Goal: Check status: Check status

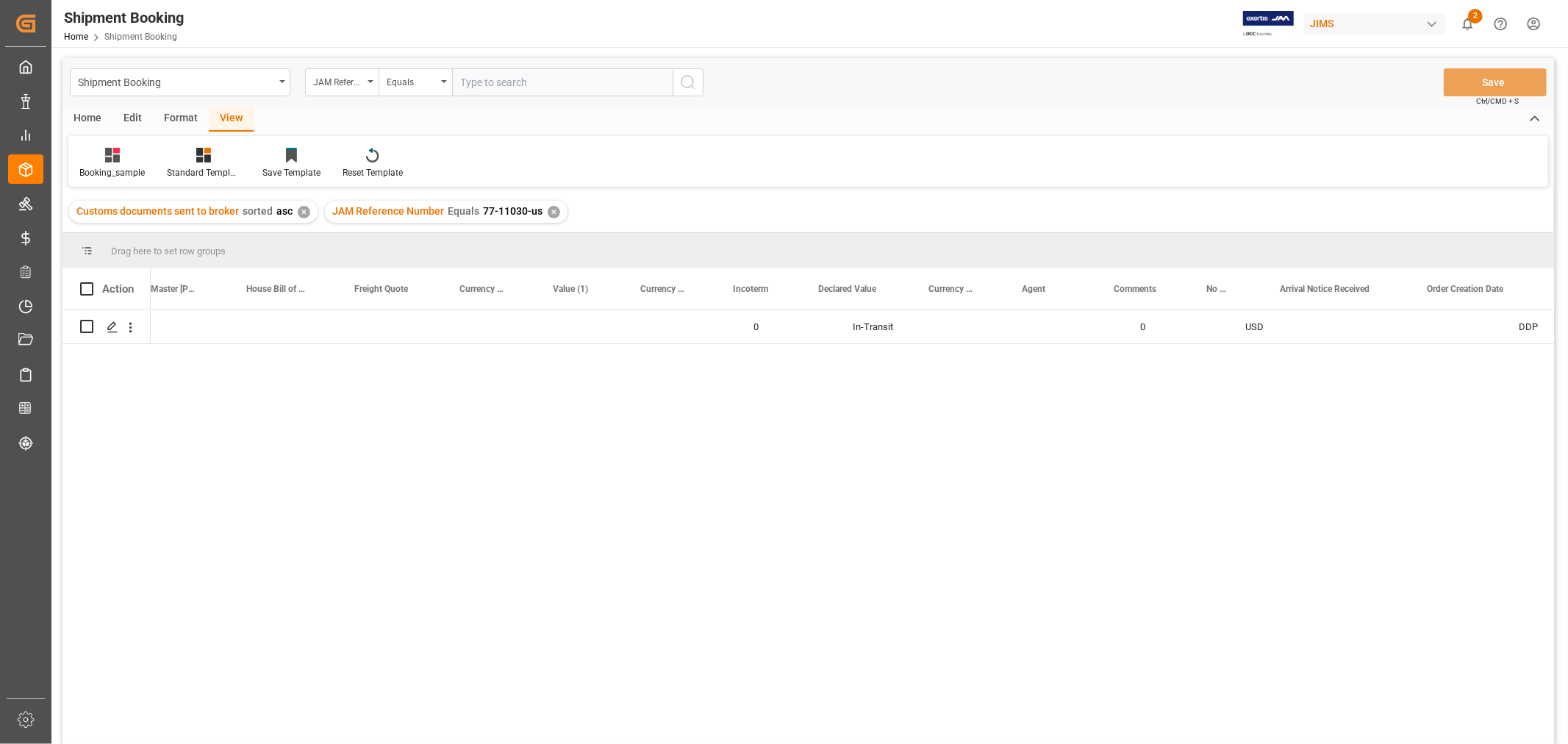
scroll to position [0, 785]
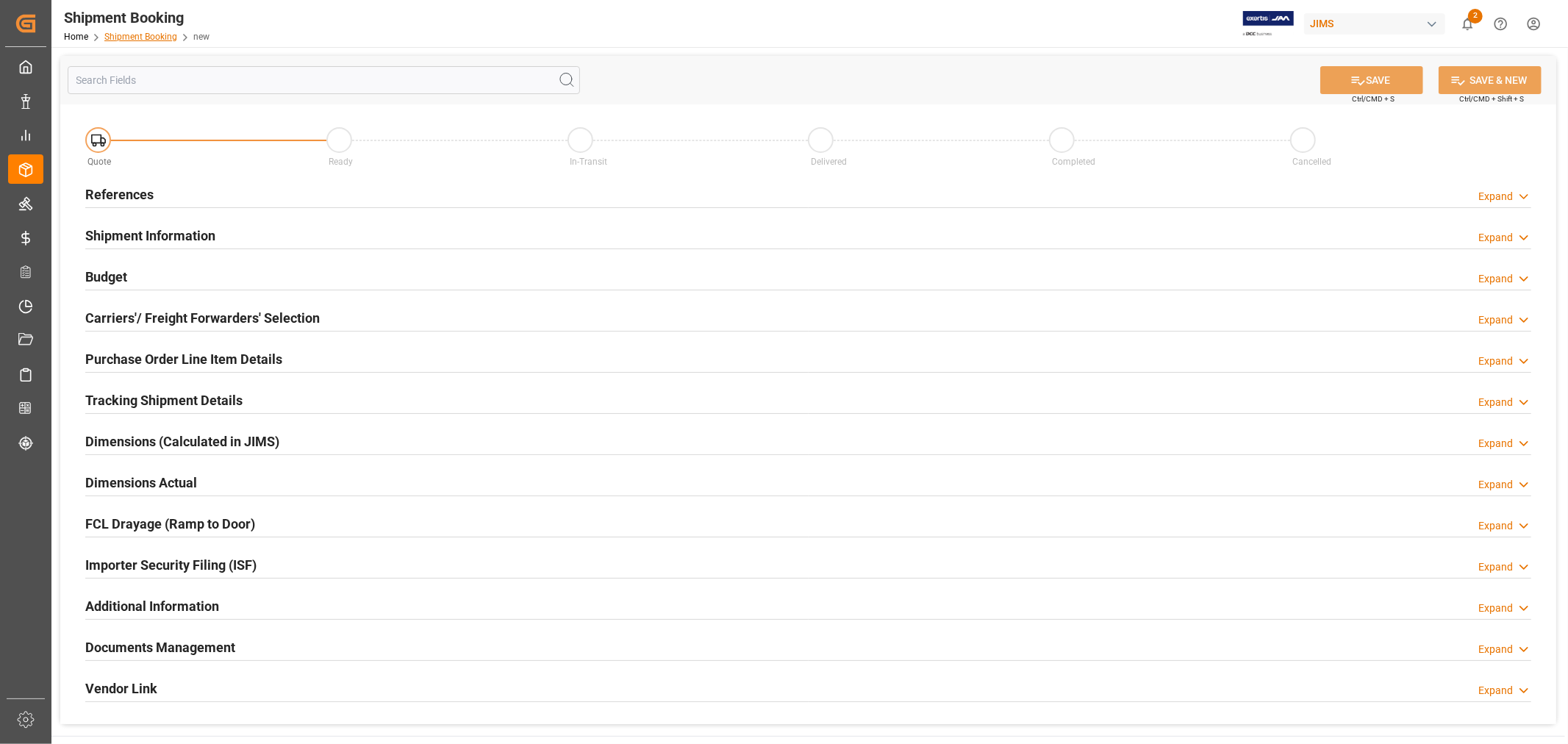
click at [143, 38] on link "Shipment Booking" at bounding box center [140, 36] width 73 height 10
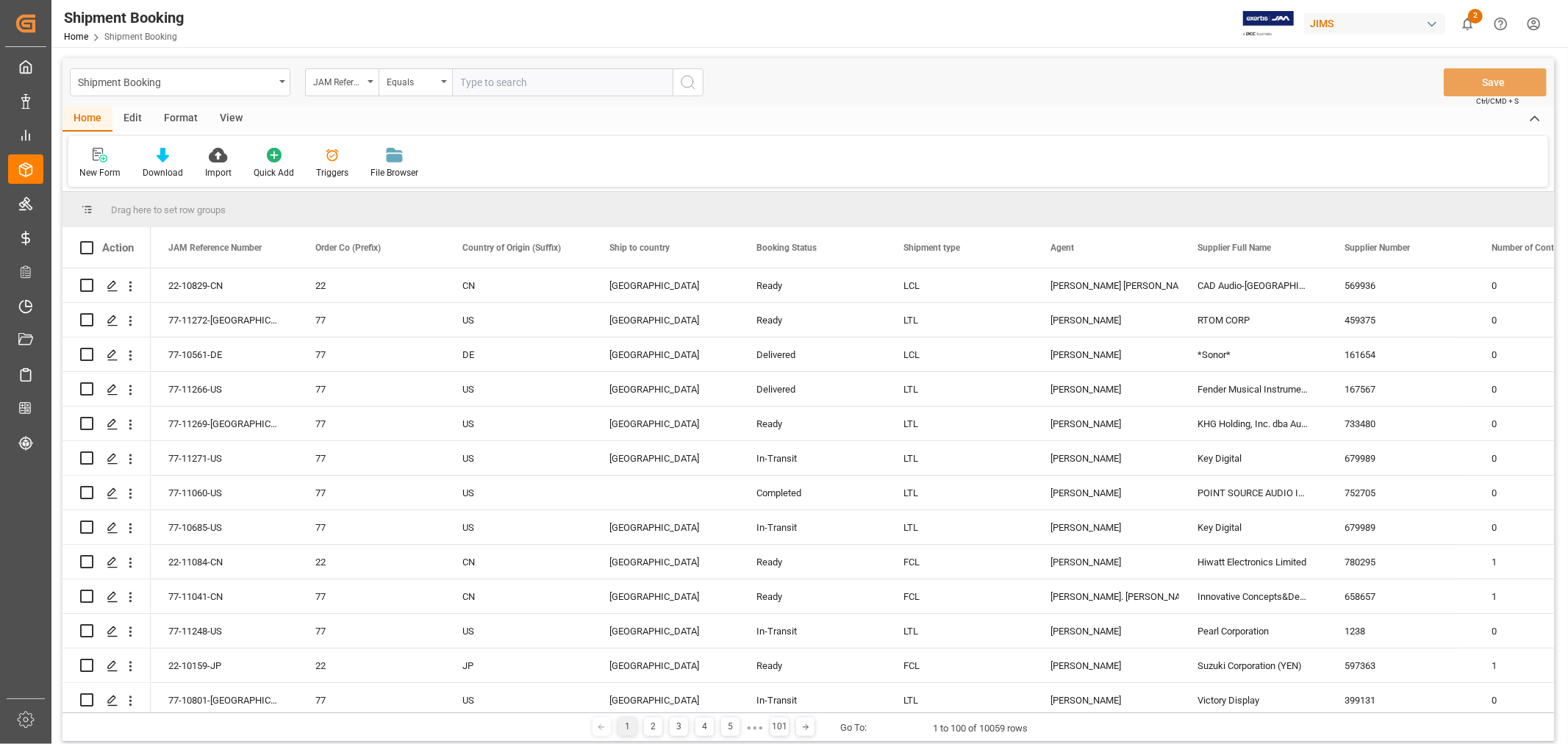
click at [470, 78] on input "text" at bounding box center [562, 82] width 220 height 28
paste input "77-11269-[GEOGRAPHIC_DATA]"
type input "77-11269-[GEOGRAPHIC_DATA]"
click at [688, 84] on icon "search button" at bounding box center [688, 82] width 18 height 18
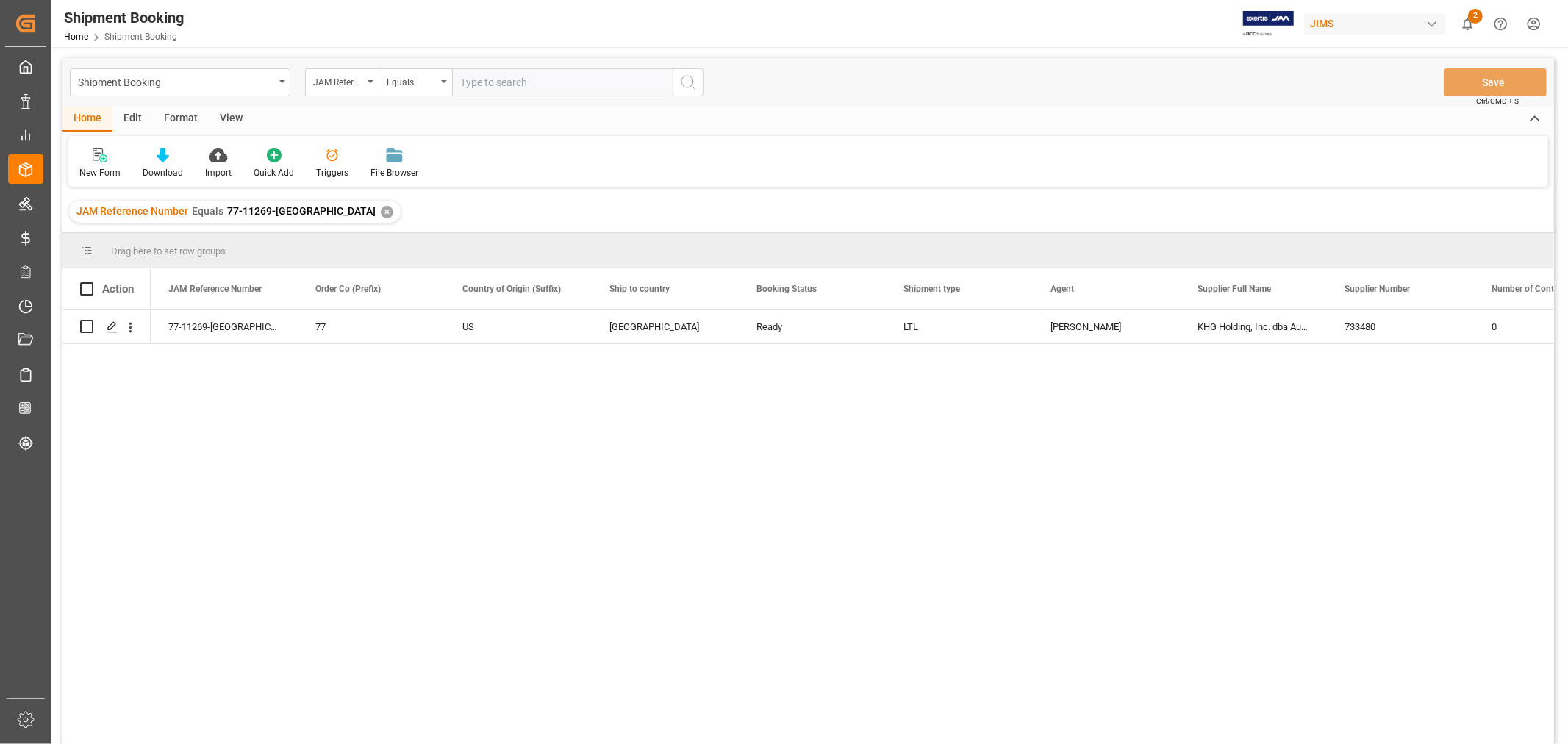
click at [229, 119] on div "View" at bounding box center [231, 119] width 44 height 25
click at [97, 177] on div "Default" at bounding box center [94, 173] width 28 height 13
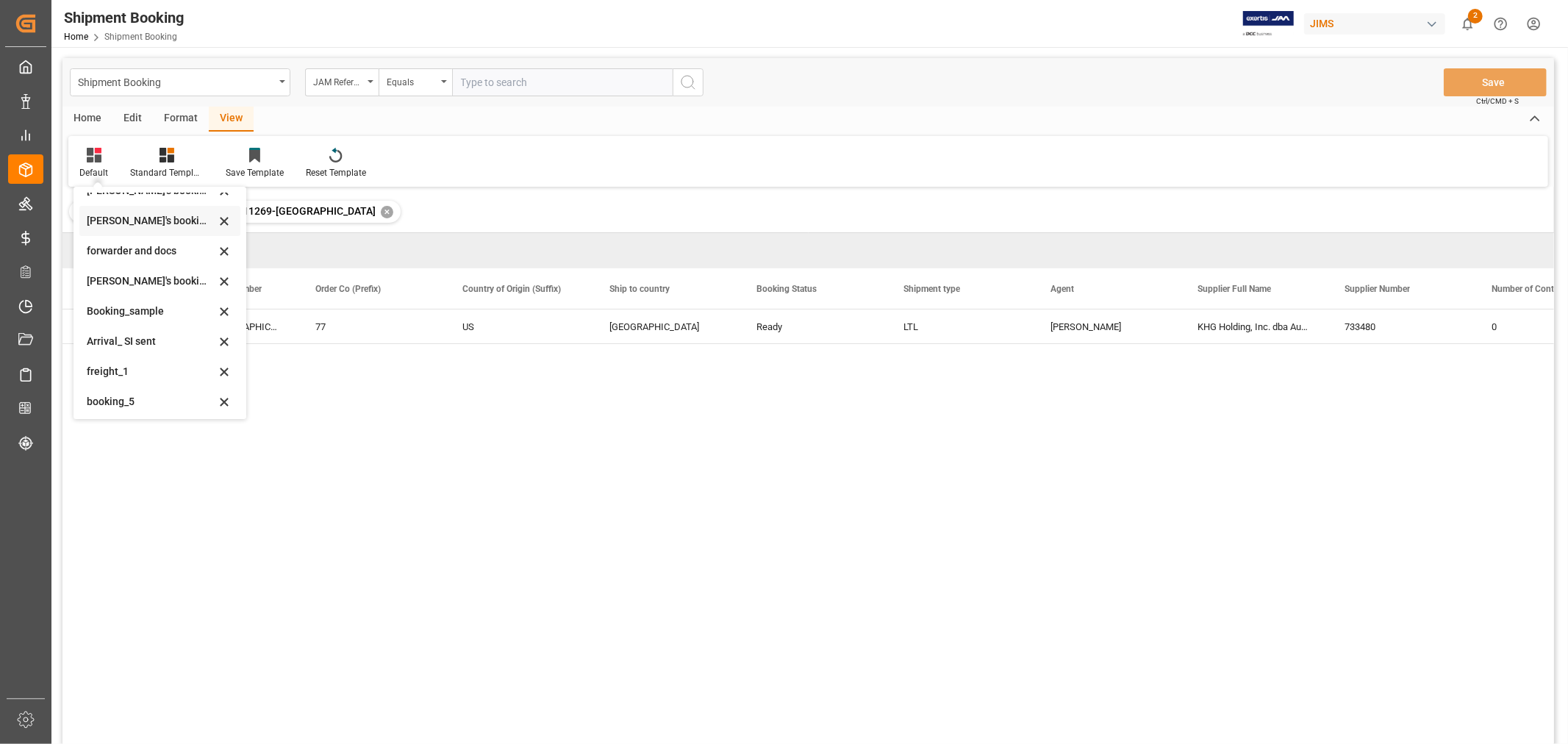
scroll to position [140, 0]
click at [122, 399] on div "booking_5" at bounding box center [151, 399] width 129 height 15
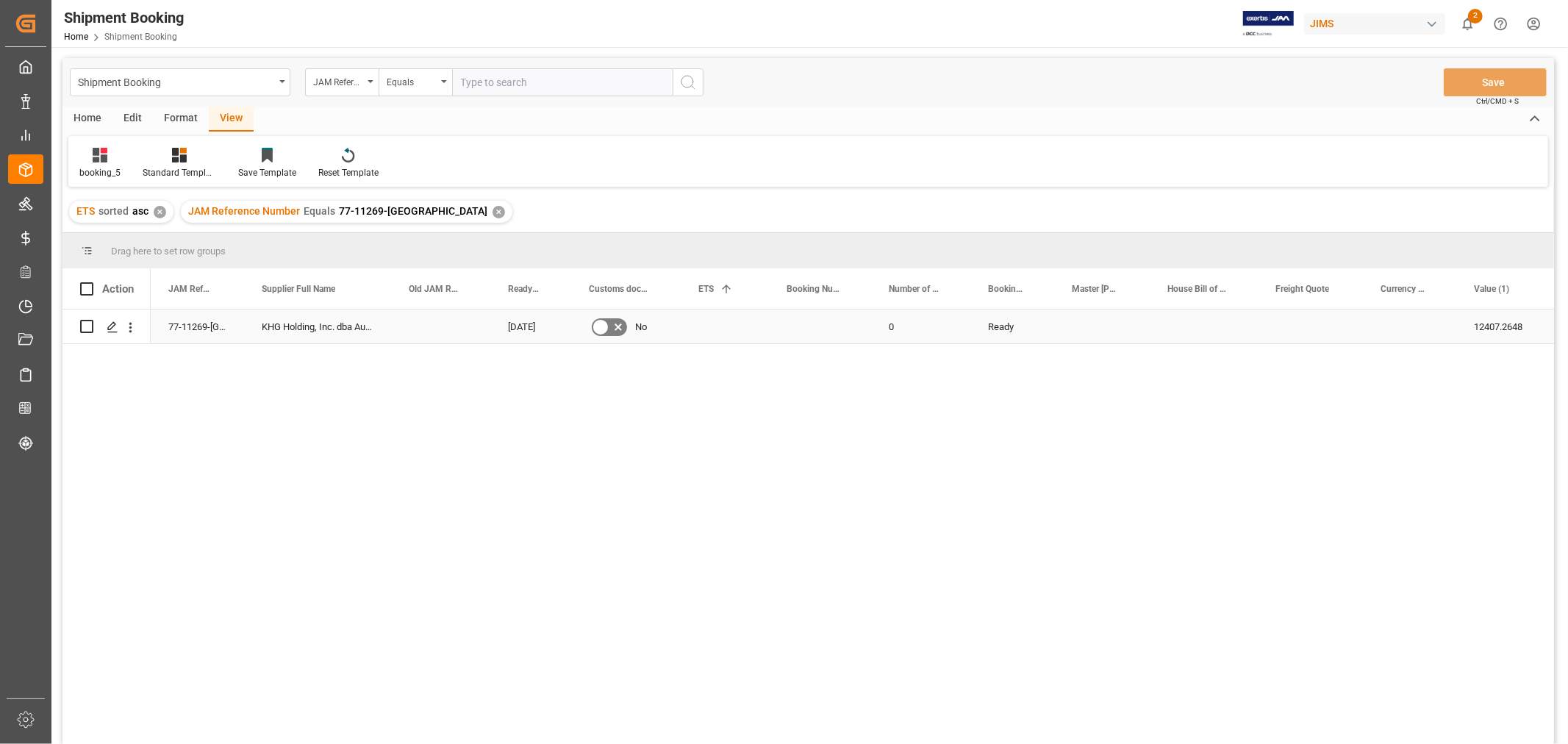
click at [1400, 328] on div "Press SPACE to select this row." at bounding box center [1409, 327] width 94 height 34
click at [1400, 328] on input "Press SPACE to select this row." at bounding box center [1410, 336] width 70 height 28
type input "USD"
click at [1309, 328] on div "Press SPACE to select this row." at bounding box center [1310, 327] width 105 height 34
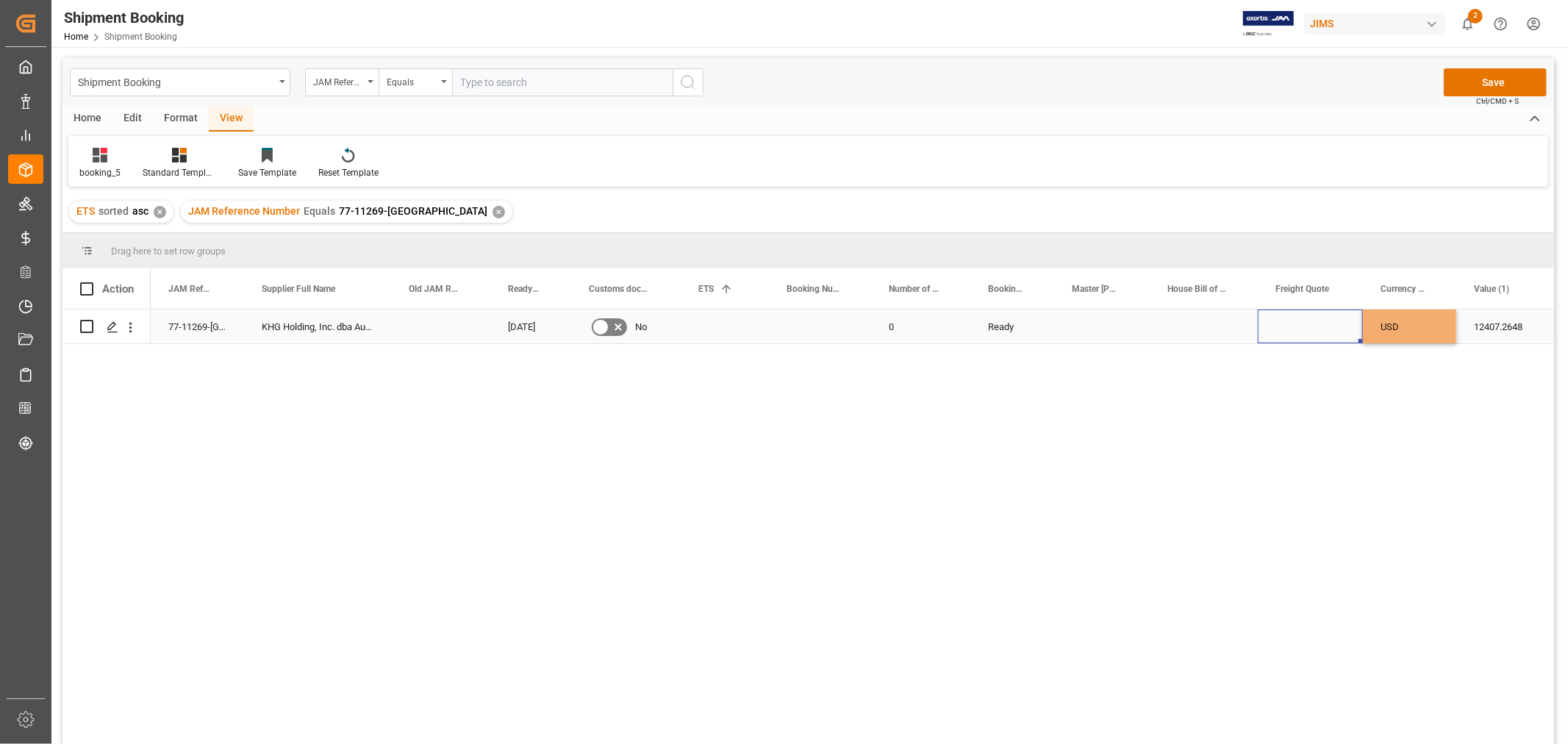
click at [1309, 328] on div "Press SPACE to select this row." at bounding box center [1310, 327] width 105 height 34
click at [1309, 328] on input "Press SPACE to select this row." at bounding box center [1311, 336] width 81 height 28
type input "510"
click at [1398, 328] on div "USD" at bounding box center [1409, 327] width 94 height 34
click at [1471, 75] on button "Save" at bounding box center [1495, 82] width 103 height 28
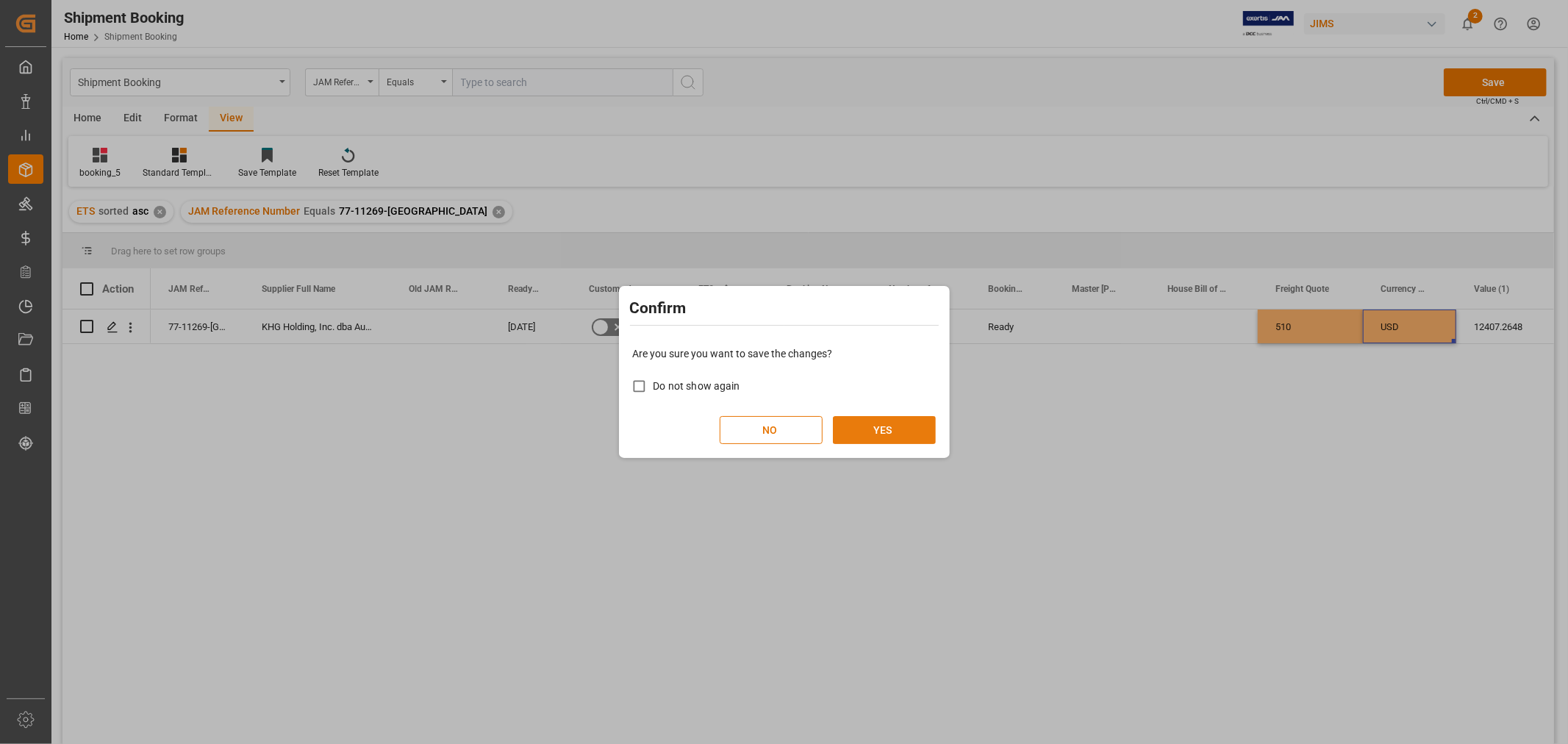
click at [898, 427] on button "YES" at bounding box center [884, 431] width 103 height 28
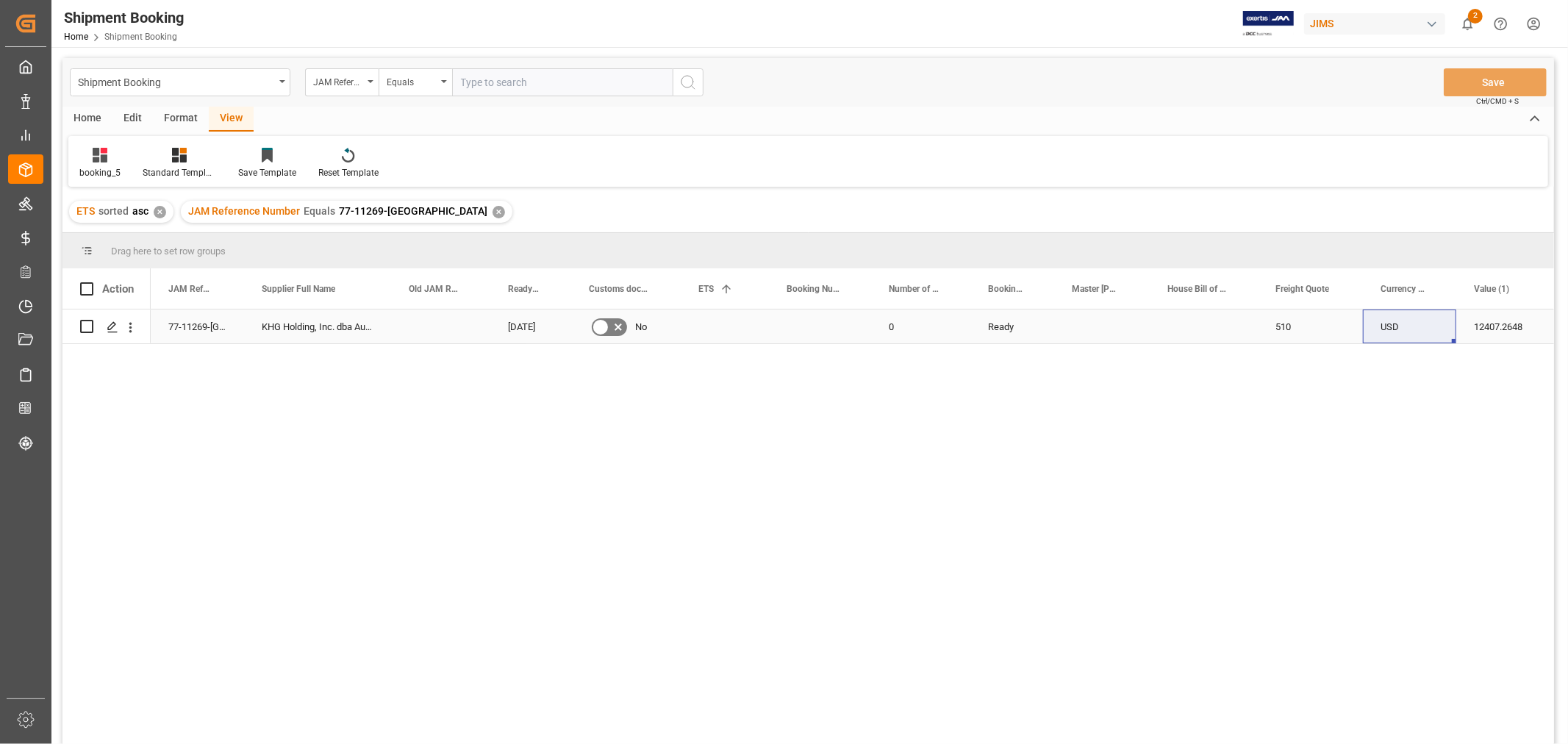
click at [1178, 320] on div "Press SPACE to select this row." at bounding box center [1204, 327] width 108 height 34
click at [115, 322] on icon "Press SPACE to select this row." at bounding box center [113, 328] width 11 height 11
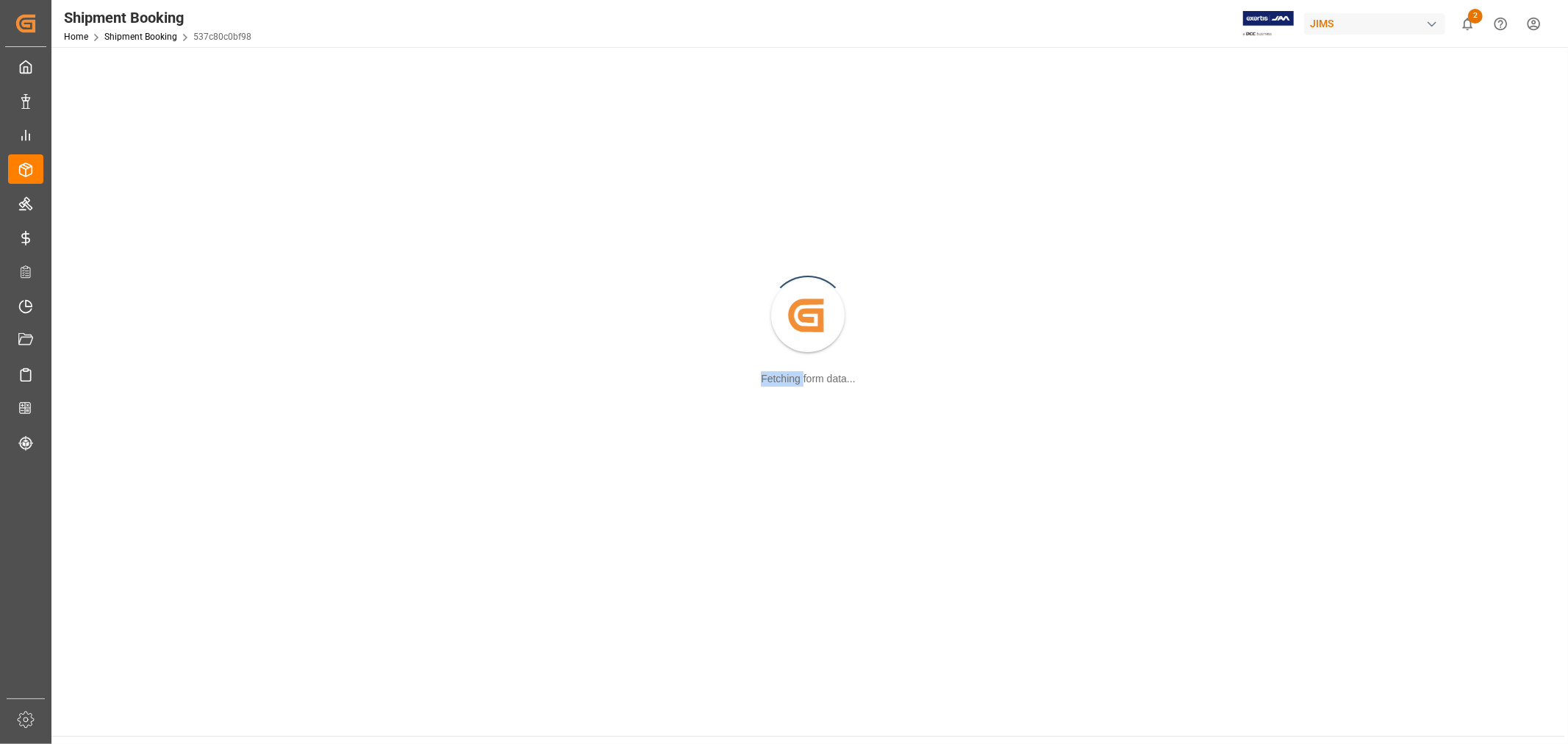
click at [115, 322] on div "Created by potrace 1.15, written by Peter Selinger 2001-2017 Fetching form data…" at bounding box center [808, 316] width 1496 height 521
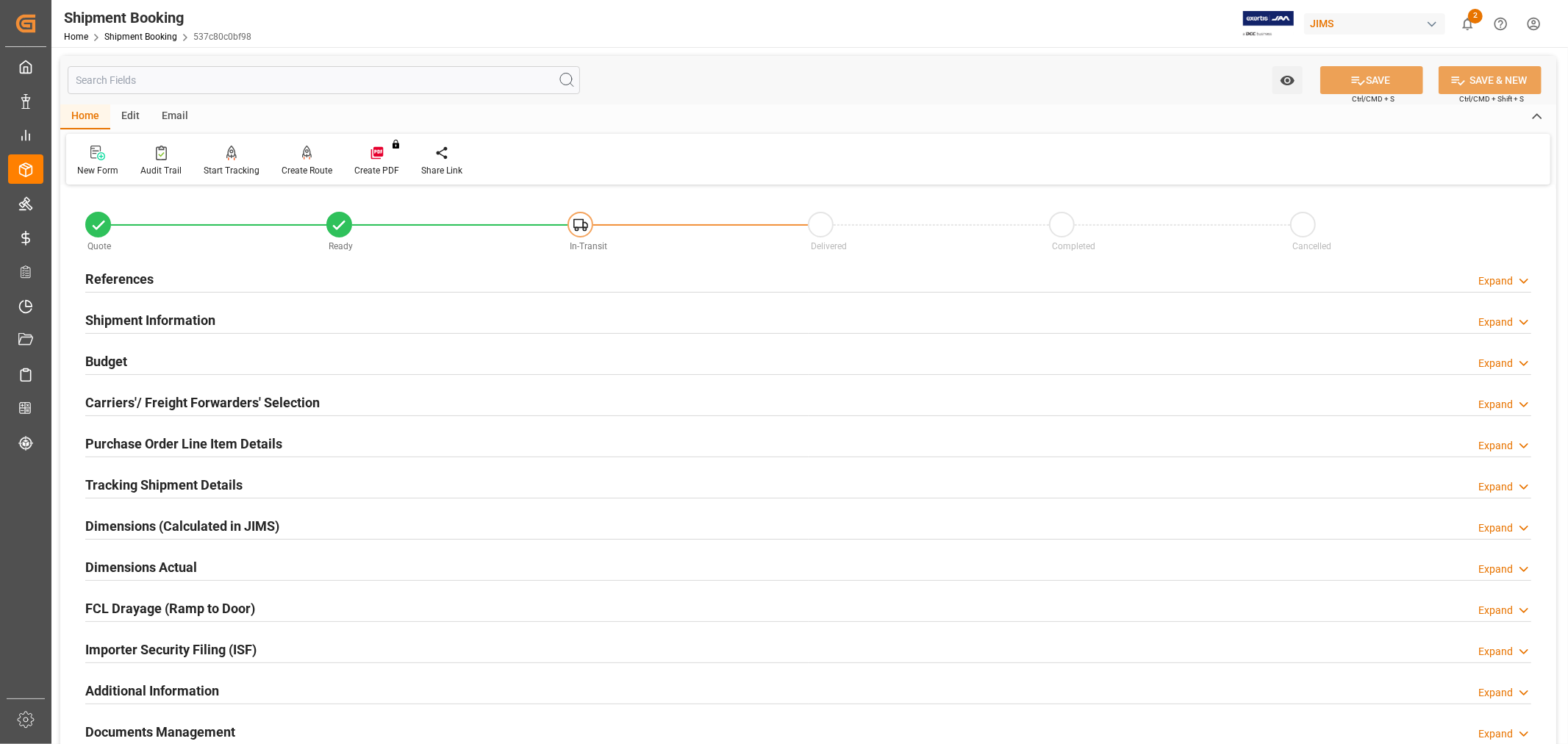
click at [253, 394] on h2 "Carriers'/ Freight Forwarders' Selection" at bounding box center [203, 402] width 235 height 20
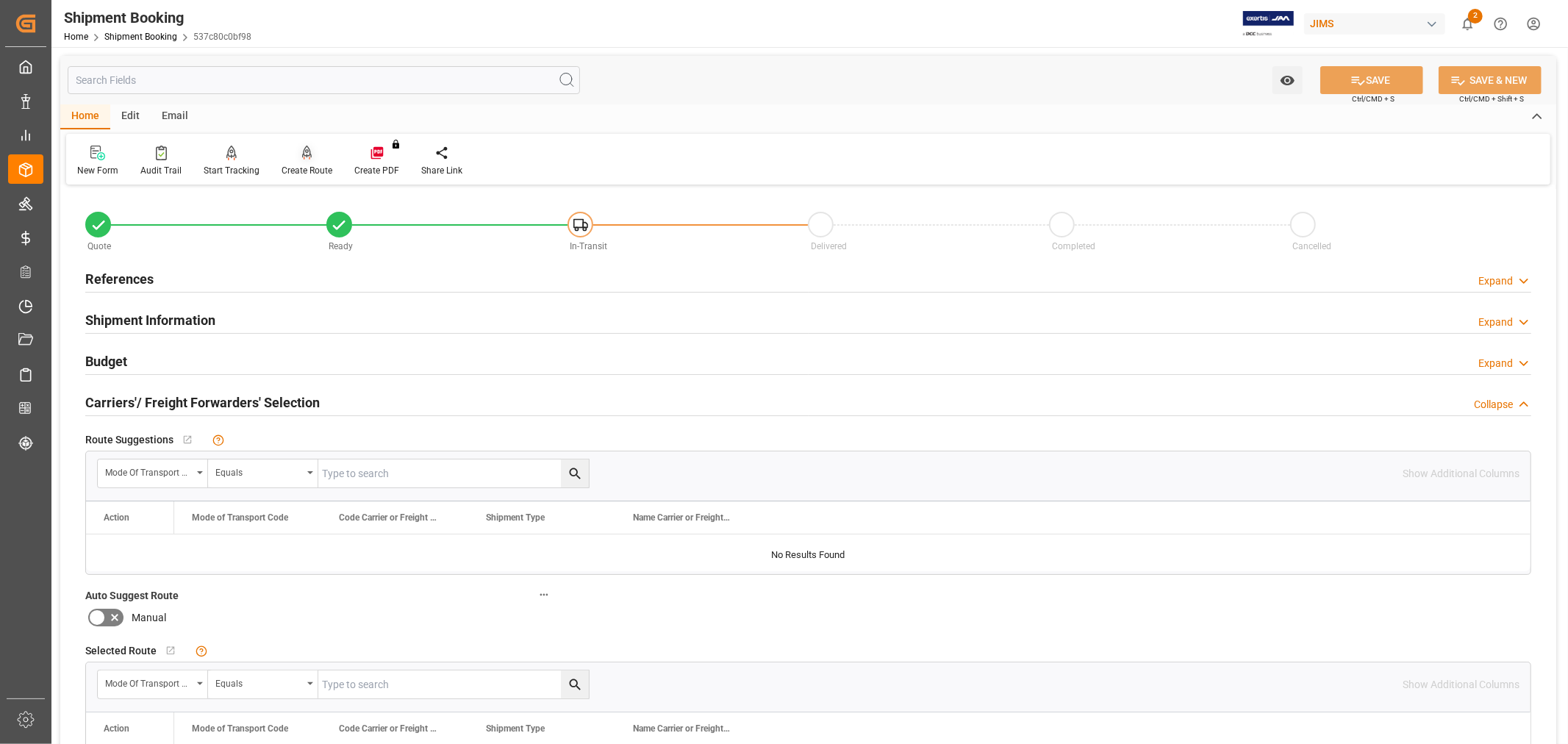
click at [295, 169] on div "Create Route" at bounding box center [308, 170] width 51 height 13
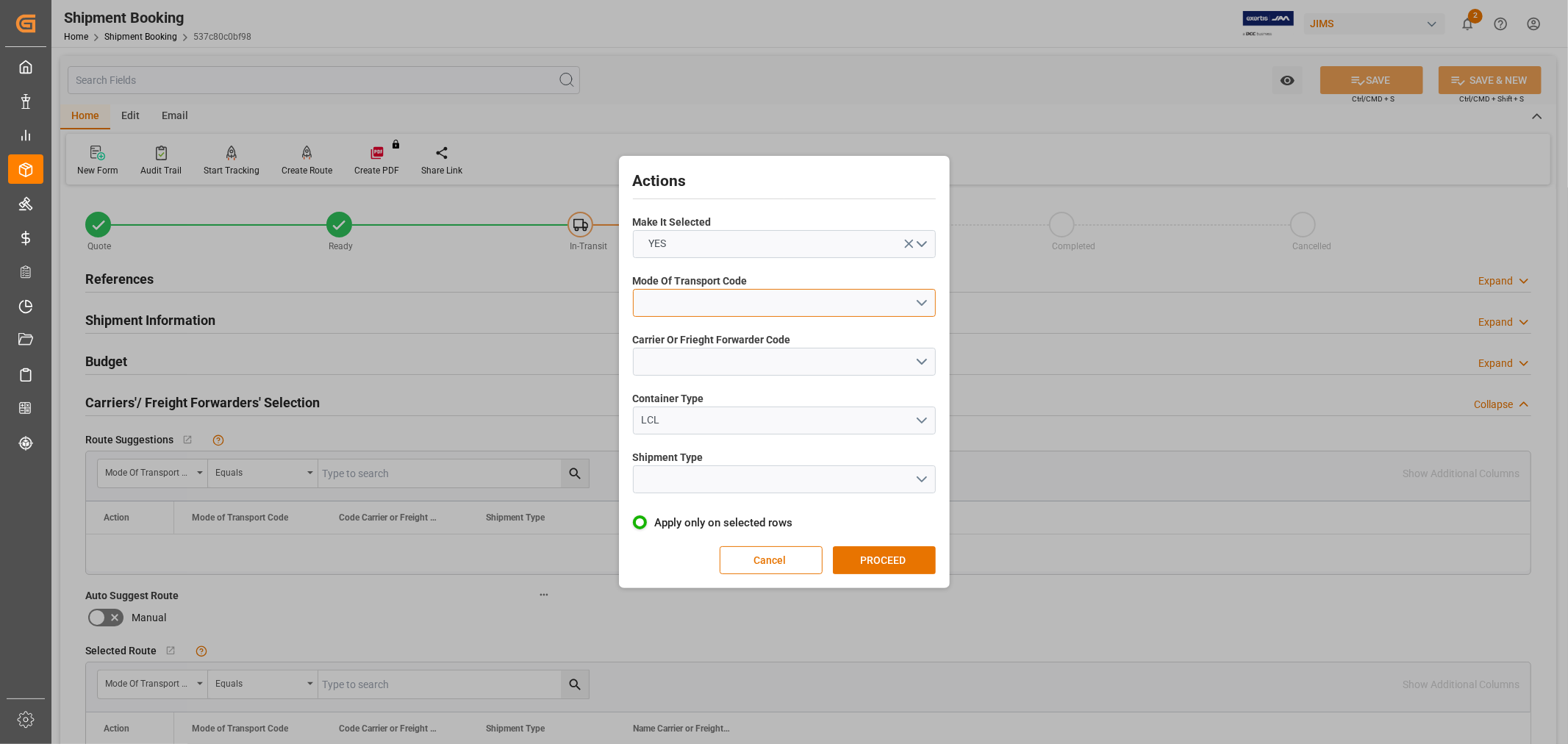
click at [671, 304] on button "open menu" at bounding box center [784, 303] width 303 height 28
click at [679, 366] on div "3- TRUCKR" at bounding box center [784, 368] width 302 height 31
click at [685, 359] on button "open menu" at bounding box center [784, 362] width 303 height 28
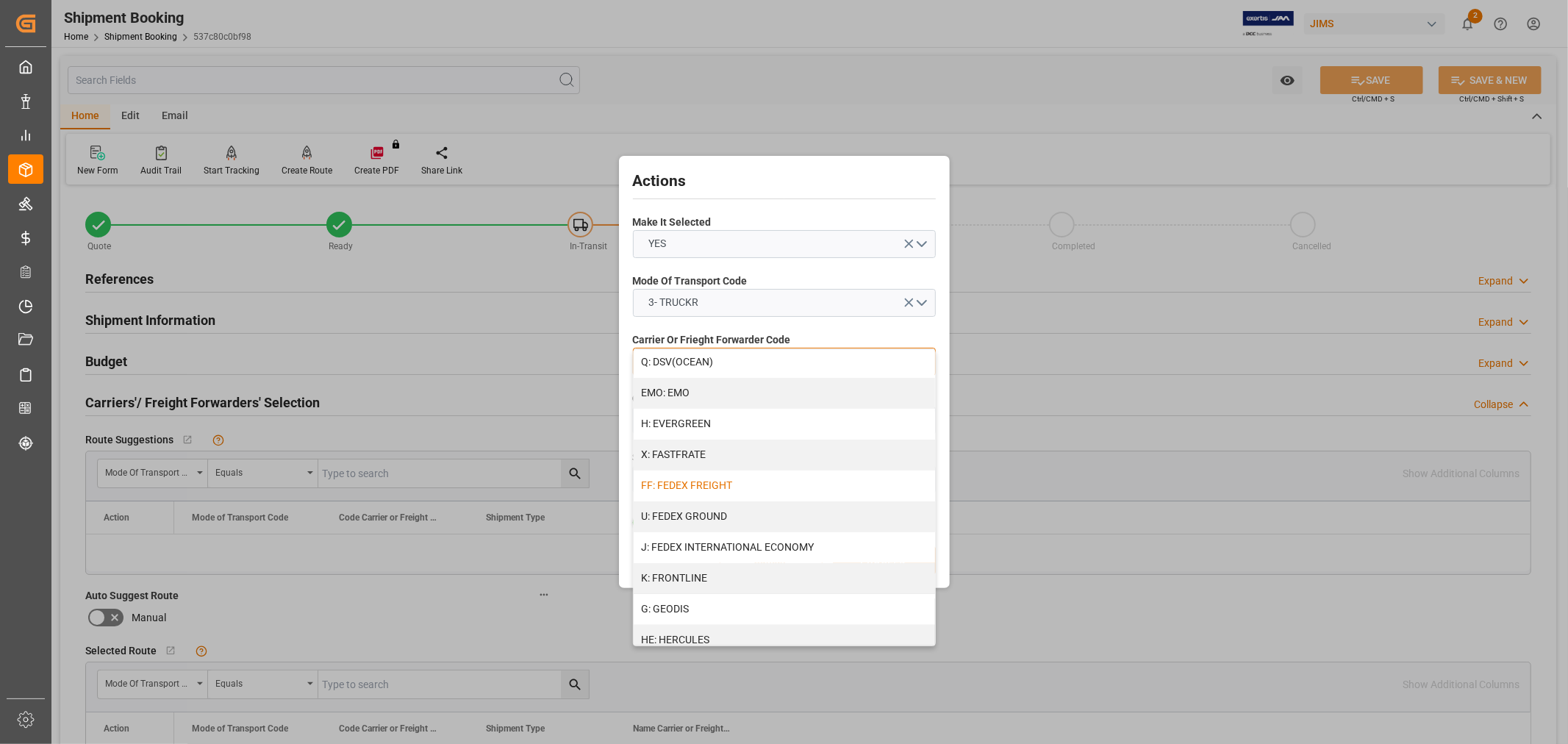
scroll to position [327, 0]
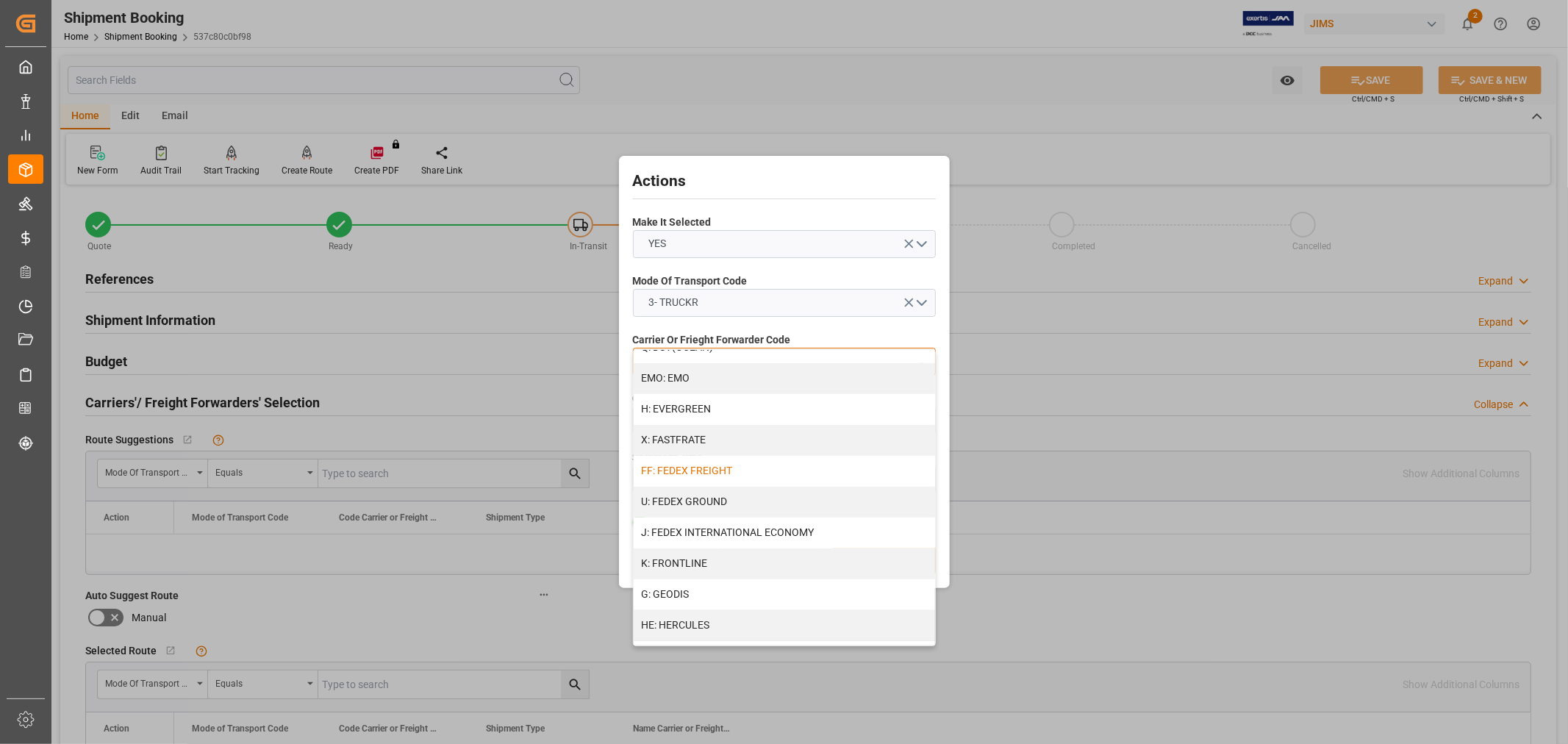
click at [715, 476] on div "FF: FEDEX FREIGHT" at bounding box center [784, 471] width 302 height 31
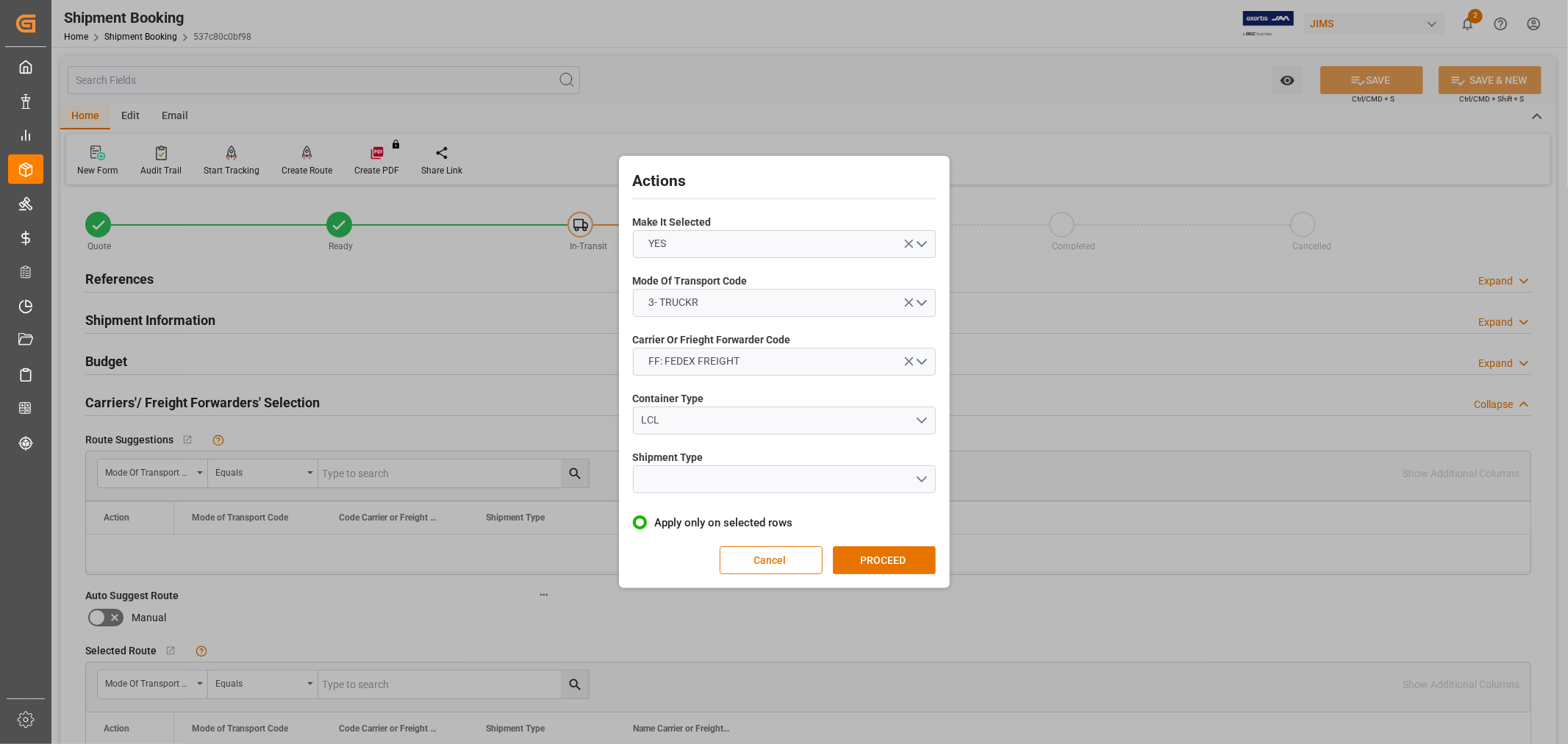
click at [737, 493] on div "Shipment Type" at bounding box center [784, 471] width 303 height 54
click at [733, 476] on button "open menu" at bounding box center [784, 480] width 303 height 28
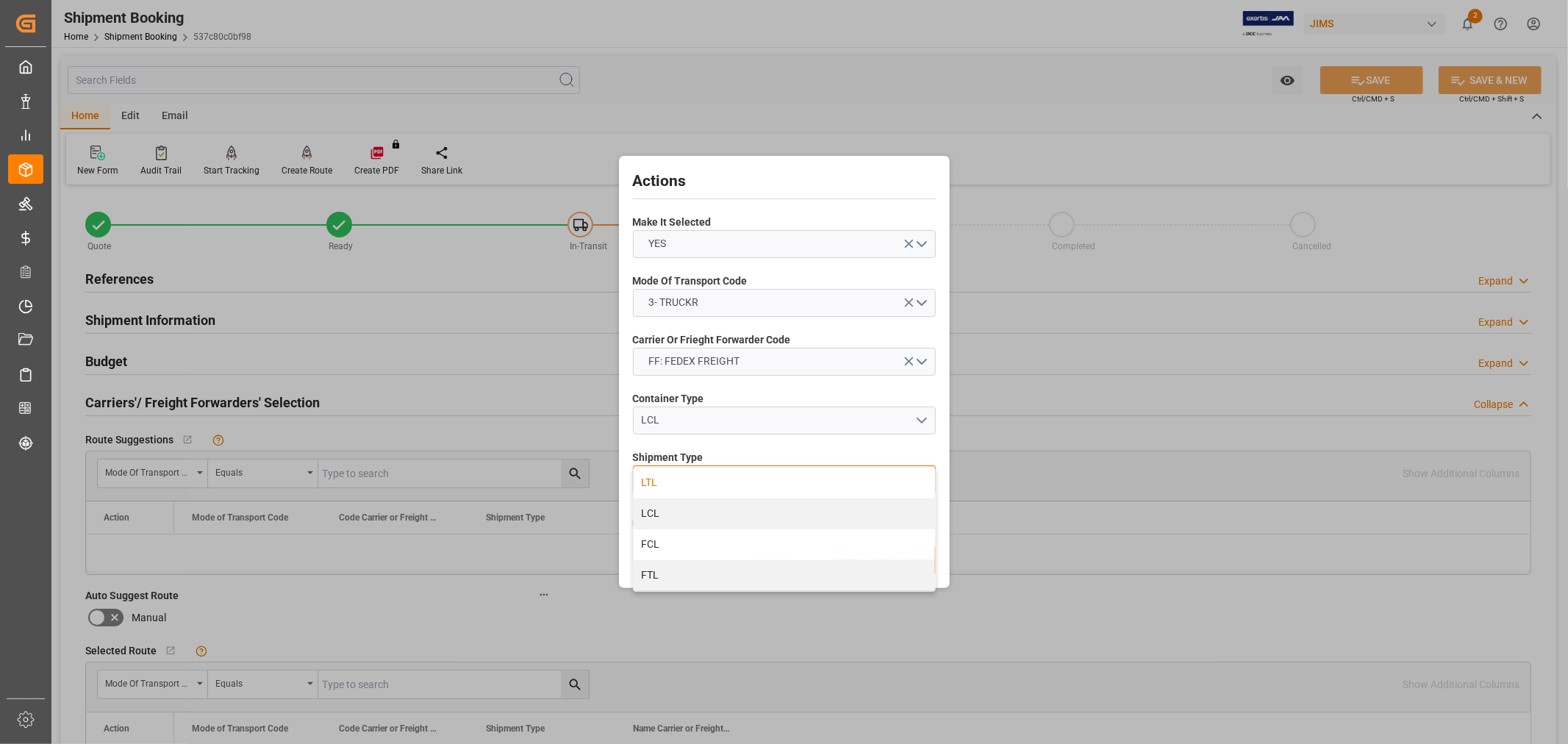
click at [711, 484] on div "LTL" at bounding box center [784, 483] width 302 height 31
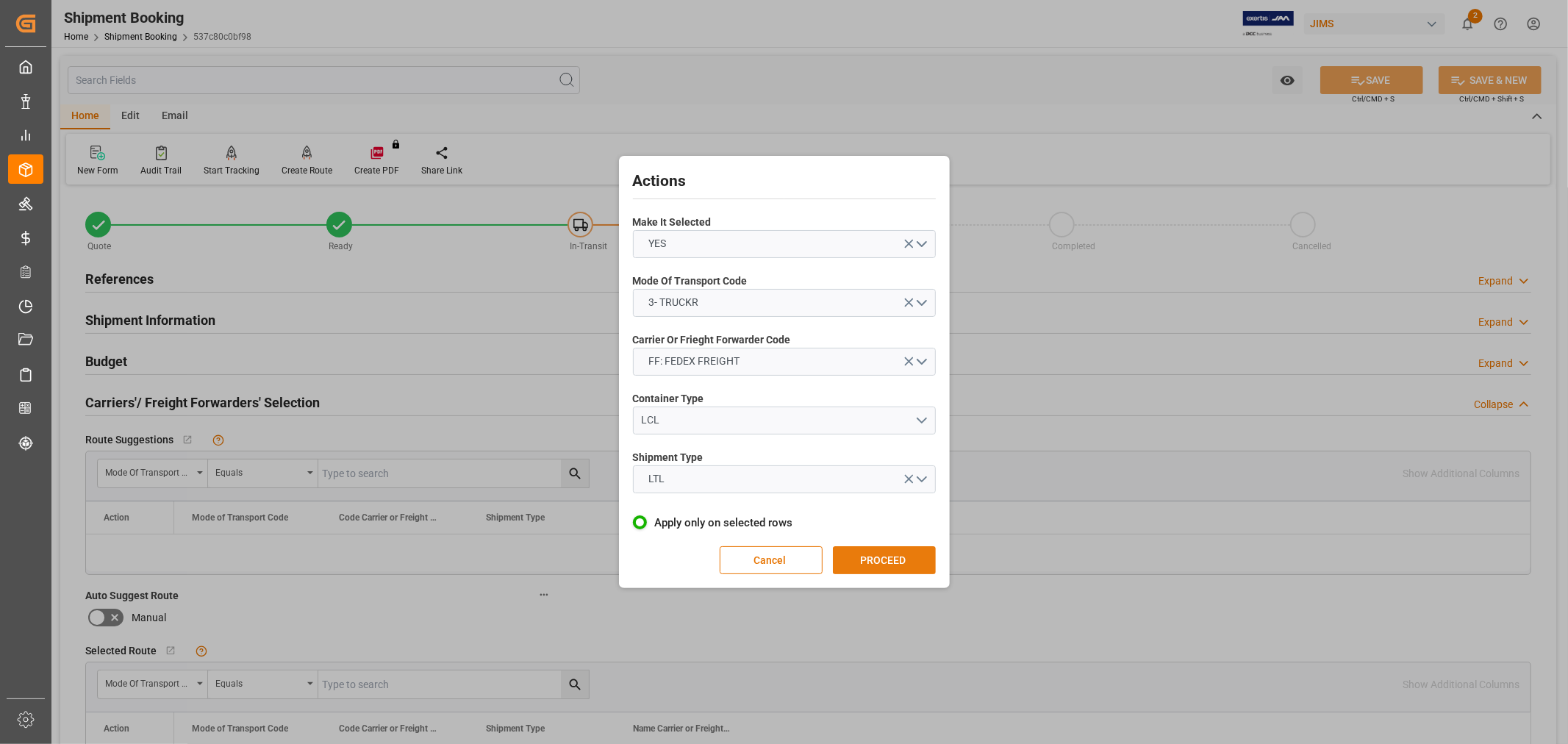
click at [907, 553] on button "PROCEED" at bounding box center [884, 560] width 103 height 28
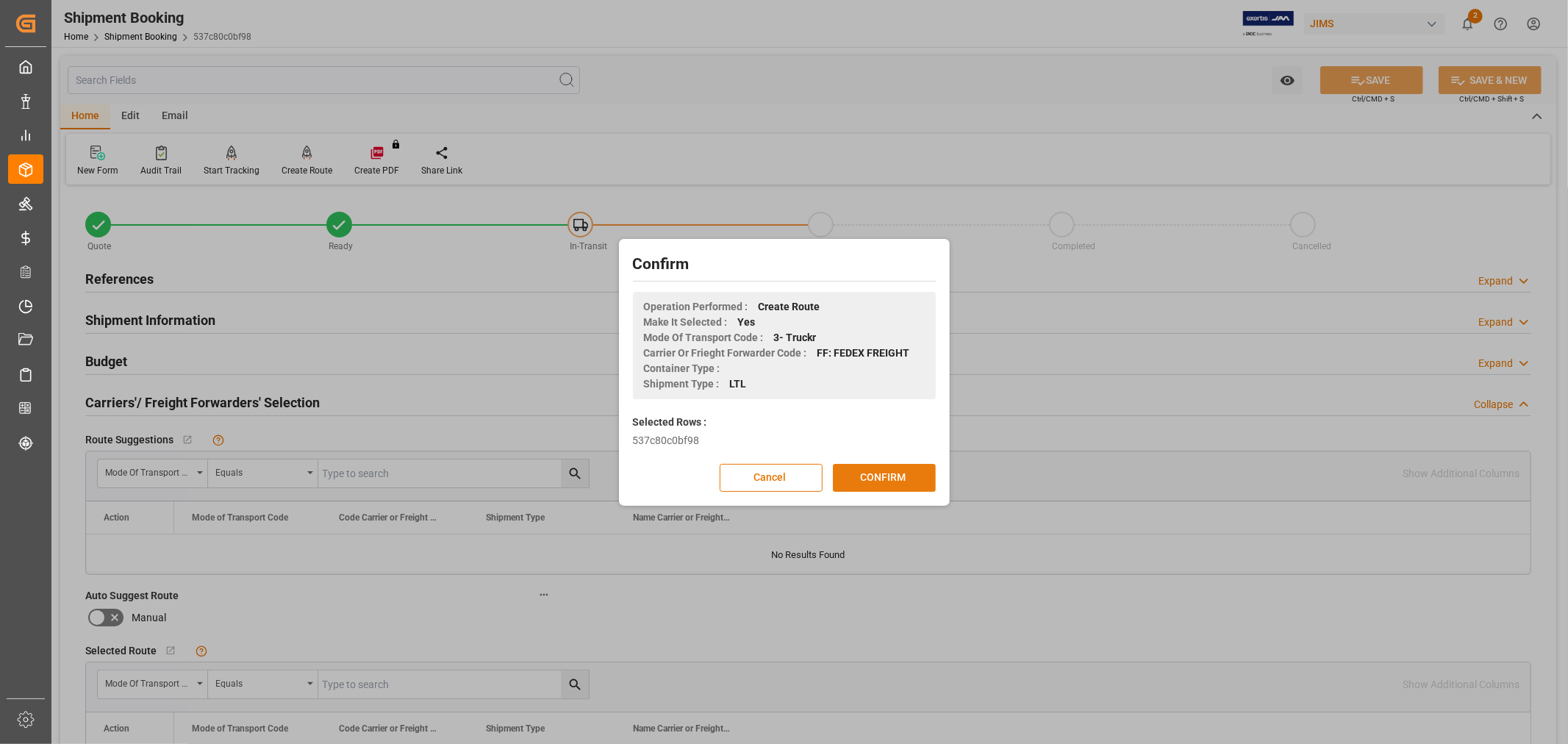
click at [903, 473] on button "CONFIRM" at bounding box center [884, 478] width 103 height 28
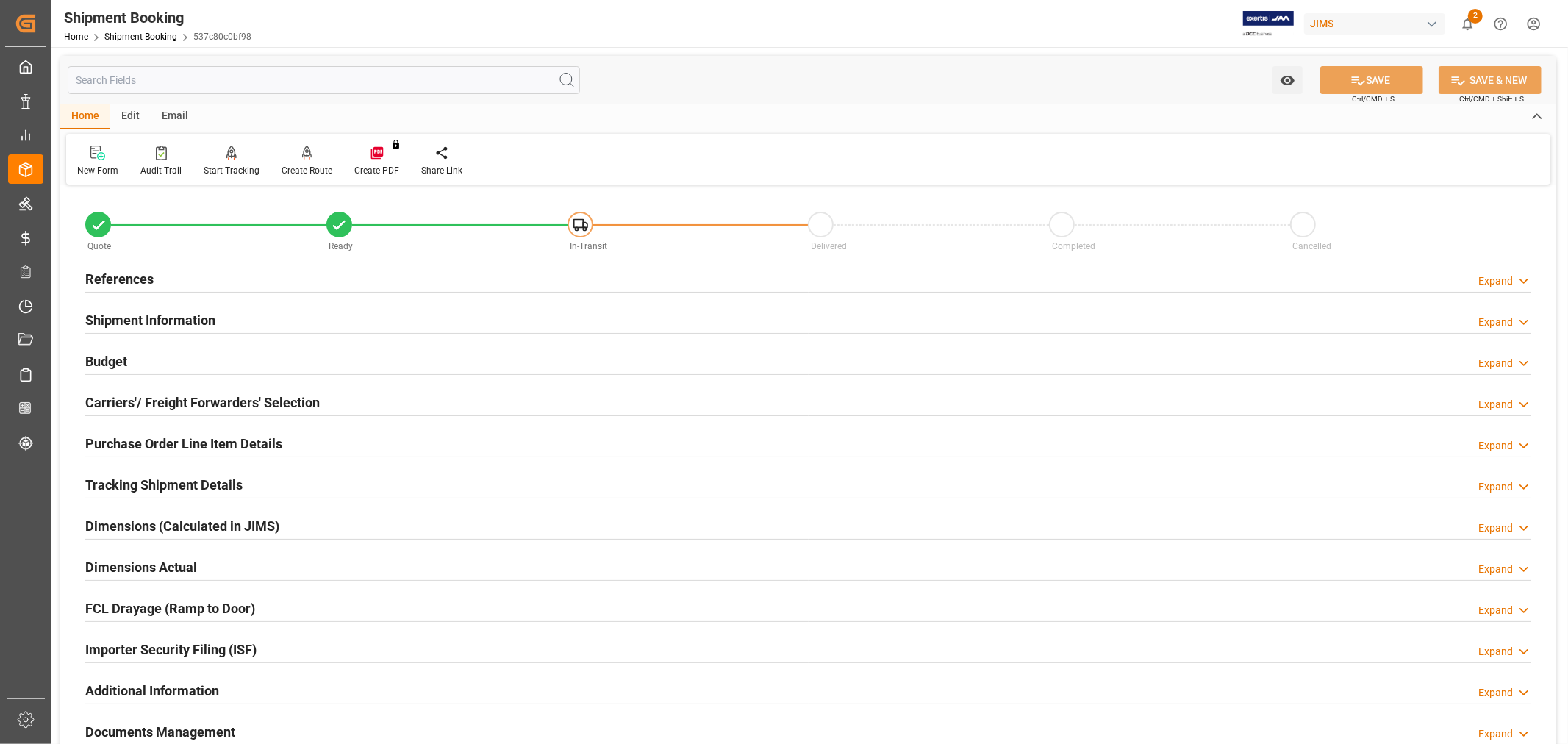
click at [636, 143] on div "New Form Audit Trail Start Tracking Create Empty Shipment Tracking Create Route…" at bounding box center [808, 159] width 1485 height 51
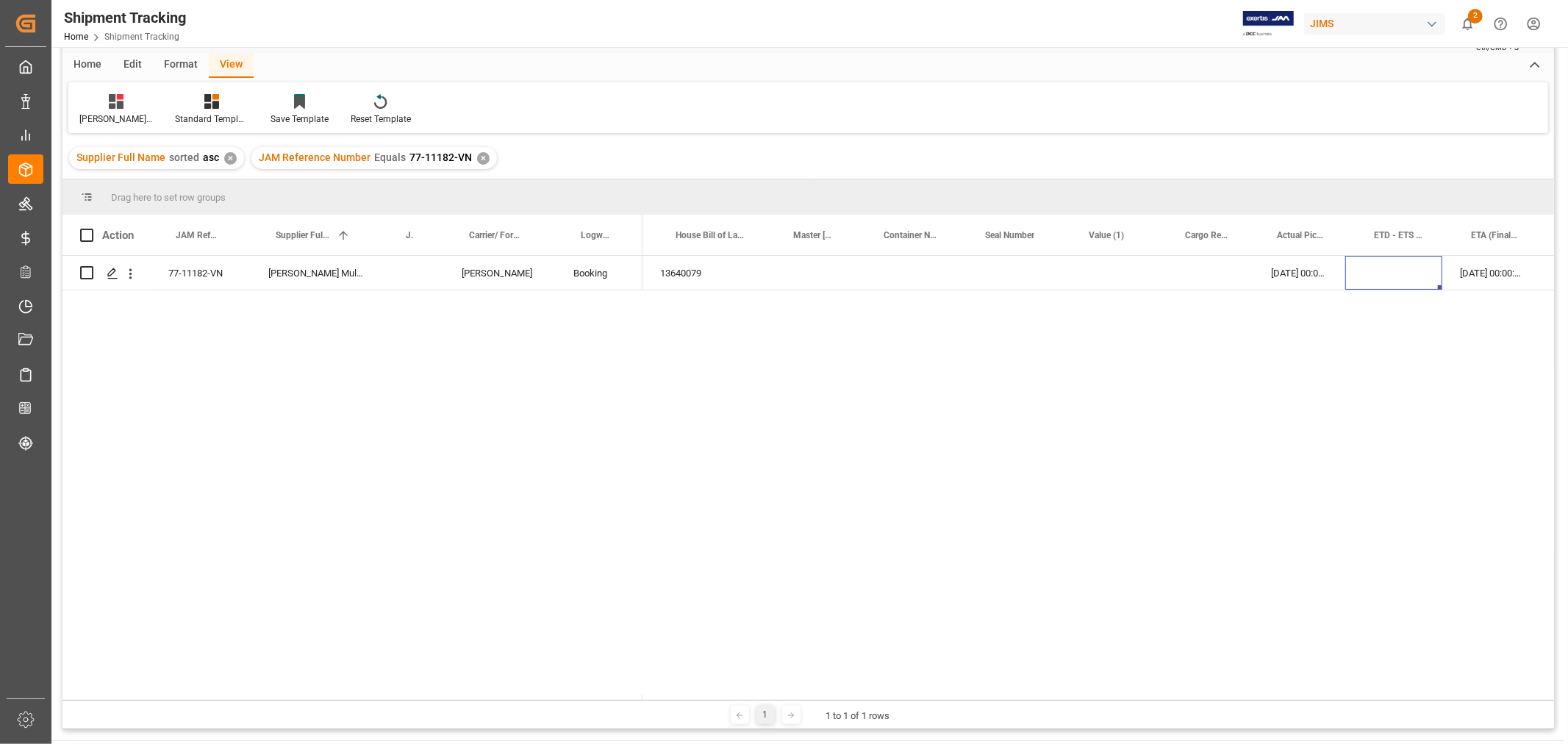
scroll to position [0, 85]
click at [477, 154] on div "✕" at bounding box center [483, 158] width 12 height 12
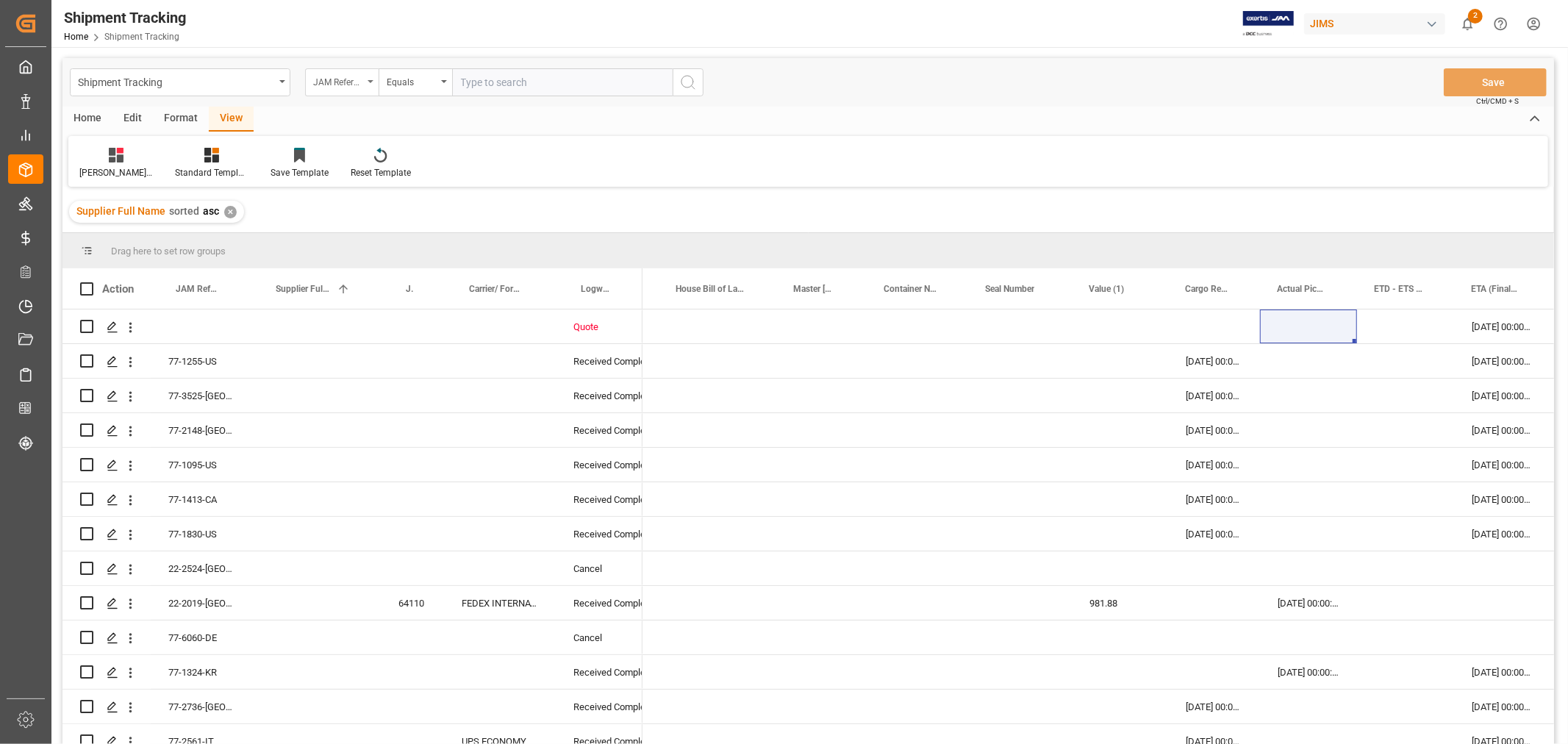
click at [358, 79] on div "JAM Reference Number" at bounding box center [338, 80] width 50 height 17
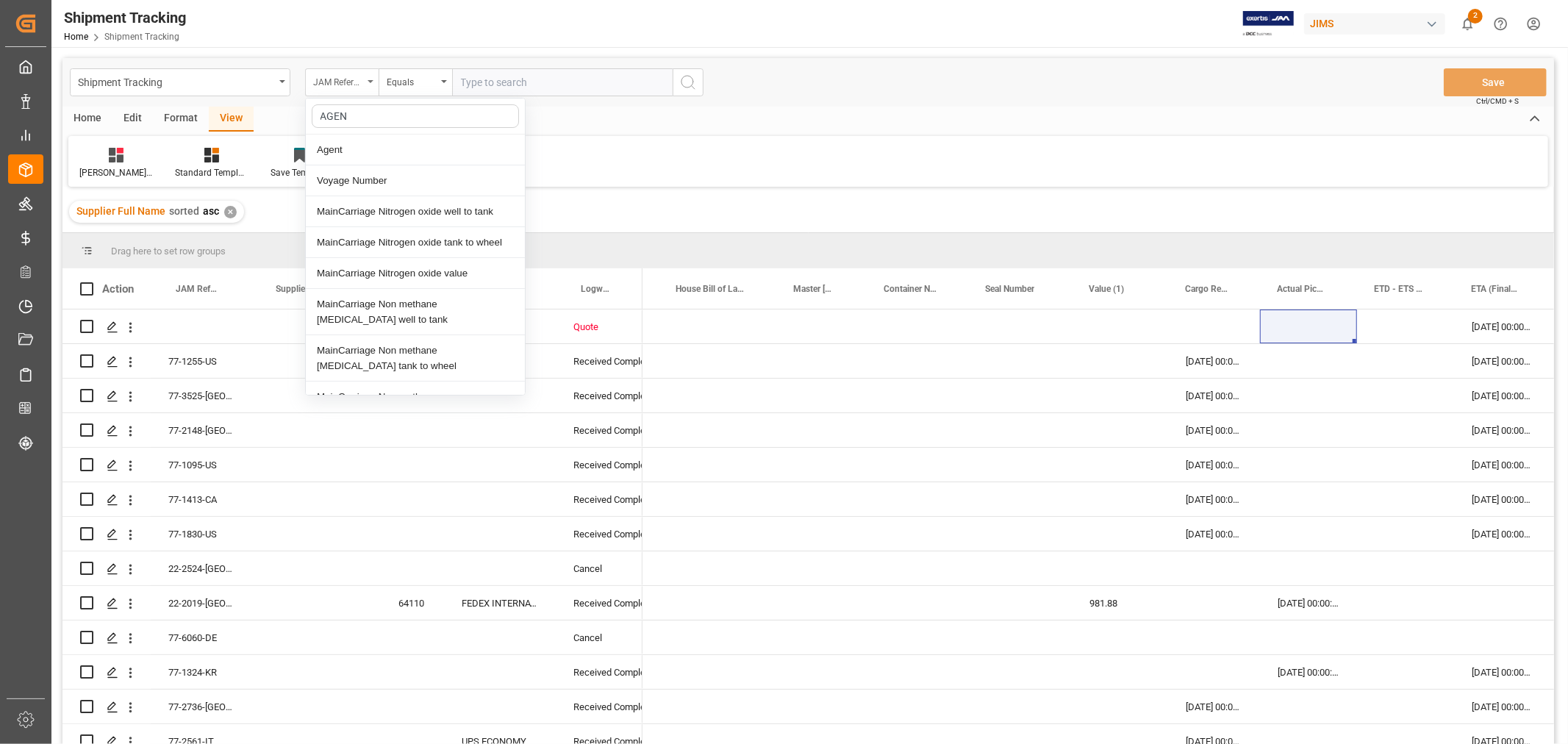
type input "AGENT"
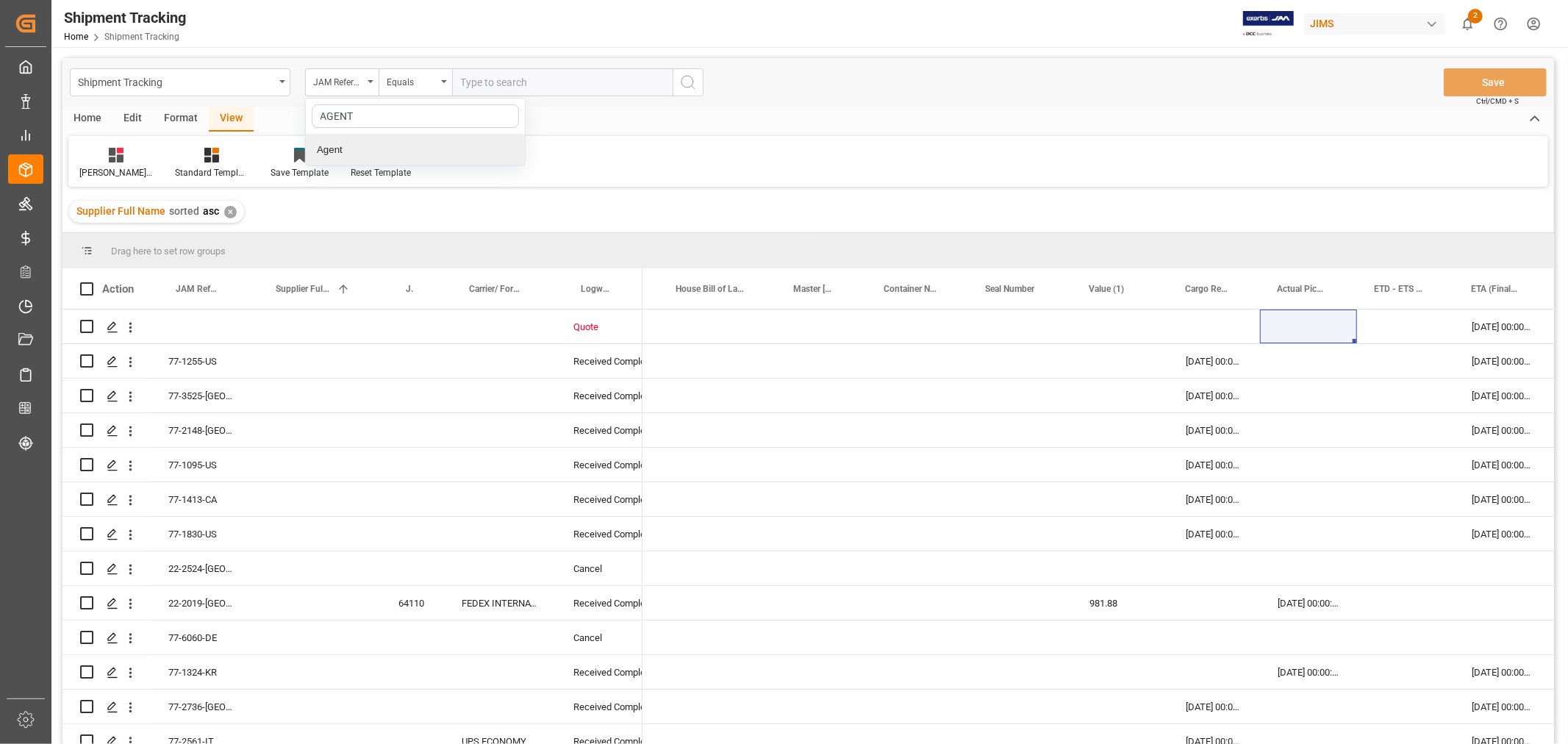
click at [341, 145] on div "Agent" at bounding box center [415, 150] width 220 height 31
click at [513, 70] on button "Select Items" at bounding box center [562, 82] width 220 height 28
type input "HUI"
click at [512, 149] on span "[PERSON_NAME]" at bounding box center [521, 149] width 80 height 11
click at [482, 149] on input "[PERSON_NAME]" at bounding box center [467, 150] width 28 height 28
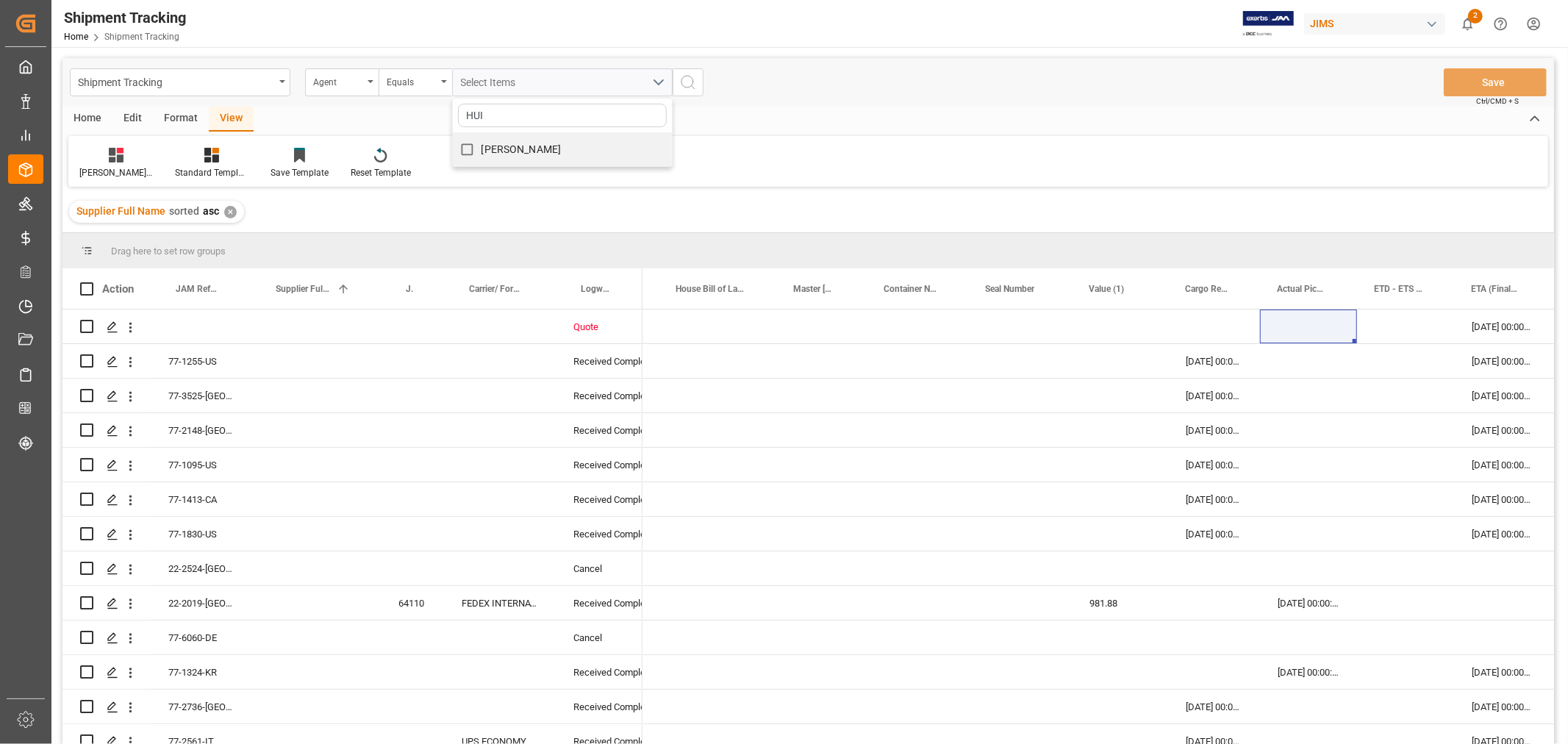
checkbox input "true"
click at [691, 84] on icon "search button" at bounding box center [688, 82] width 18 height 18
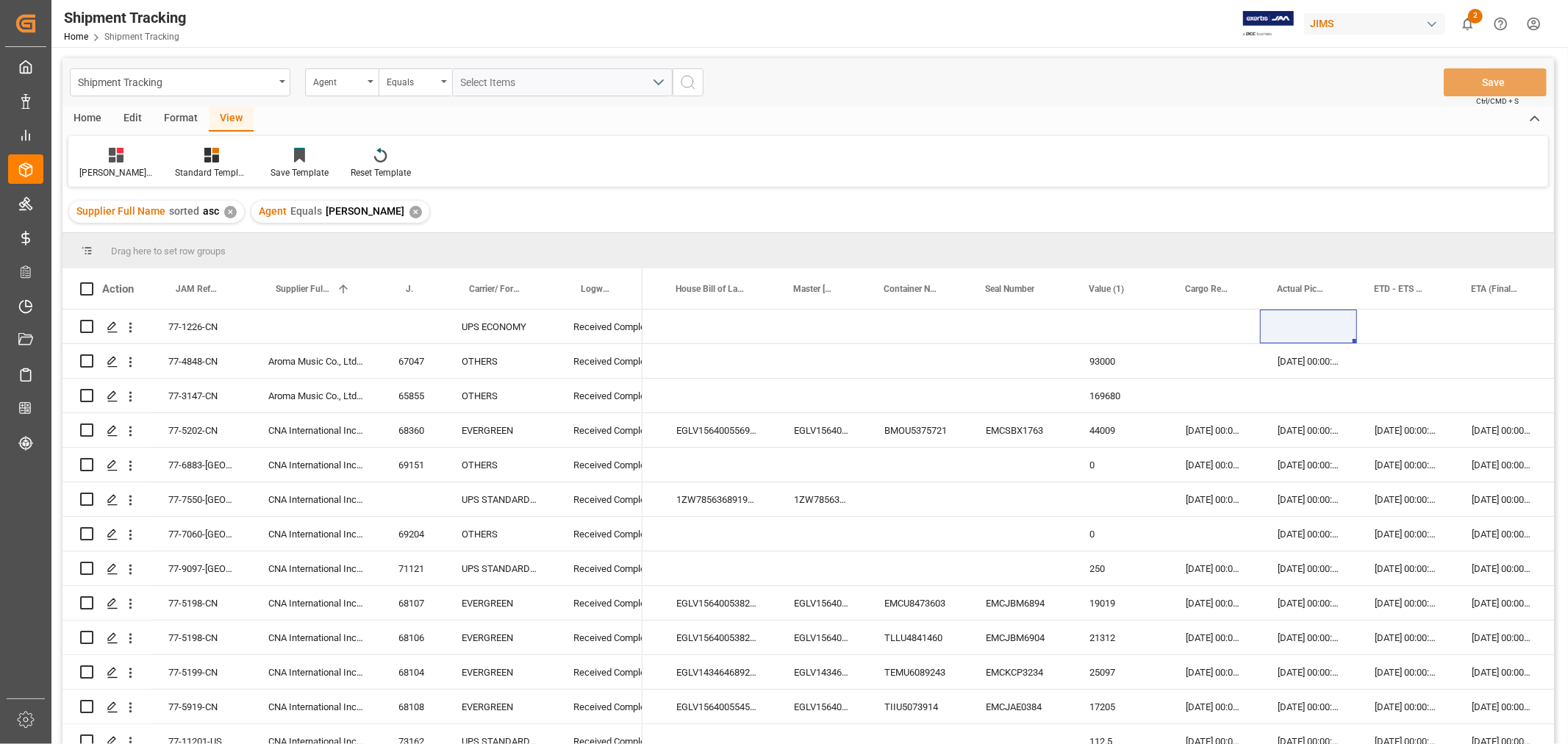
click at [371, 83] on div "Agent" at bounding box center [342, 82] width 74 height 28
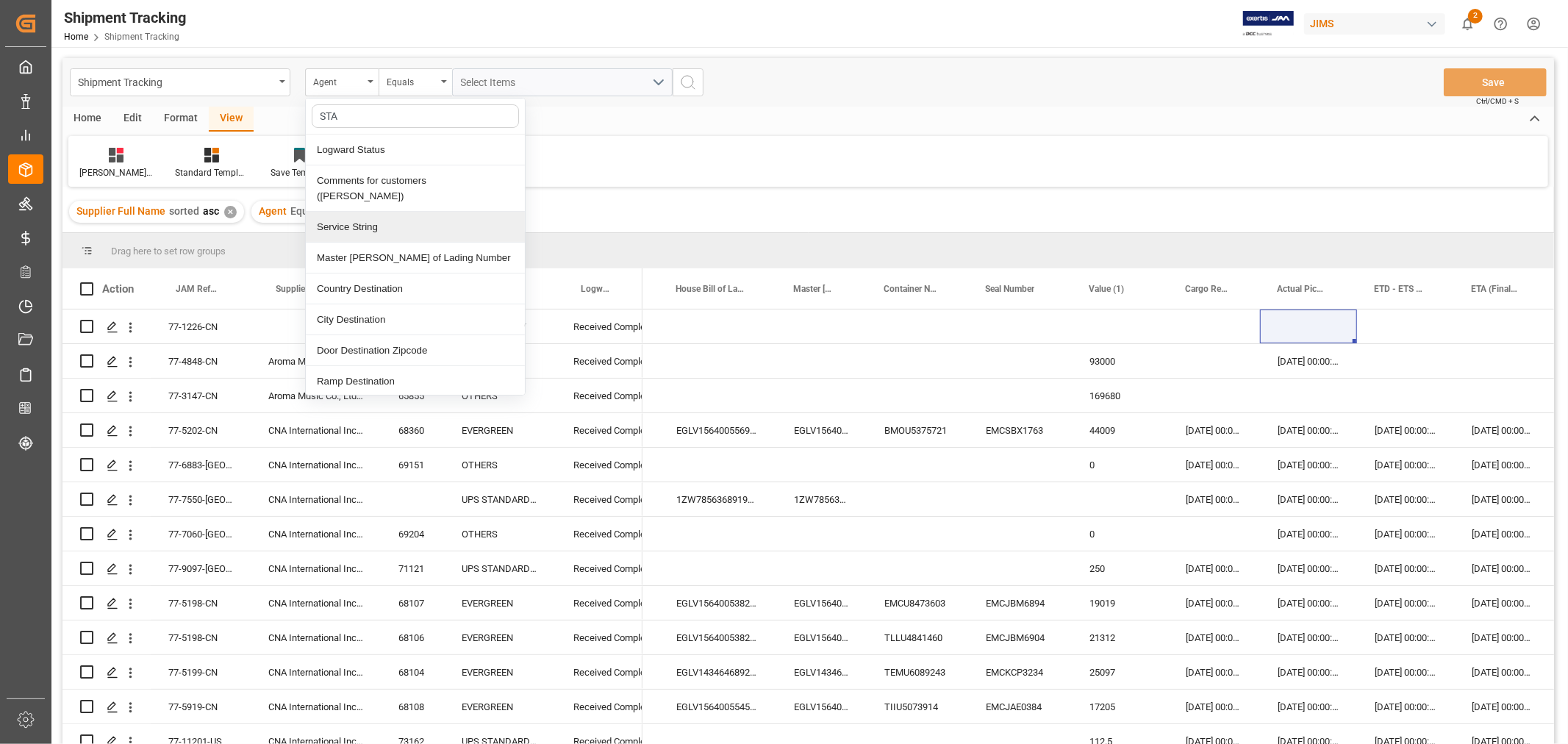
type input "STAT"
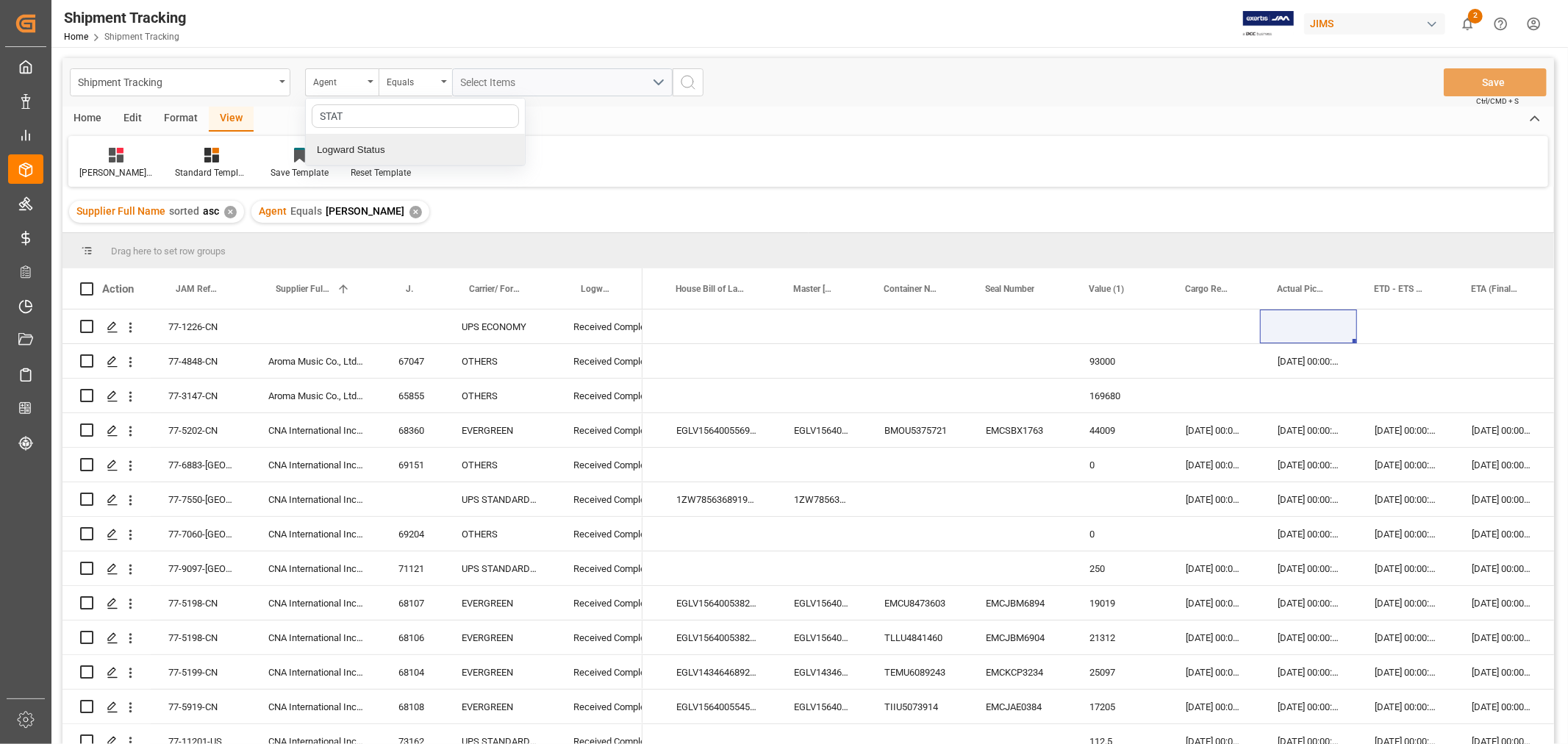
click at [361, 147] on div "Logward Status" at bounding box center [415, 150] width 220 height 31
click at [396, 81] on div "Equals" at bounding box center [412, 80] width 50 height 17
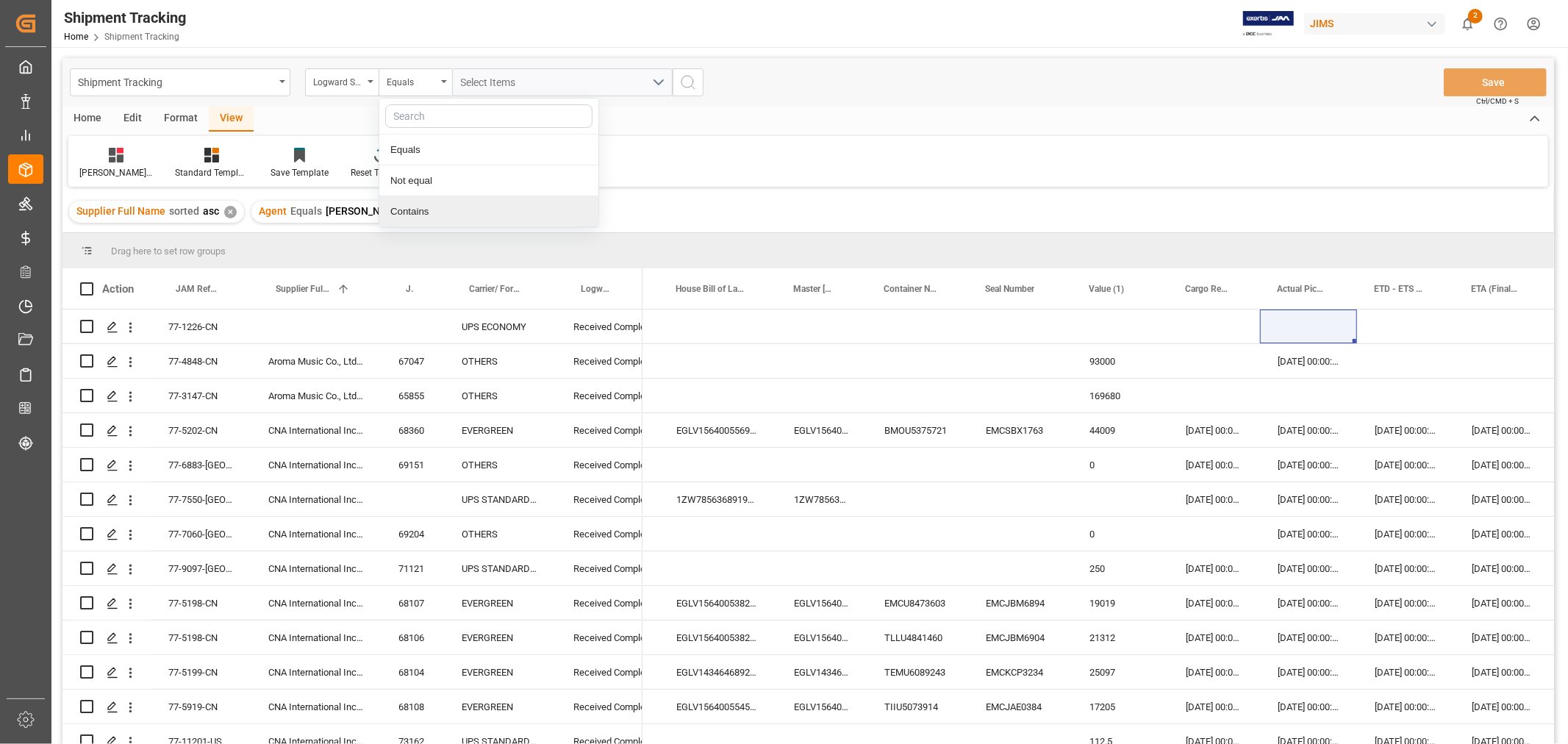
click at [401, 215] on div "Contains" at bounding box center [489, 211] width 220 height 31
click at [491, 81] on span "Select Items" at bounding box center [492, 82] width 62 height 11
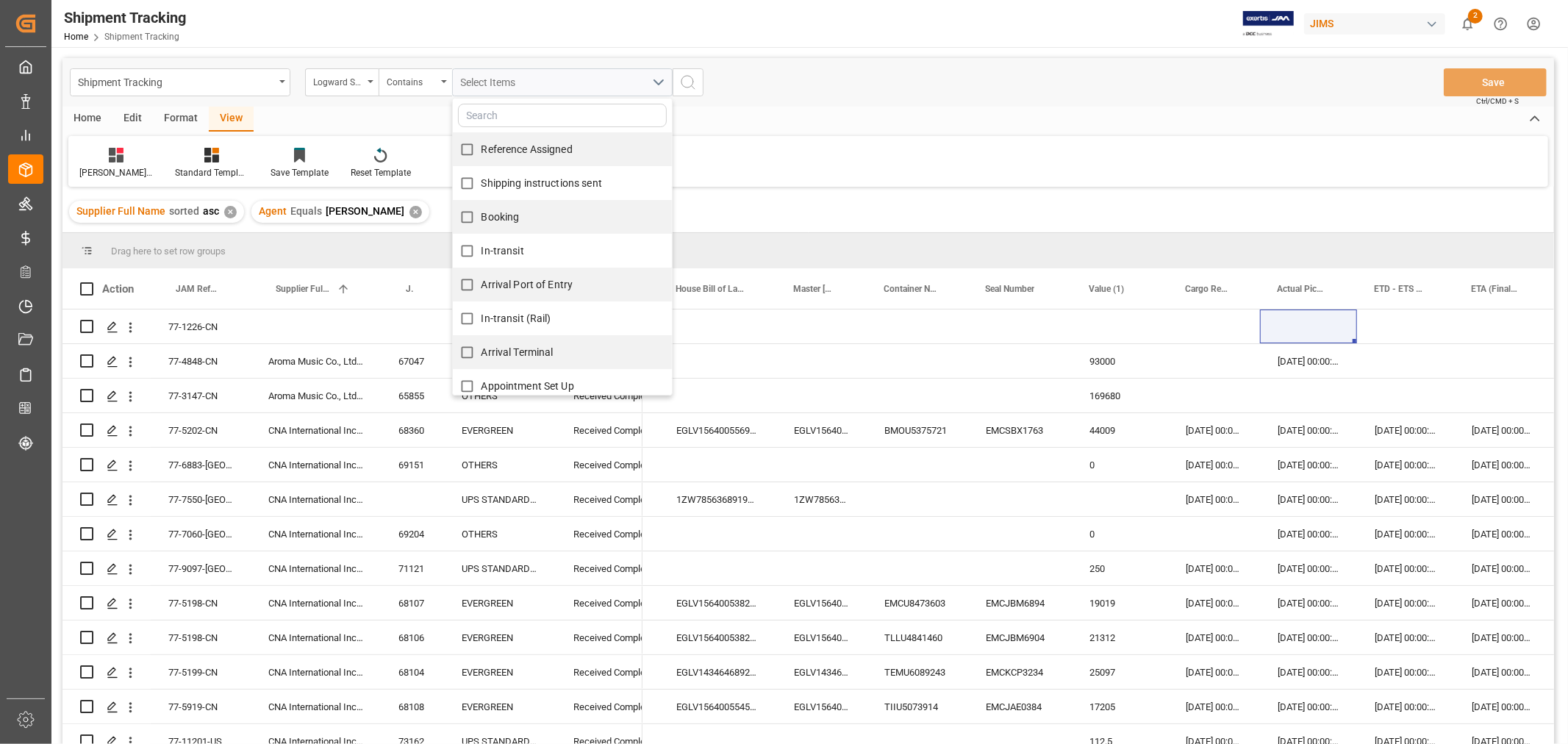
click at [502, 144] on span "Reference Assigned" at bounding box center [527, 149] width 91 height 11
click at [482, 144] on input "Reference Assigned" at bounding box center [467, 150] width 28 height 28
checkbox input "true"
click at [503, 181] on span "Shipping instructions sent" at bounding box center [541, 183] width 120 height 11
click at [482, 181] on input "Shipping instructions sent" at bounding box center [467, 184] width 28 height 28
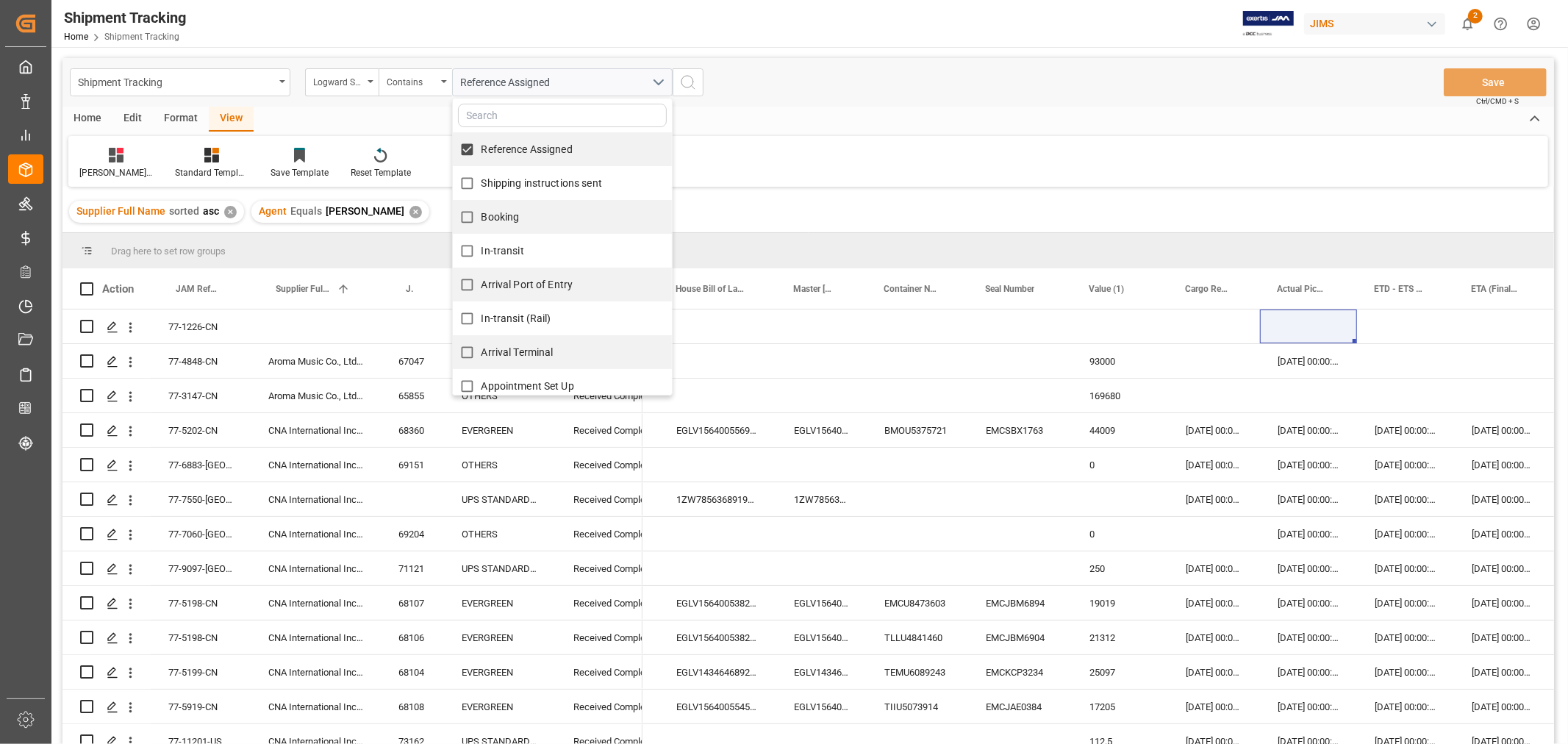
checkbox input "true"
click at [509, 215] on span "Booking" at bounding box center [501, 217] width 38 height 11
click at [482, 215] on input "Booking" at bounding box center [467, 217] width 28 height 28
checkbox input "true"
click at [512, 247] on span "In-transit" at bounding box center [502, 251] width 43 height 11
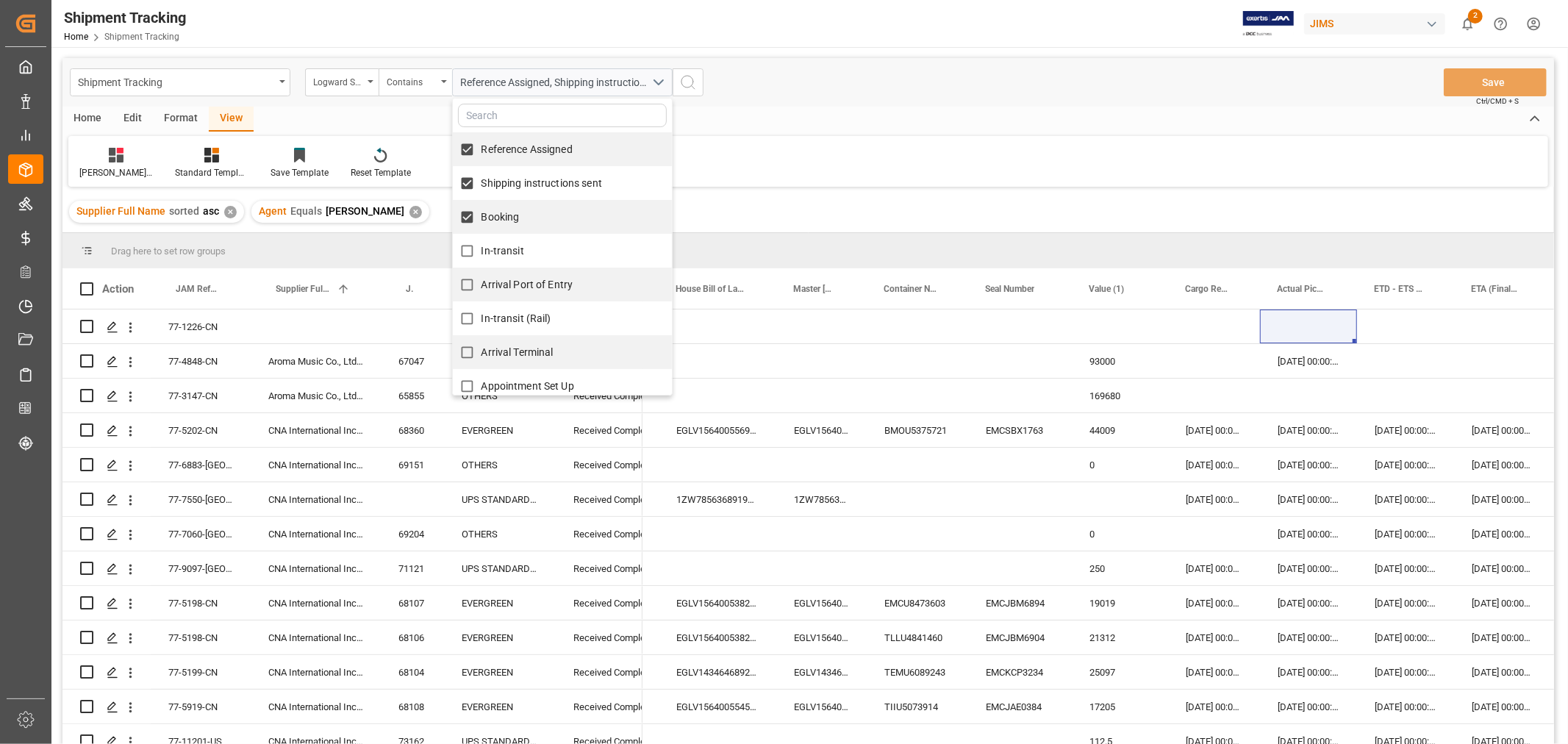
click at [482, 247] on input "In-transit" at bounding box center [467, 251] width 28 height 28
checkbox input "true"
click at [516, 282] on span "Arrival Port of Entry" at bounding box center [527, 284] width 92 height 11
click at [482, 282] on input "Arrival Port of Entry" at bounding box center [467, 285] width 28 height 28
checkbox input "true"
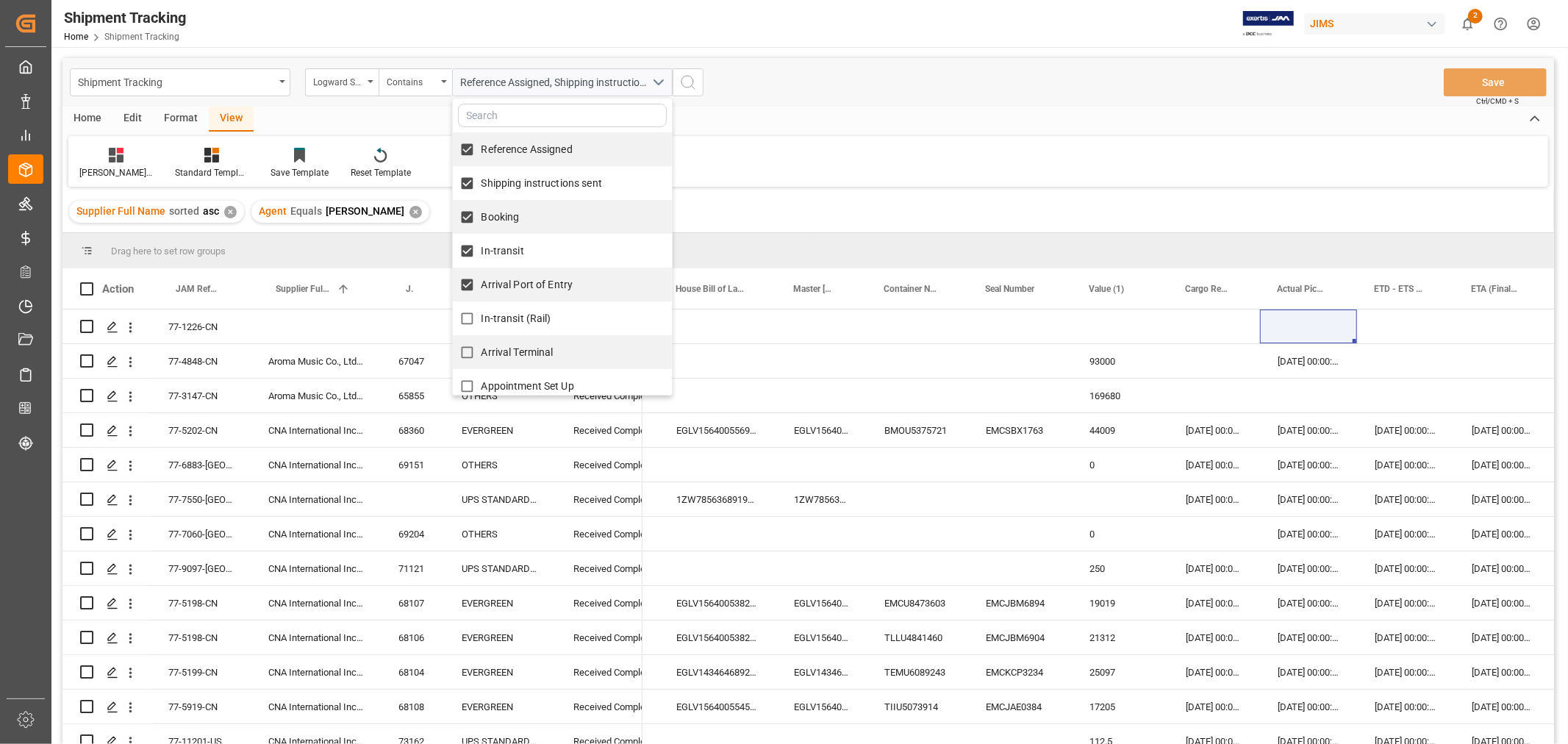
click at [519, 321] on span "In-transit (Rail)" at bounding box center [517, 318] width 70 height 11
click at [482, 321] on input "In-transit (Rail)" at bounding box center [467, 319] width 28 height 28
checkbox input "true"
click at [529, 351] on span "Arrival Terminal" at bounding box center [518, 352] width 72 height 11
click at [482, 351] on input "Arrival Terminal" at bounding box center [467, 352] width 28 height 28
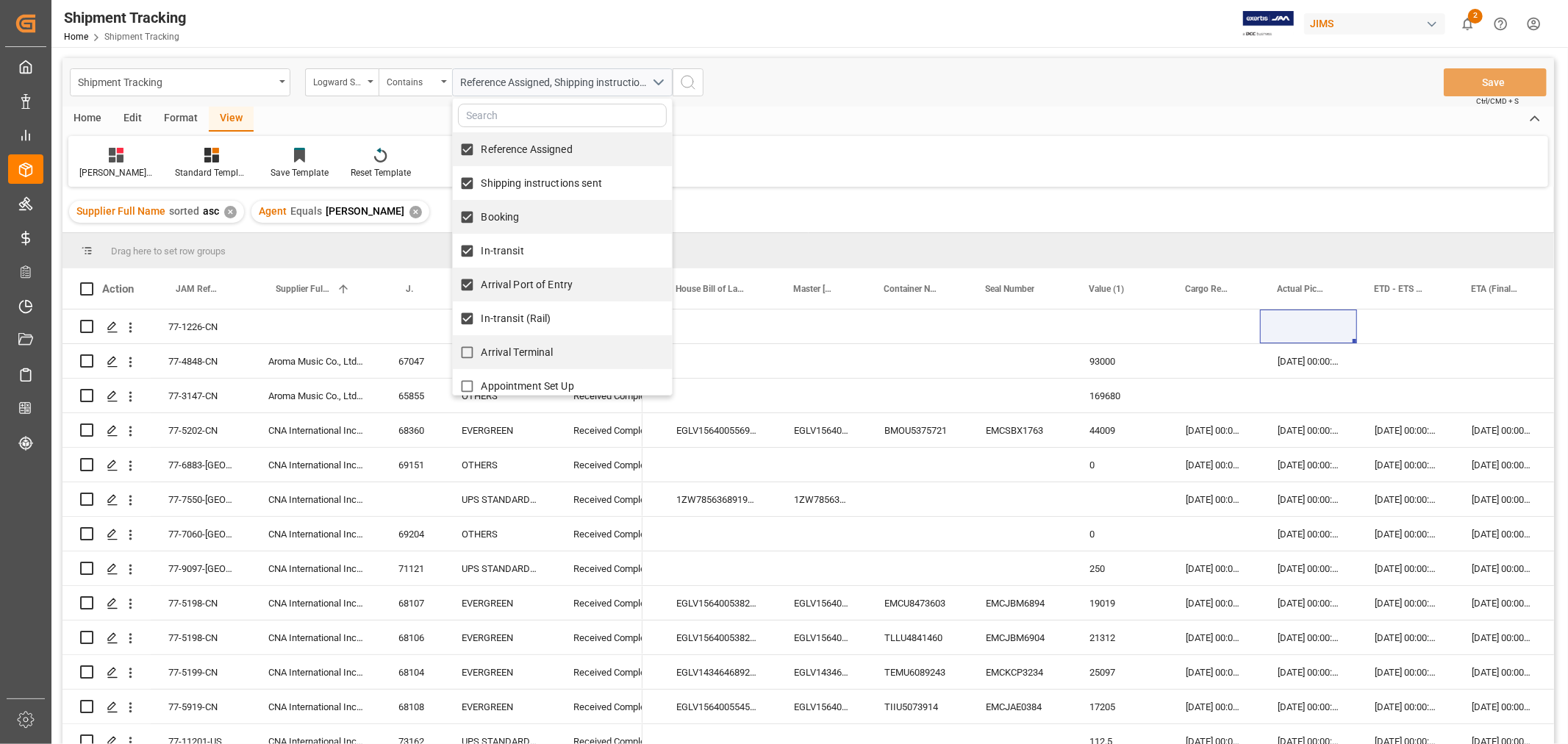
checkbox input "true"
click at [535, 384] on span "Appointment Set Up" at bounding box center [528, 386] width 93 height 11
click at [482, 384] on input "Appointment Set Up" at bounding box center [467, 386] width 28 height 28
checkbox input "true"
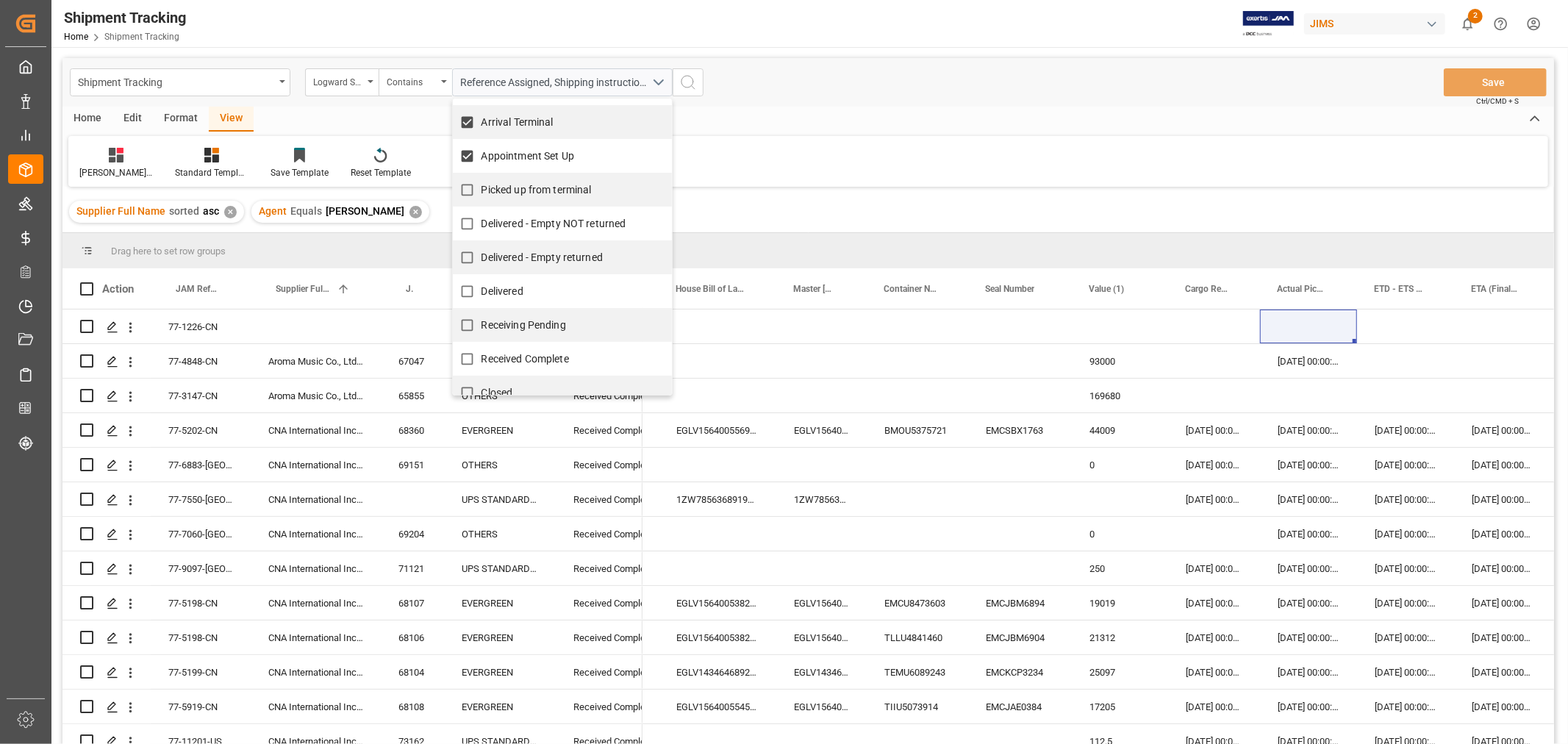
scroll to position [251, 0]
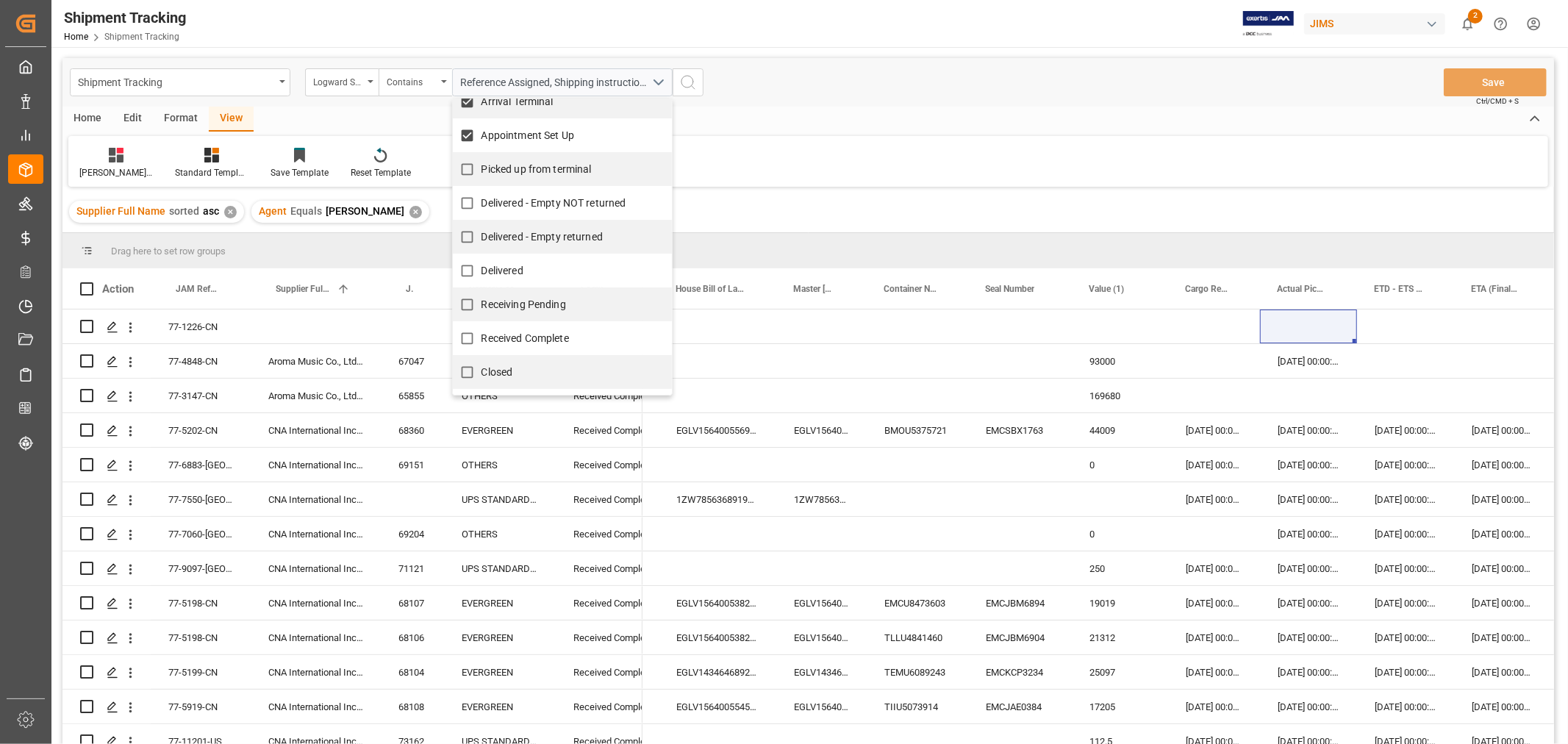
click at [533, 169] on span "Picked up from terminal" at bounding box center [537, 168] width 111 height 11
click at [482, 169] on input "Picked up from terminal" at bounding box center [467, 169] width 28 height 28
checkbox input "true"
click at [682, 80] on div "Reference Assigned, Shipping instructions sent, Booking, In-transit, Arrival Po…" at bounding box center [562, 82] width 242 height 28
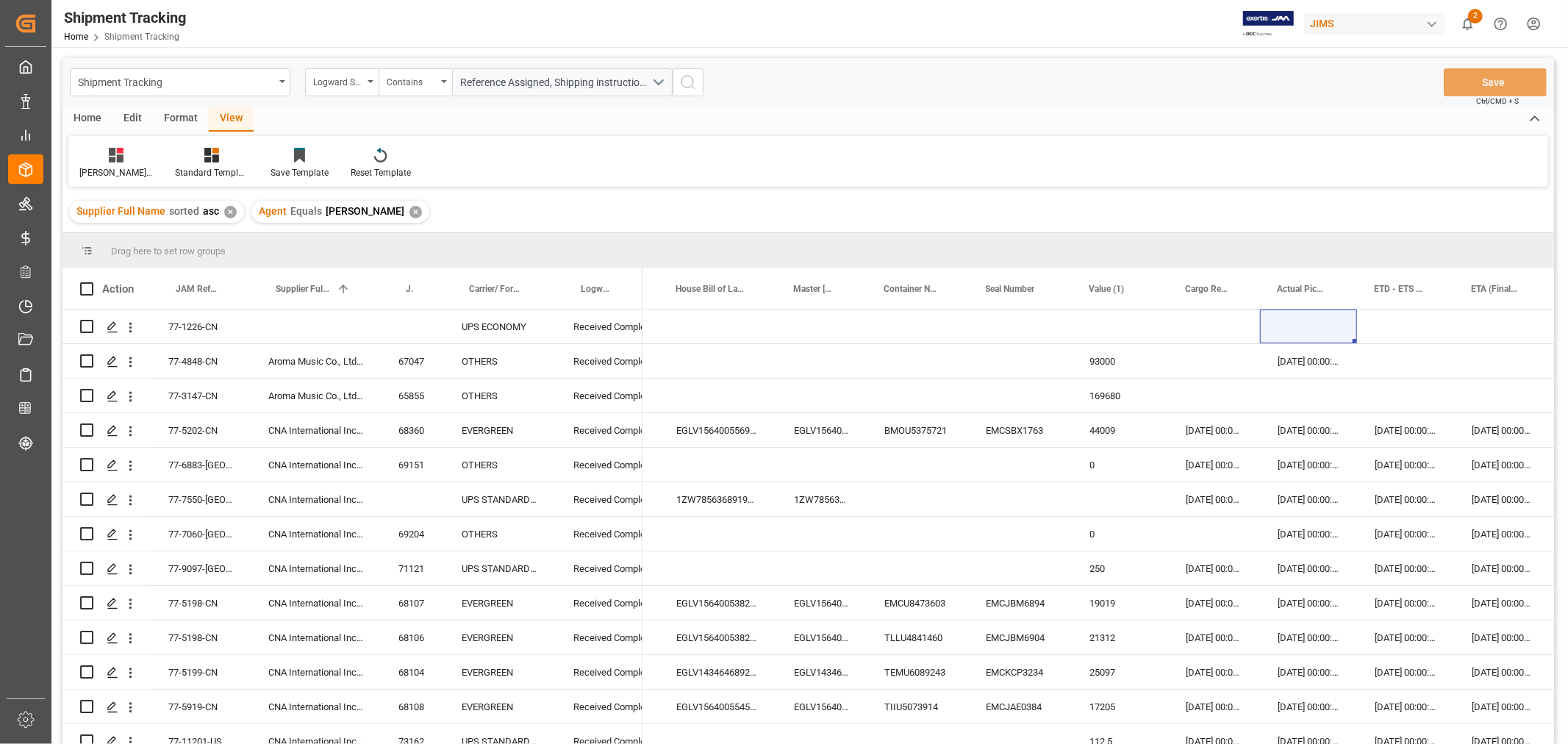
click at [684, 79] on icon "search button" at bounding box center [688, 82] width 18 height 18
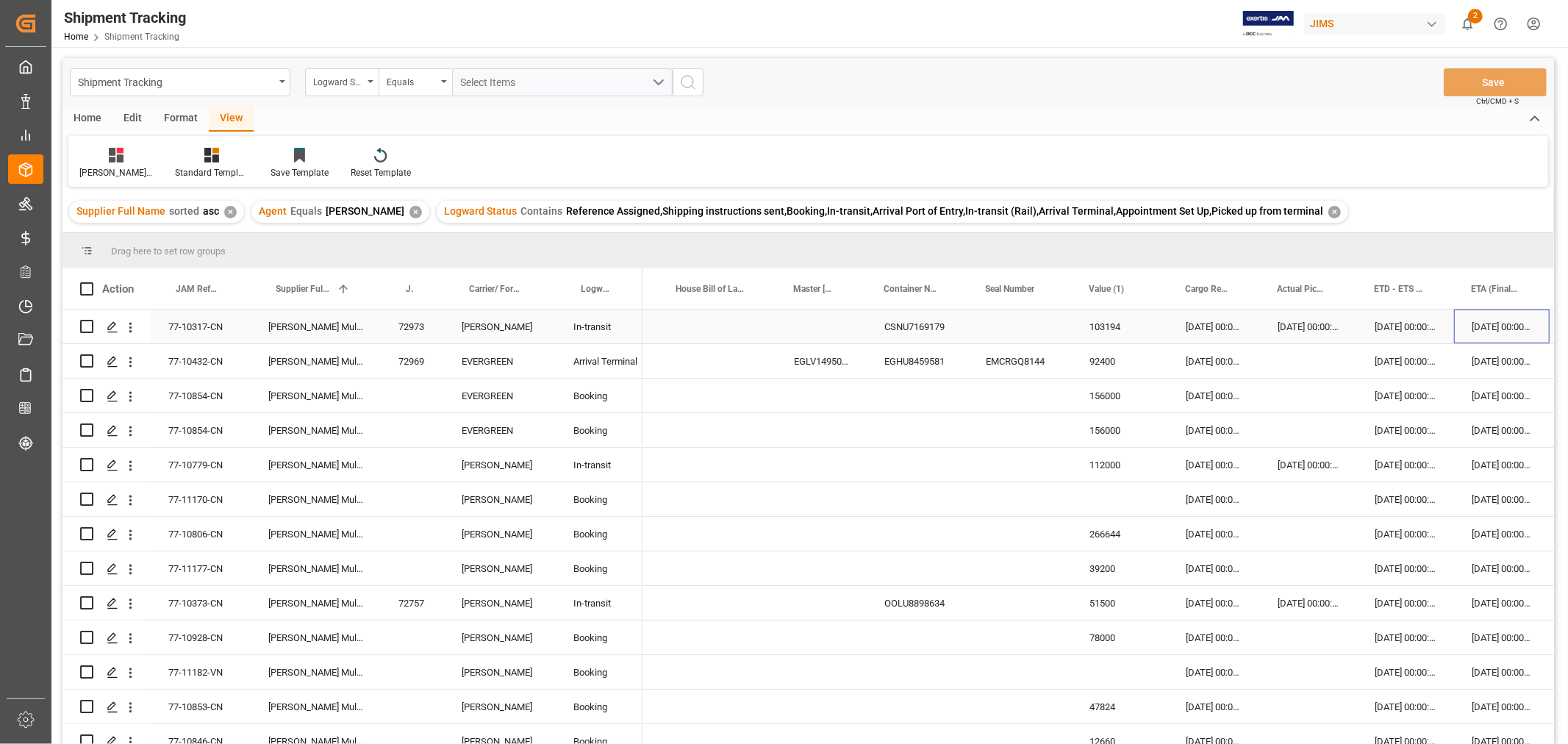
click at [1490, 328] on div "15-10-2025 00:00:00" at bounding box center [1502, 327] width 96 height 34
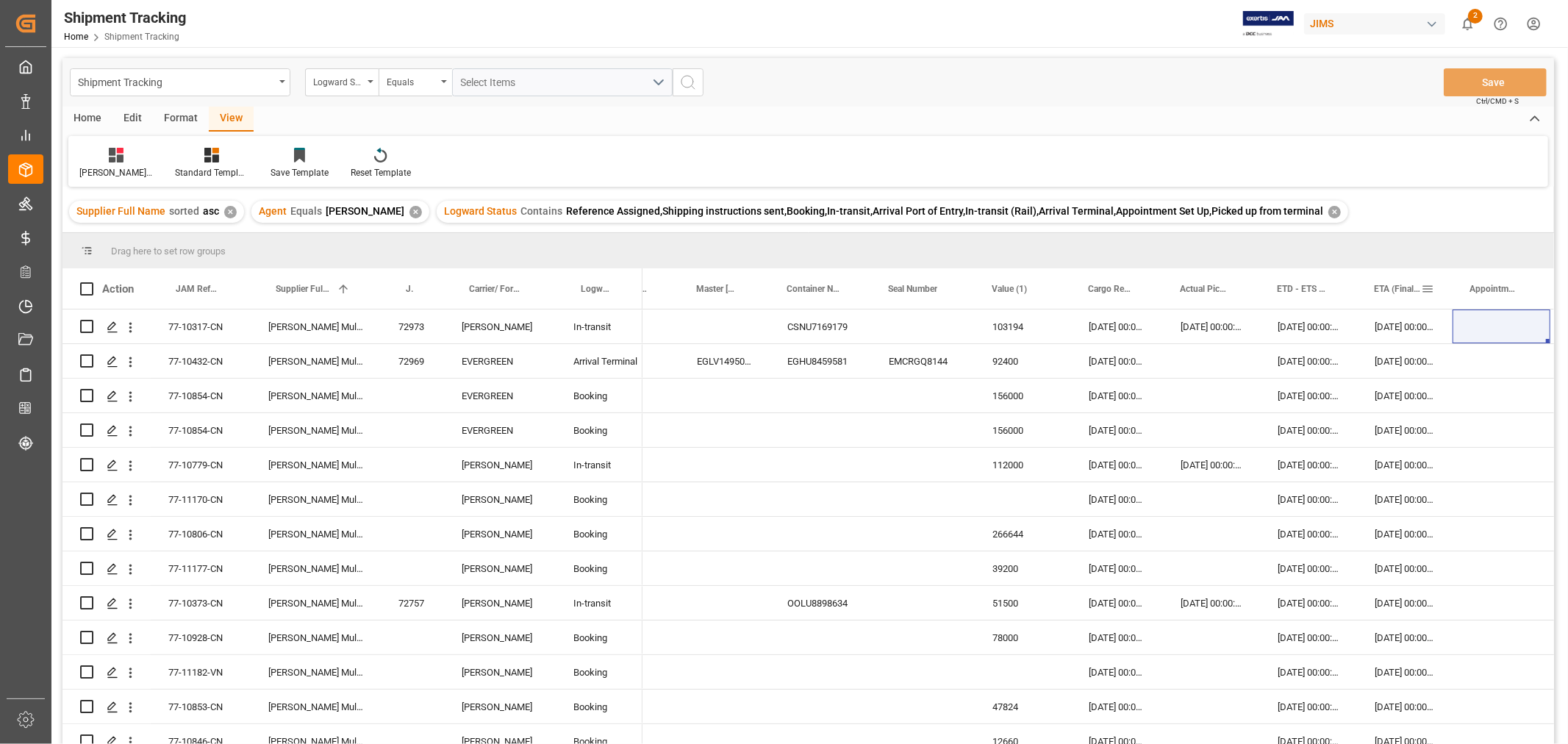
click at [1401, 285] on span "ETA (Final Delivery Location)" at bounding box center [1398, 289] width 47 height 10
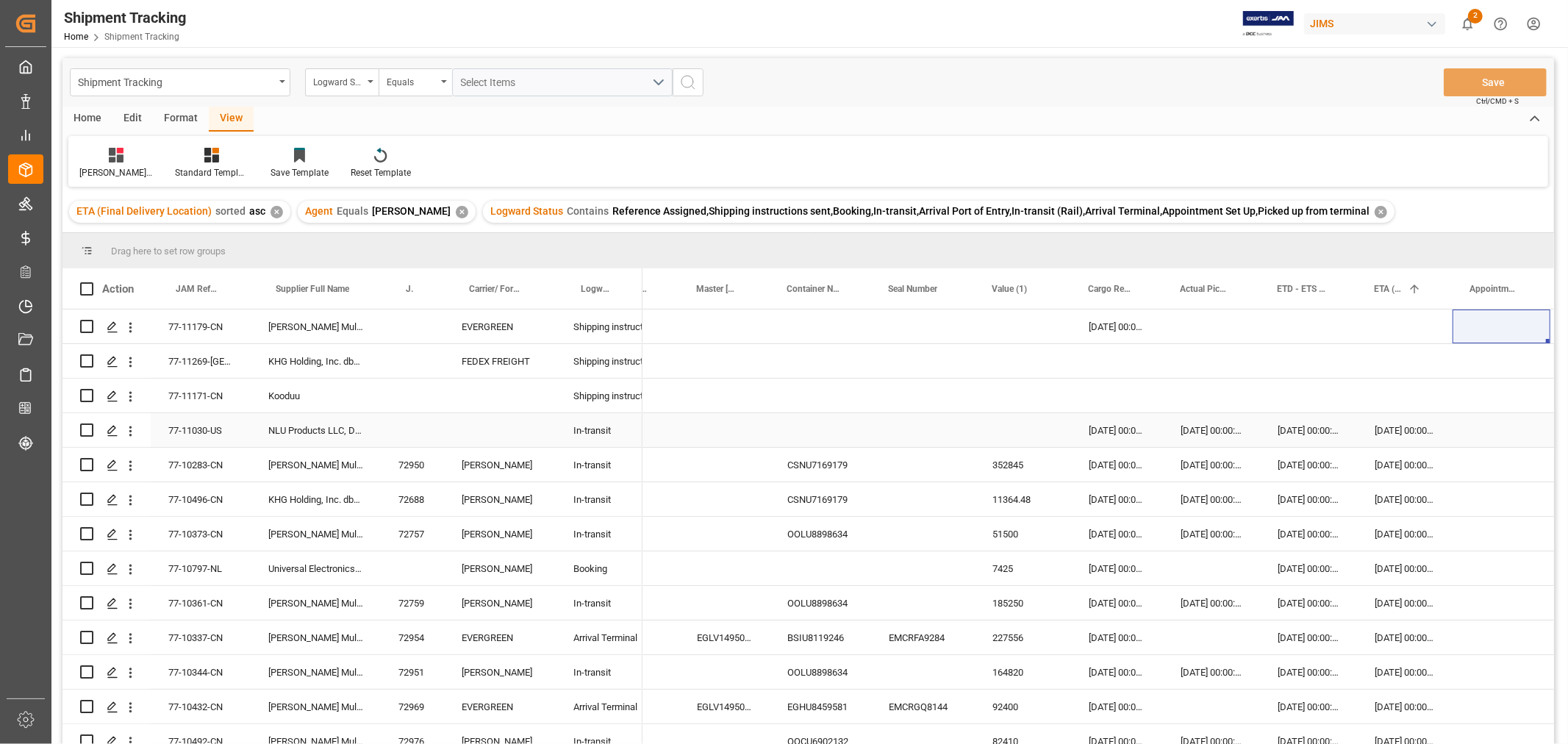
click at [1407, 430] on div "30-09-2025 00:00:00" at bounding box center [1404, 431] width 96 height 34
click at [1414, 460] on div "06-10-2025 00:00:00" at bounding box center [1404, 465] width 96 height 34
click at [192, 363] on div "77-11269-[GEOGRAPHIC_DATA]" at bounding box center [201, 362] width 100 height 34
drag, startPoint x: 449, startPoint y: 276, endPoint x: 476, endPoint y: 276, distance: 27.0
click at [476, 276] on div "Action JAM Reference Number Supplier Full Name JAM Shipment Number" at bounding box center [352, 289] width 580 height 41
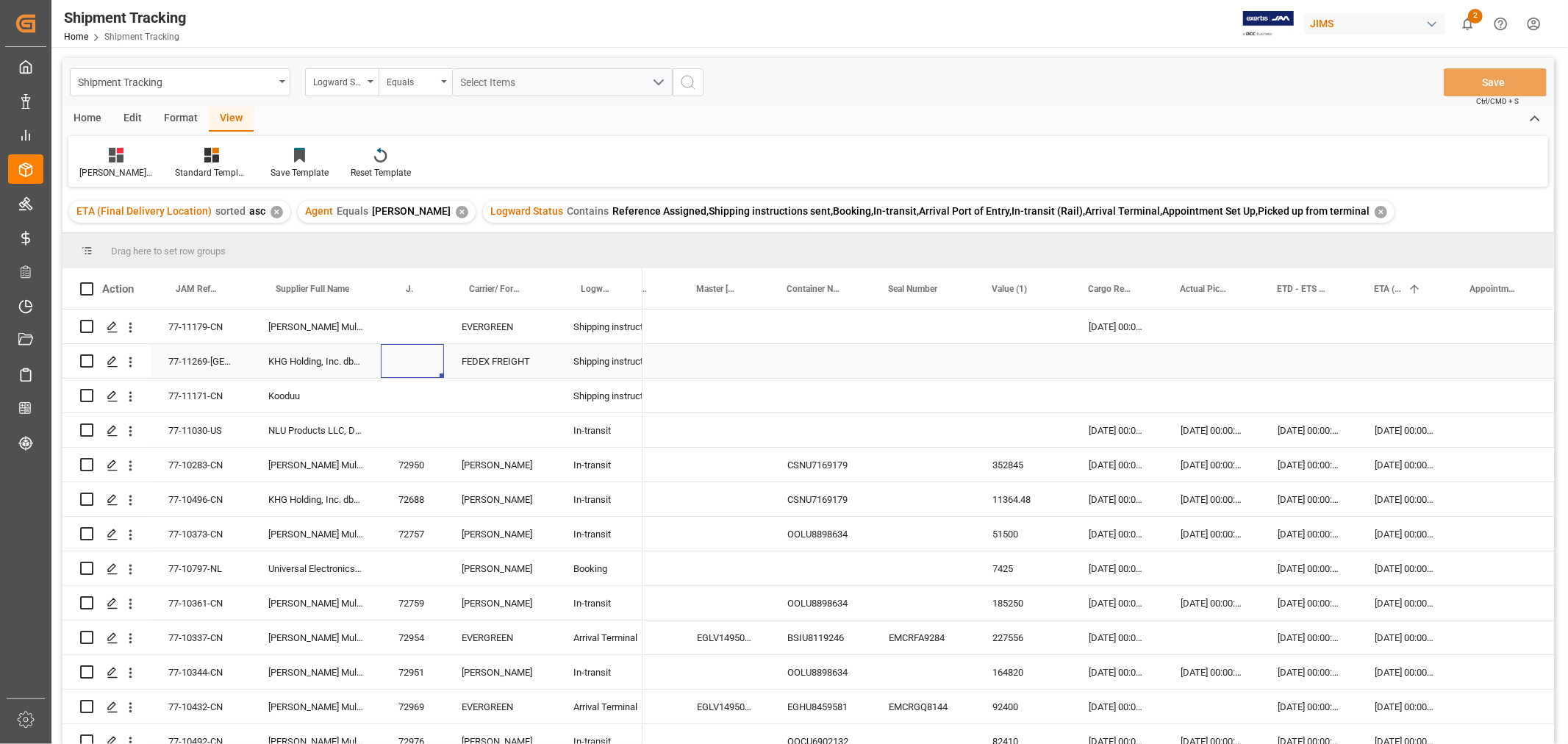
click at [397, 357] on div "Press SPACE to select this row." at bounding box center [412, 362] width 63 height 34
click at [403, 359] on input "Press SPACE to select this row." at bounding box center [413, 370] width 40 height 28
type input "73214"
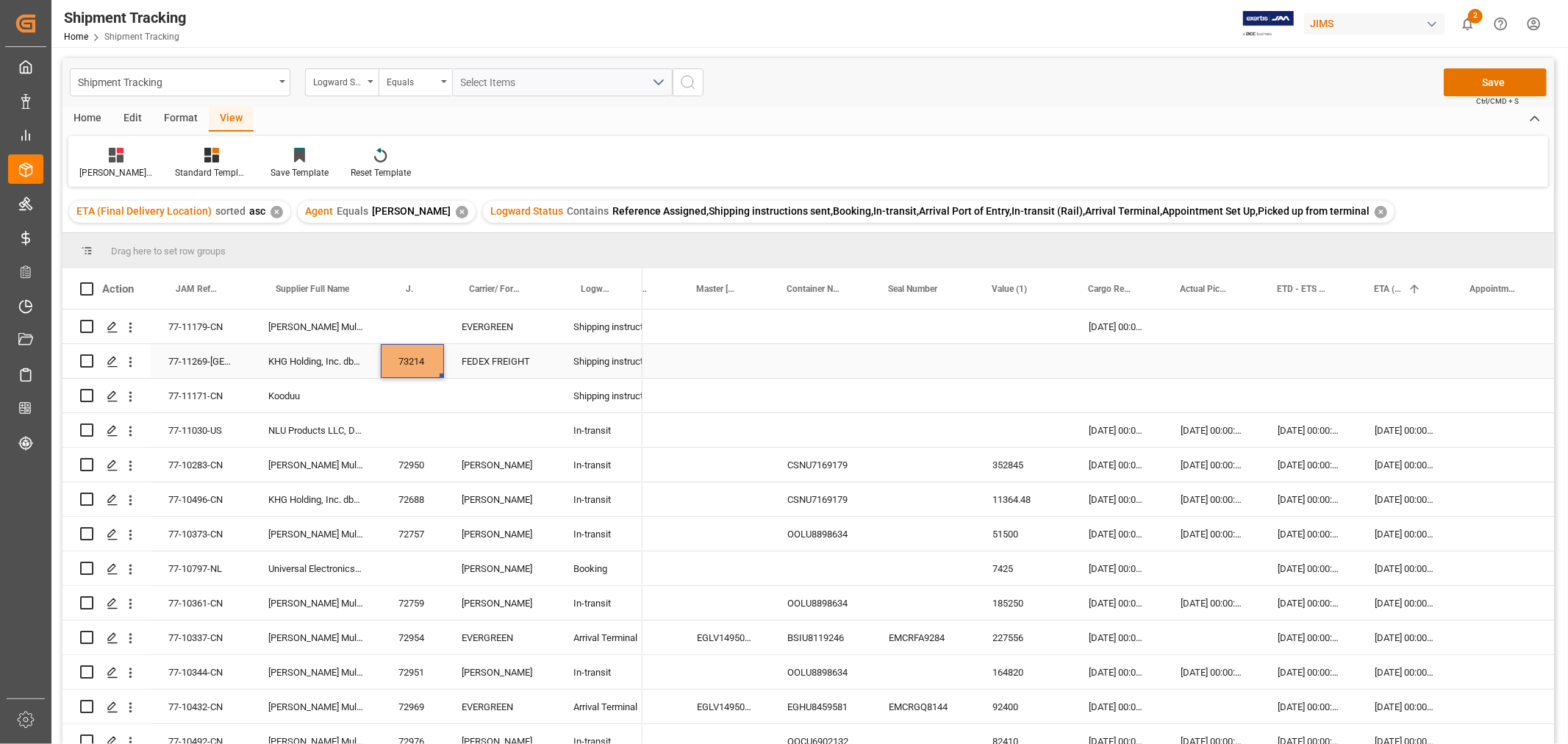
click at [495, 376] on div "FEDEX FREIGHT" at bounding box center [500, 362] width 112 height 34
click at [728, 364] on div "Press SPACE to select this row." at bounding box center [725, 362] width 91 height 34
click at [1501, 78] on button "Save" at bounding box center [1495, 82] width 103 height 28
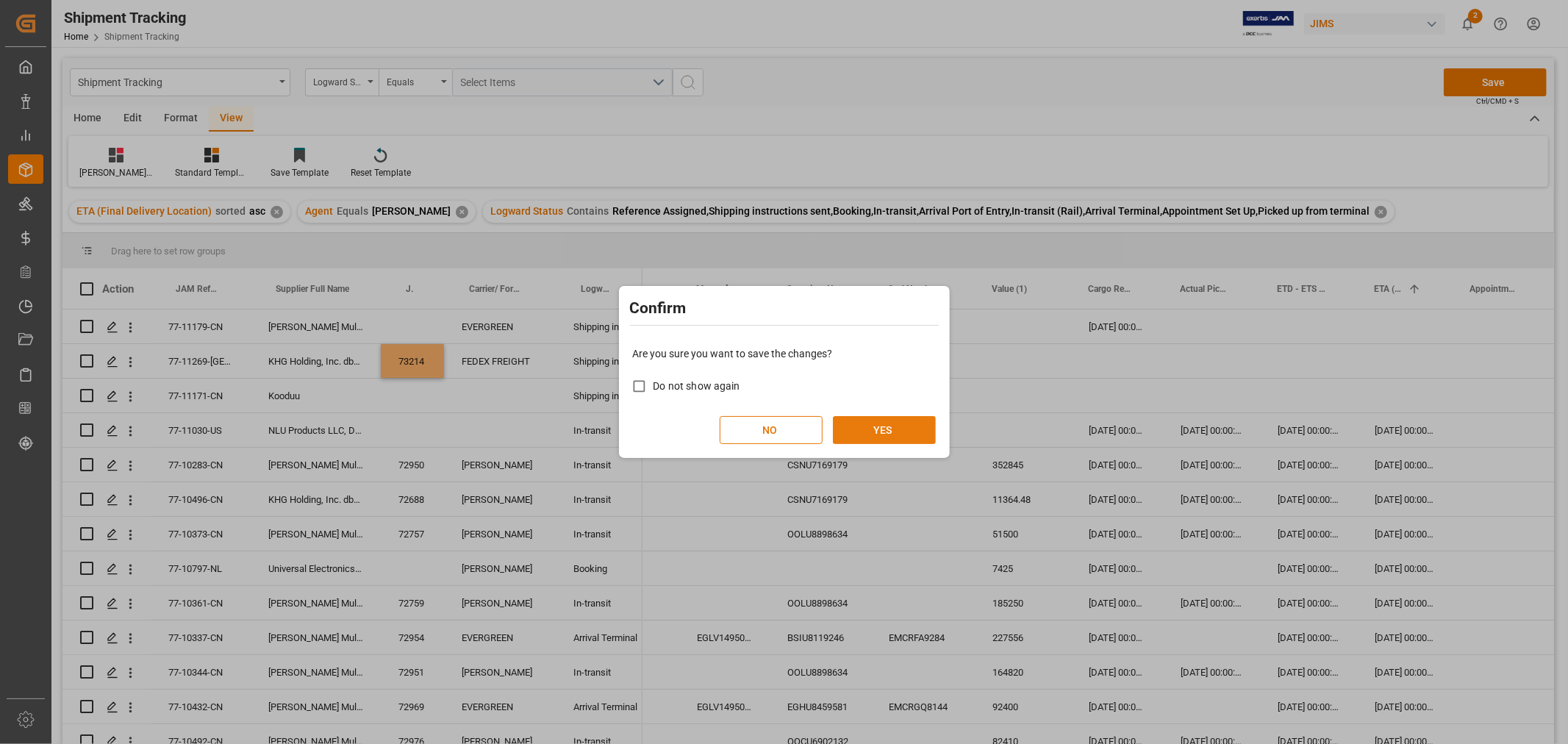
click at [872, 419] on button "YES" at bounding box center [884, 431] width 103 height 28
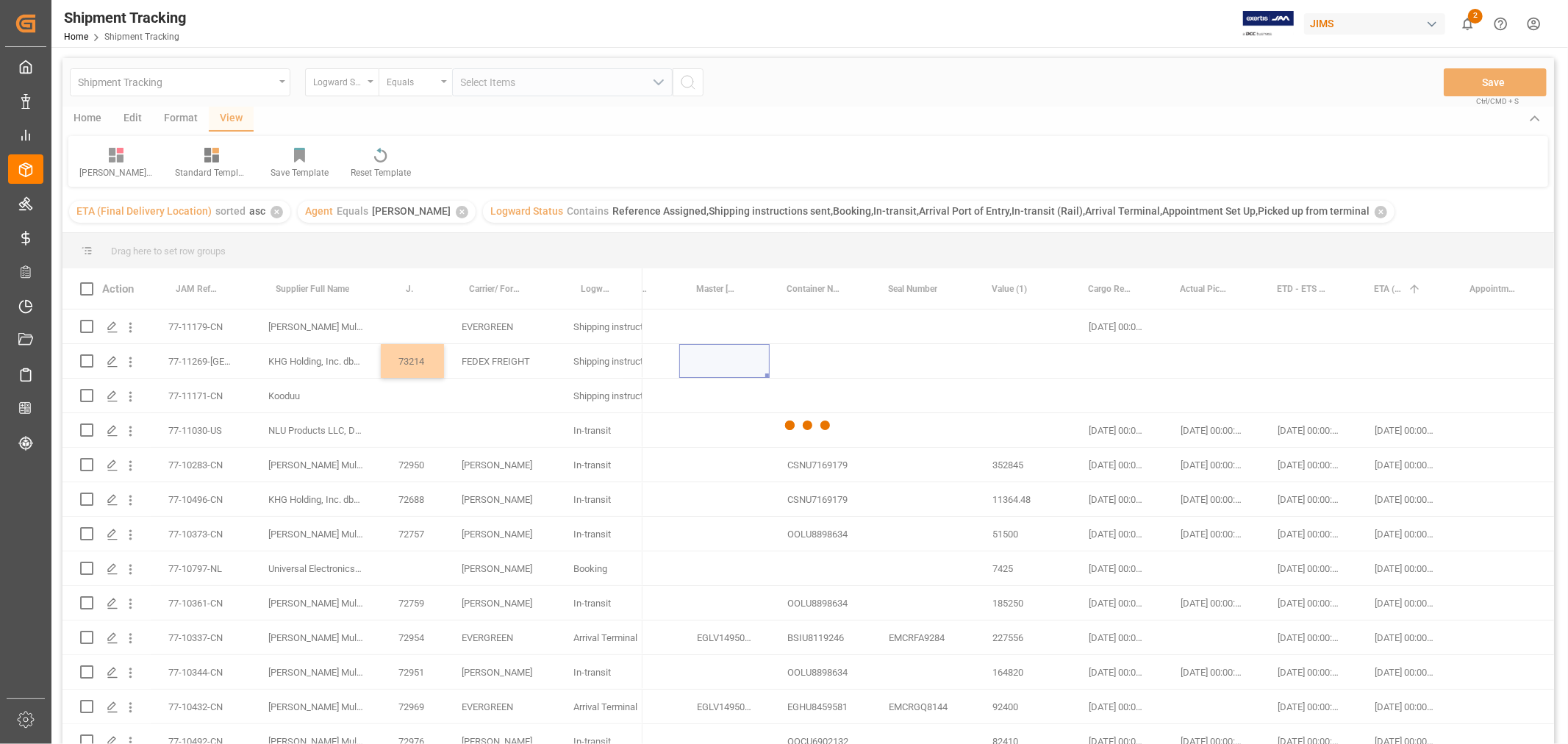
click at [1101, 358] on div at bounding box center [808, 425] width 1491 height 735
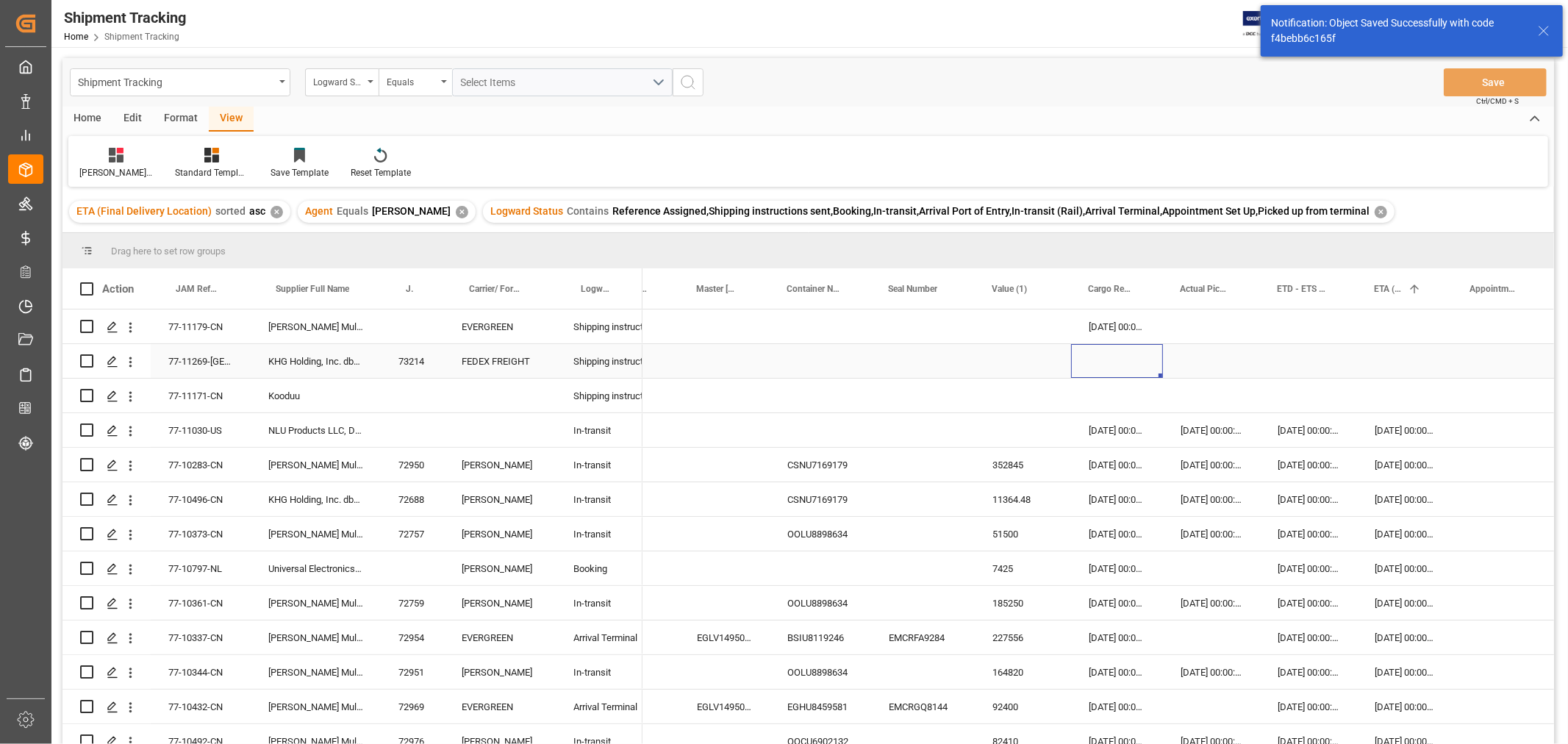
click at [1101, 358] on div "Press SPACE to select this row." at bounding box center [1117, 362] width 92 height 34
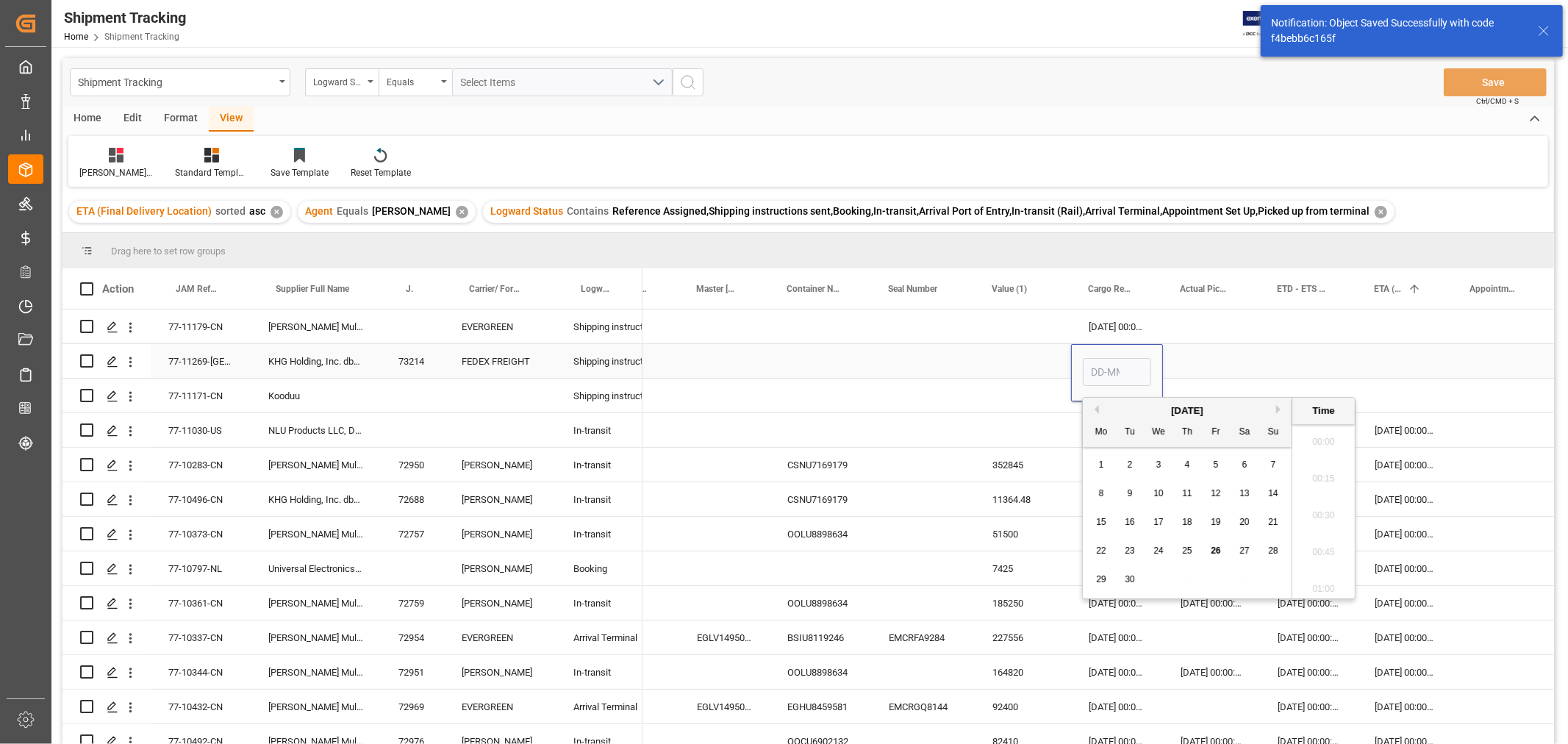
scroll to position [2505, 0]
click at [1101, 358] on input "Press SPACE to select this row." at bounding box center [1117, 372] width 68 height 28
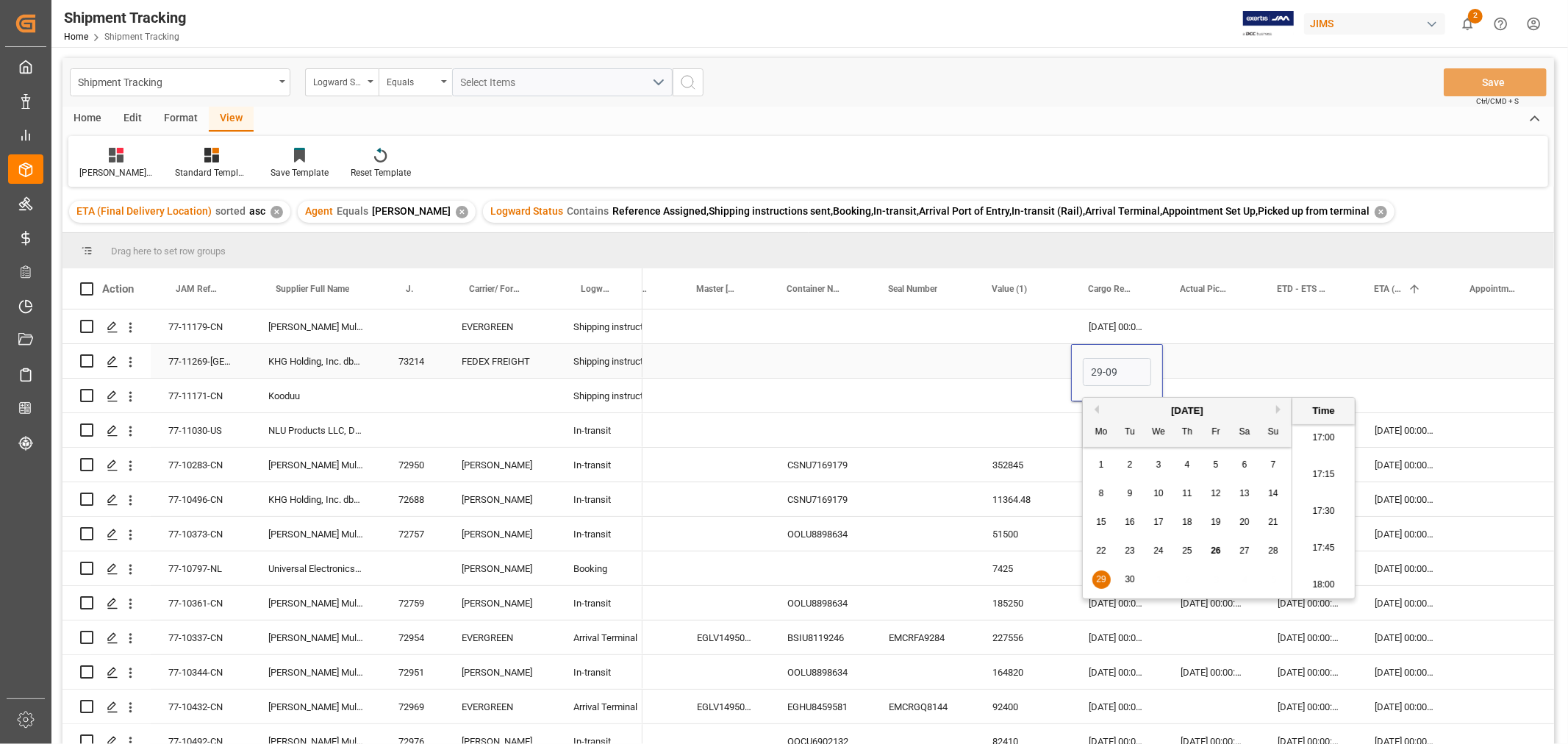
type input "29-09-2025 00:00"
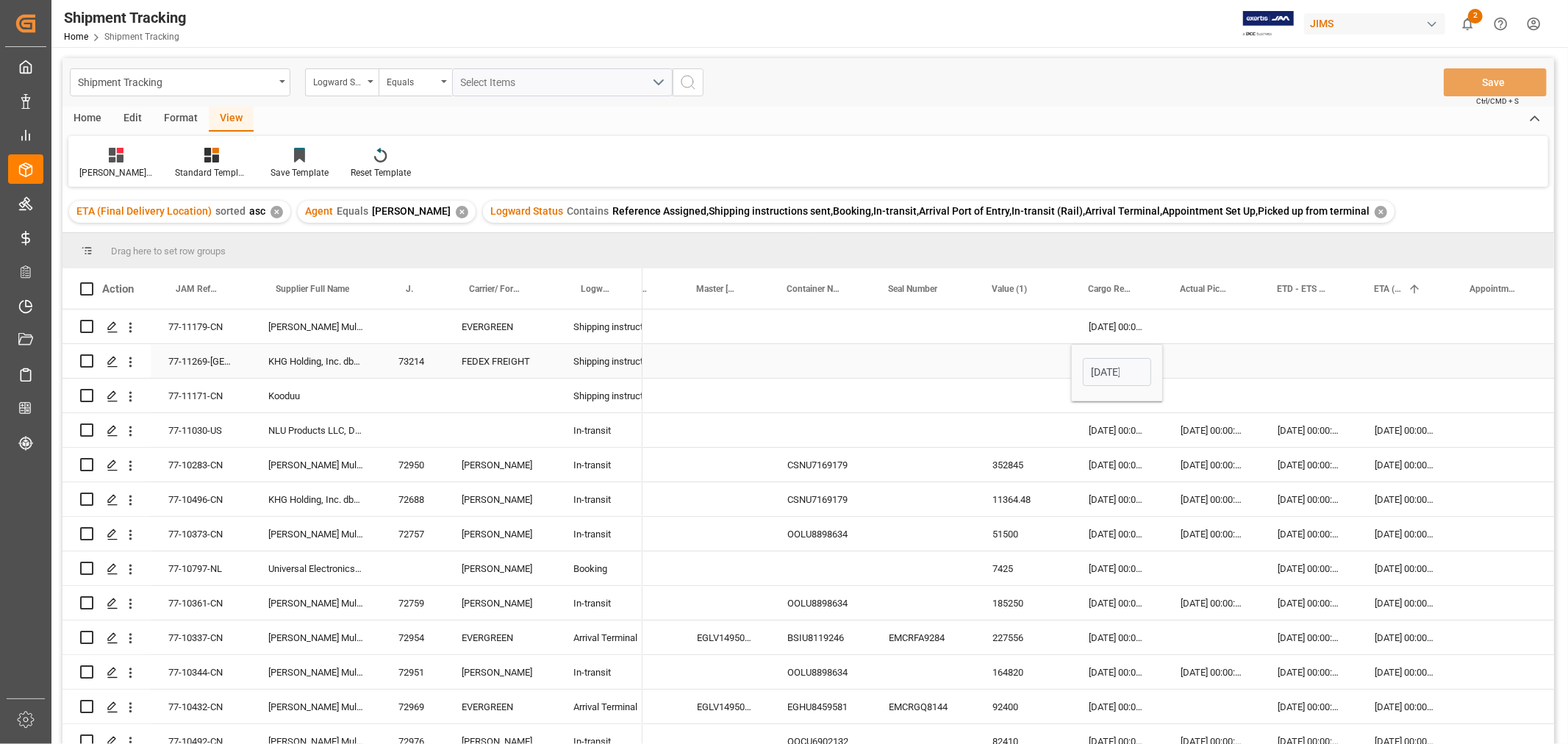
click at [1196, 359] on div "Press SPACE to select this row." at bounding box center [1211, 362] width 97 height 34
click at [1478, 79] on button "Save" at bounding box center [1495, 82] width 103 height 28
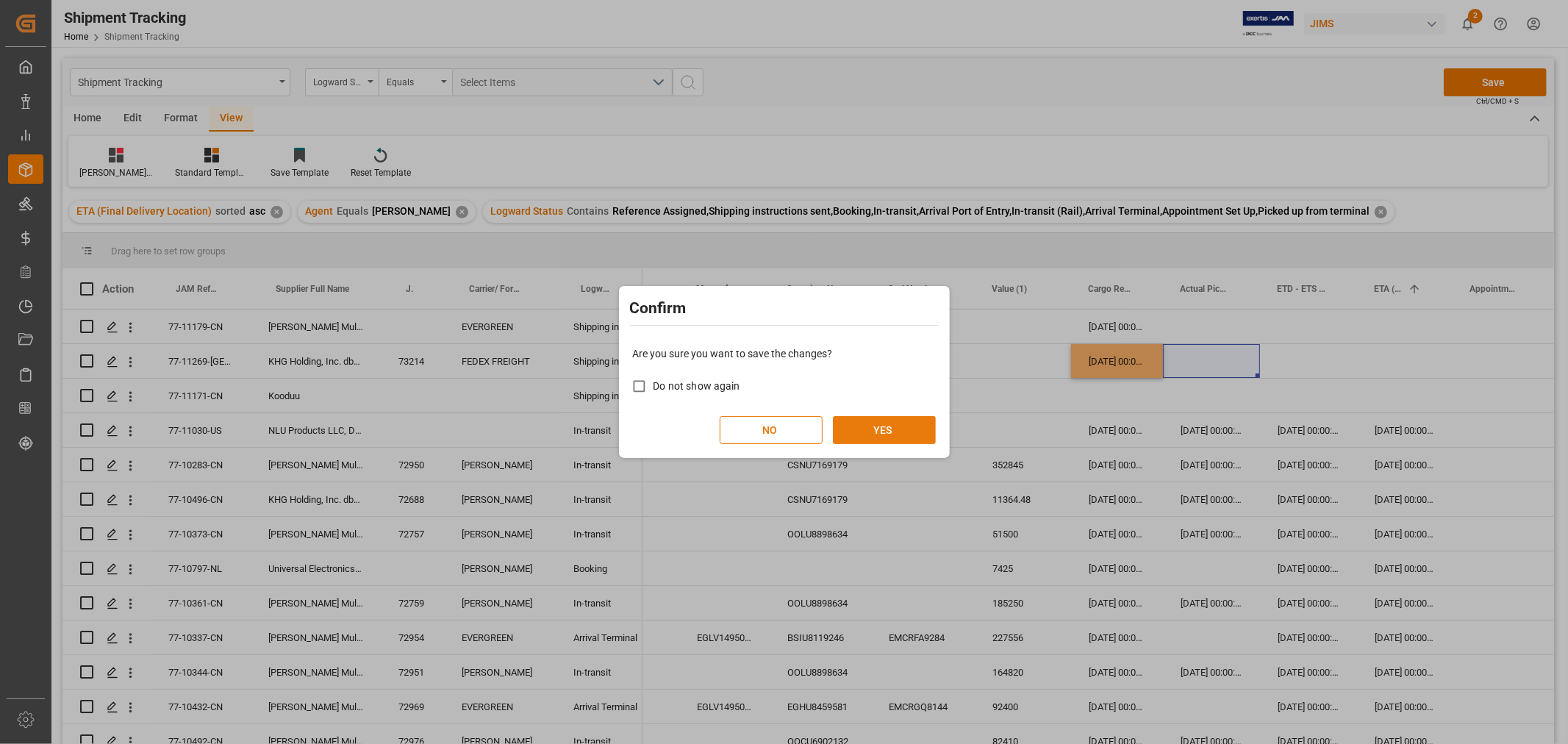
click at [850, 429] on button "YES" at bounding box center [884, 431] width 103 height 28
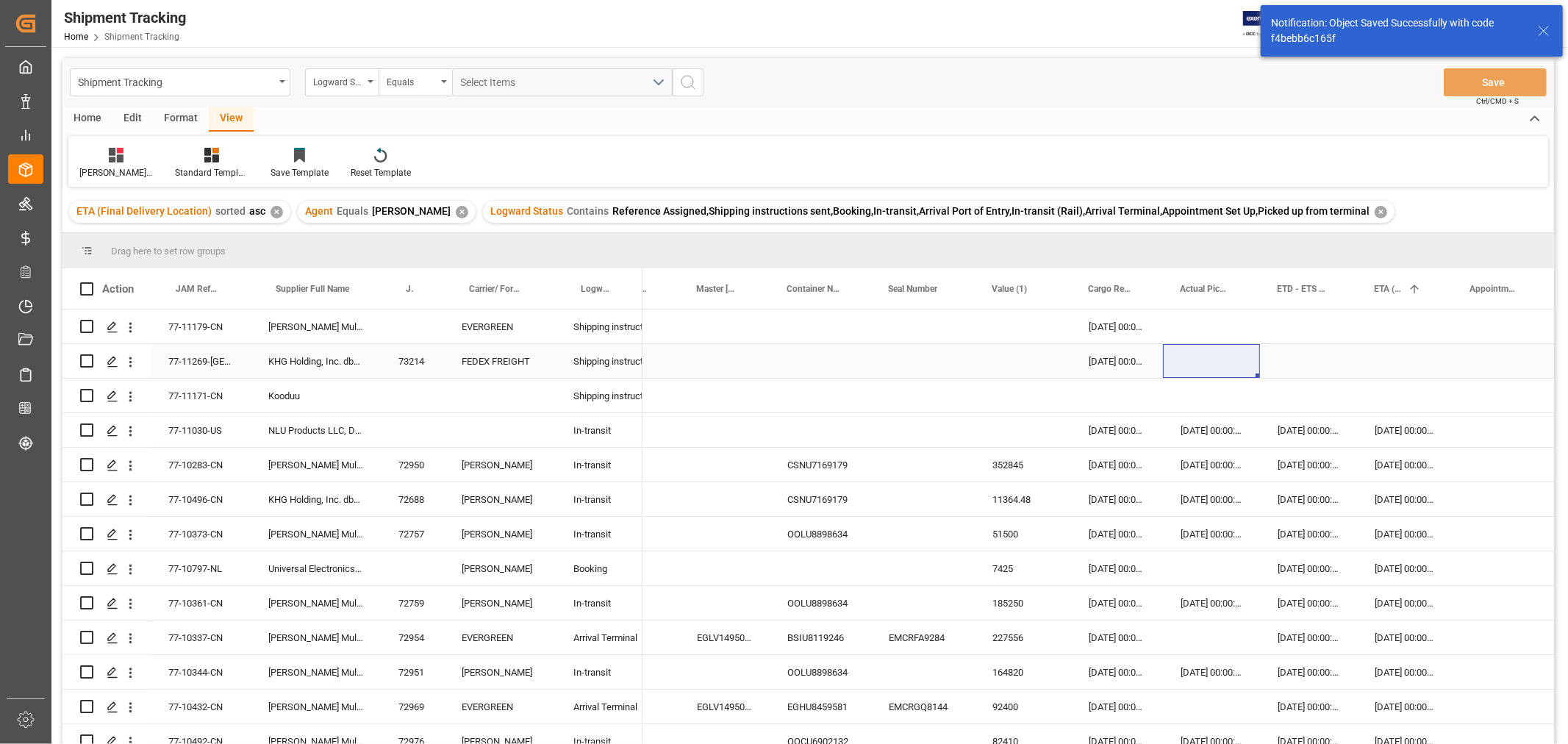
click at [203, 364] on div "77-11269-[GEOGRAPHIC_DATA]" at bounding box center [201, 362] width 100 height 34
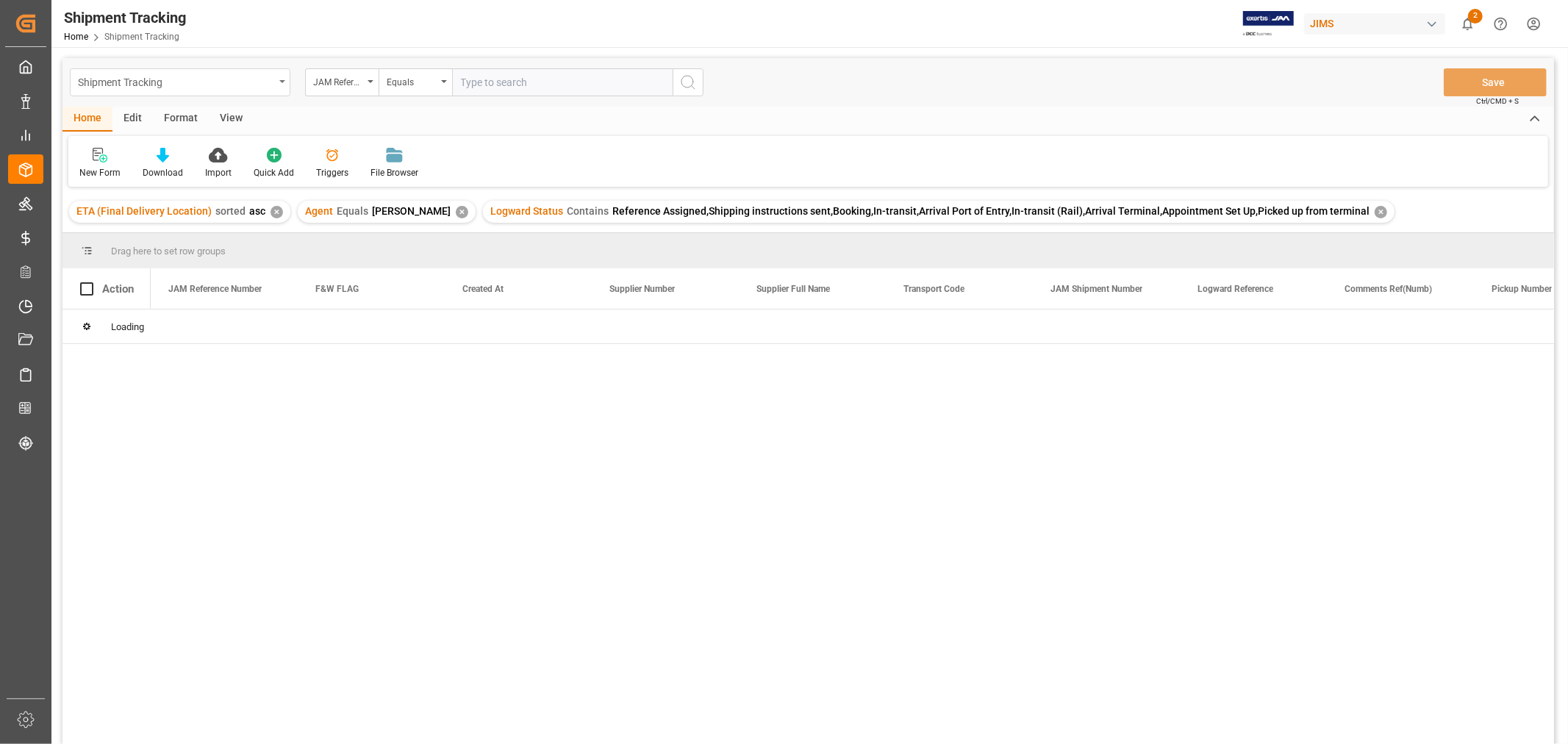
click at [203, 87] on div "Shipment Tracking" at bounding box center [175, 80] width 196 height 18
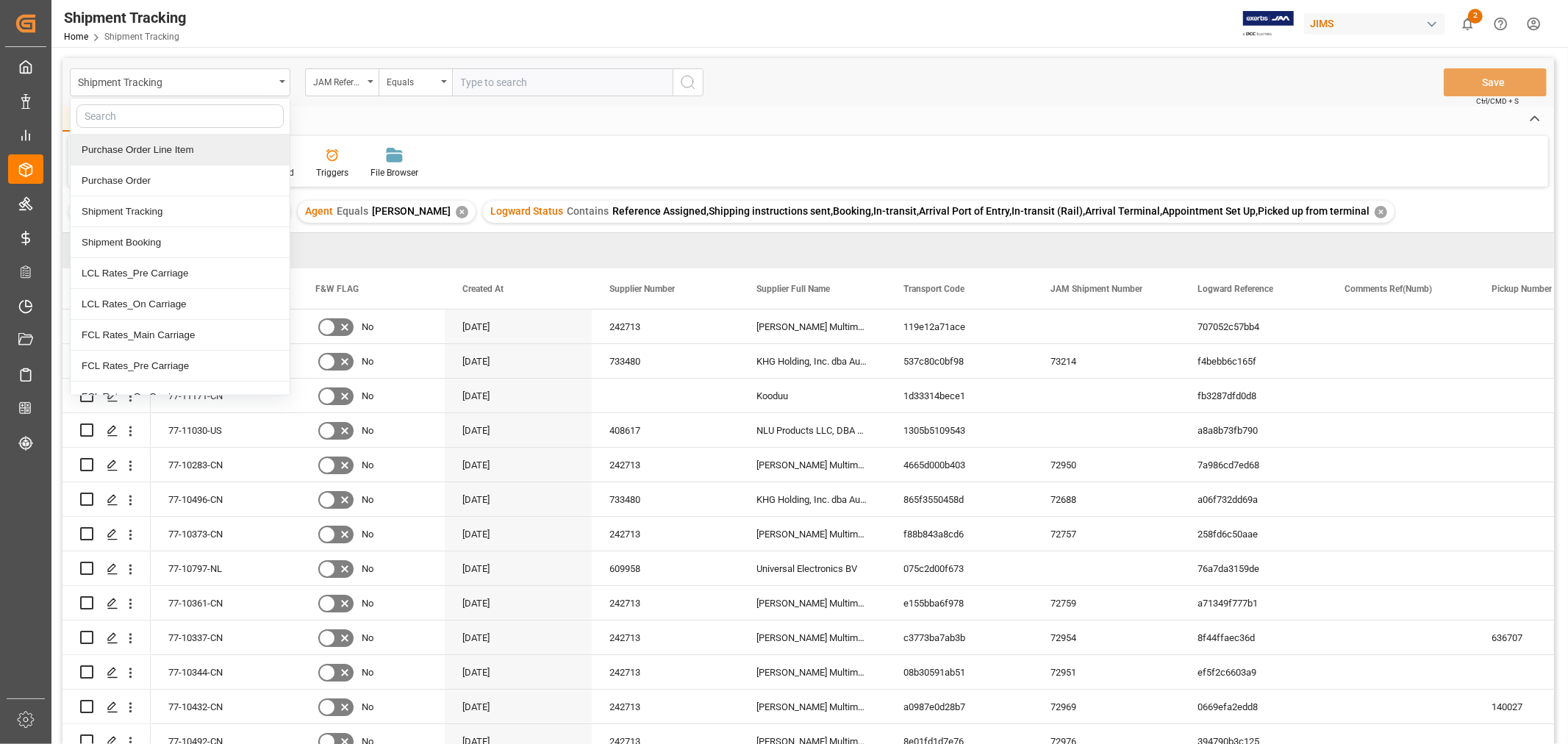
click at [178, 143] on div "Purchase Order Line Item" at bounding box center [181, 150] width 220 height 31
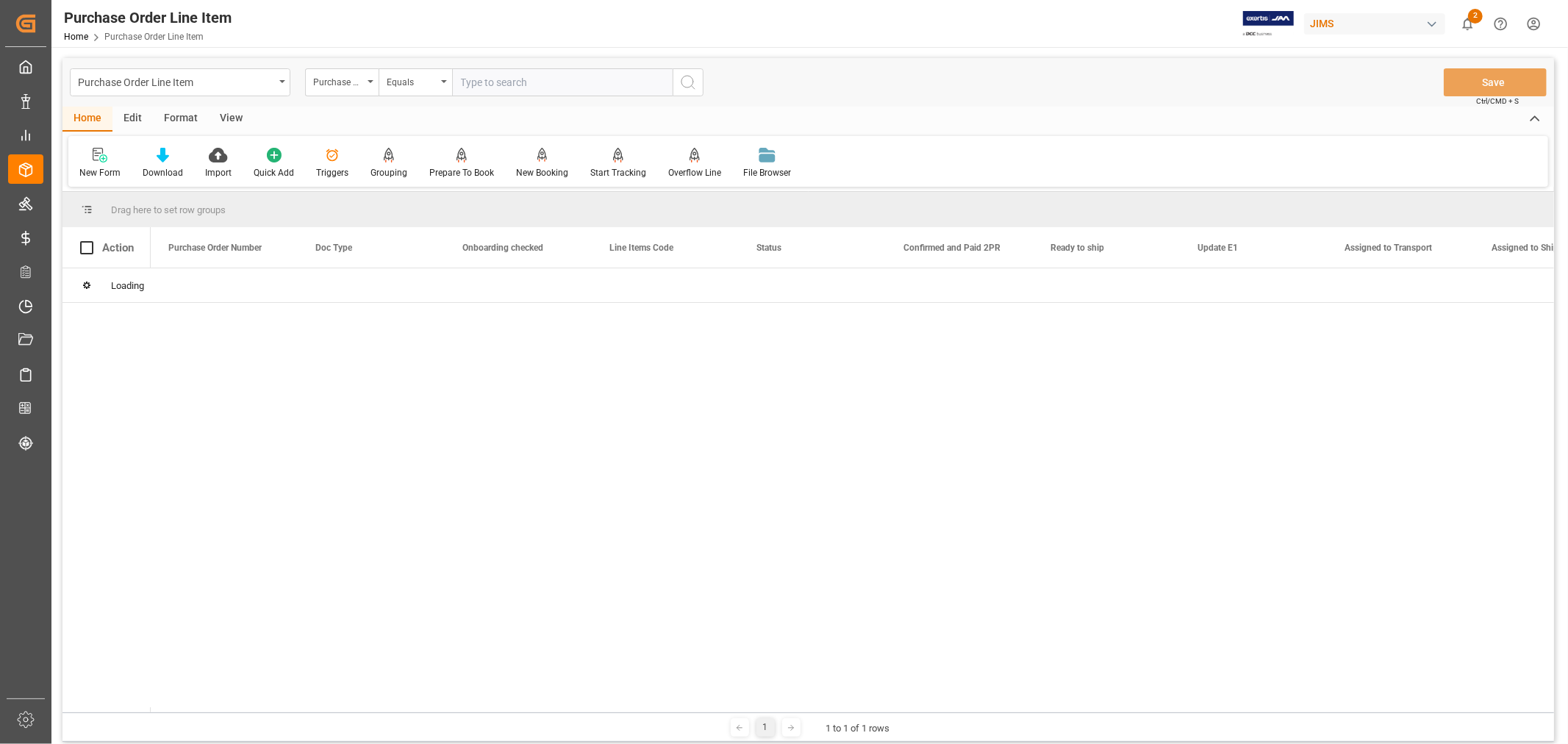
click at [479, 80] on input "text" at bounding box center [562, 82] width 220 height 28
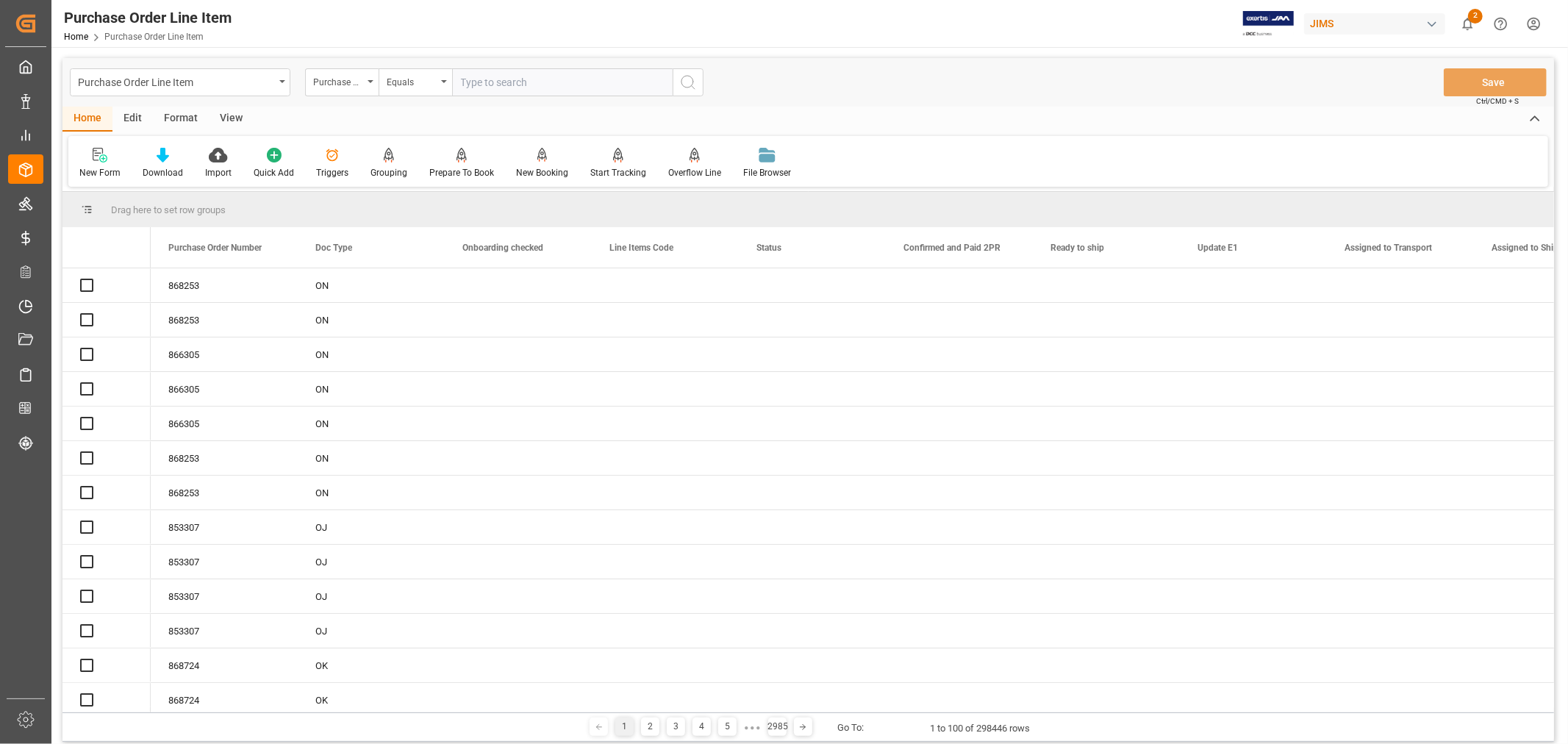
paste input "77-11269-[GEOGRAPHIC_DATA]"
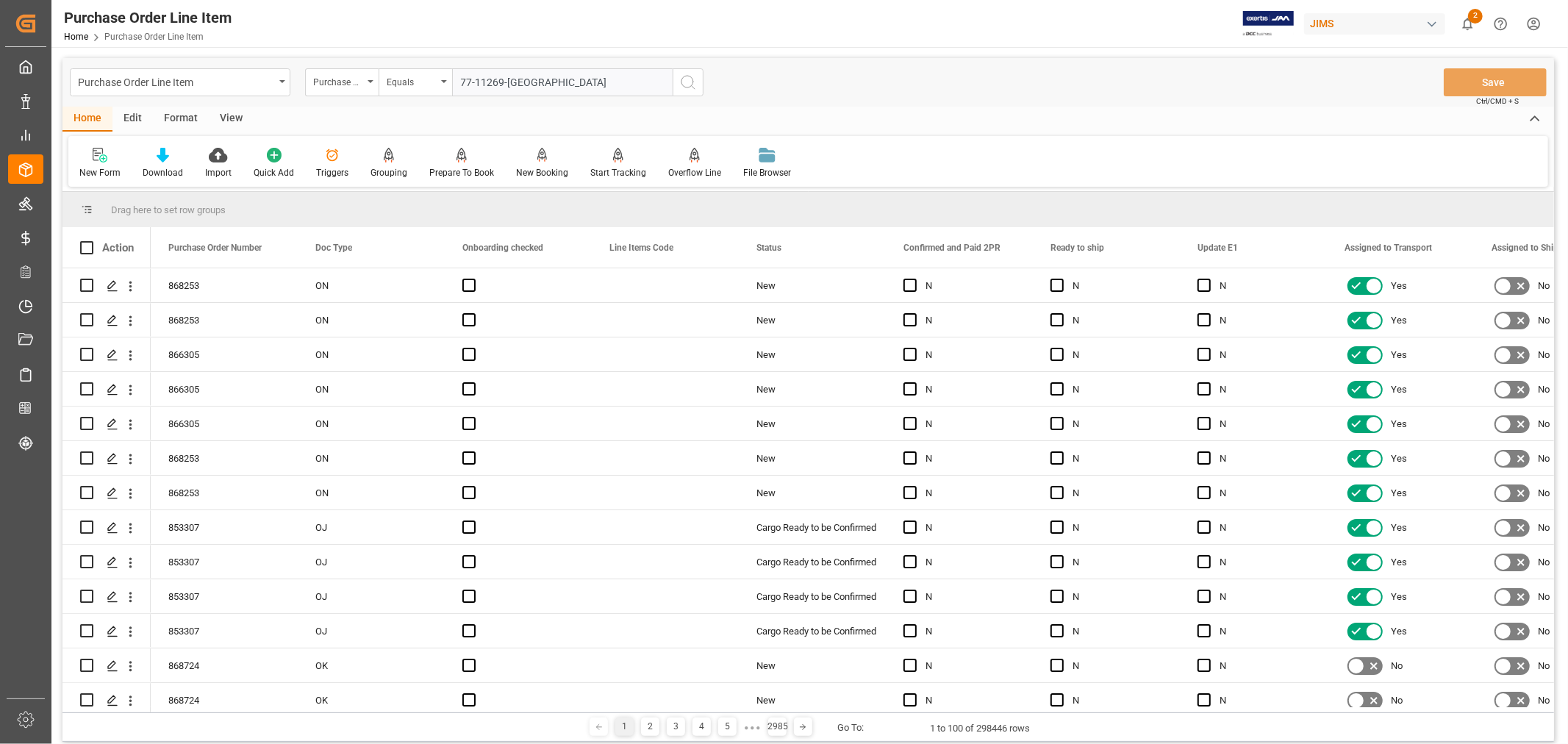
type input "77-11269-[GEOGRAPHIC_DATA]"
click at [681, 80] on circle "search button" at bounding box center [687, 81] width 11 height 11
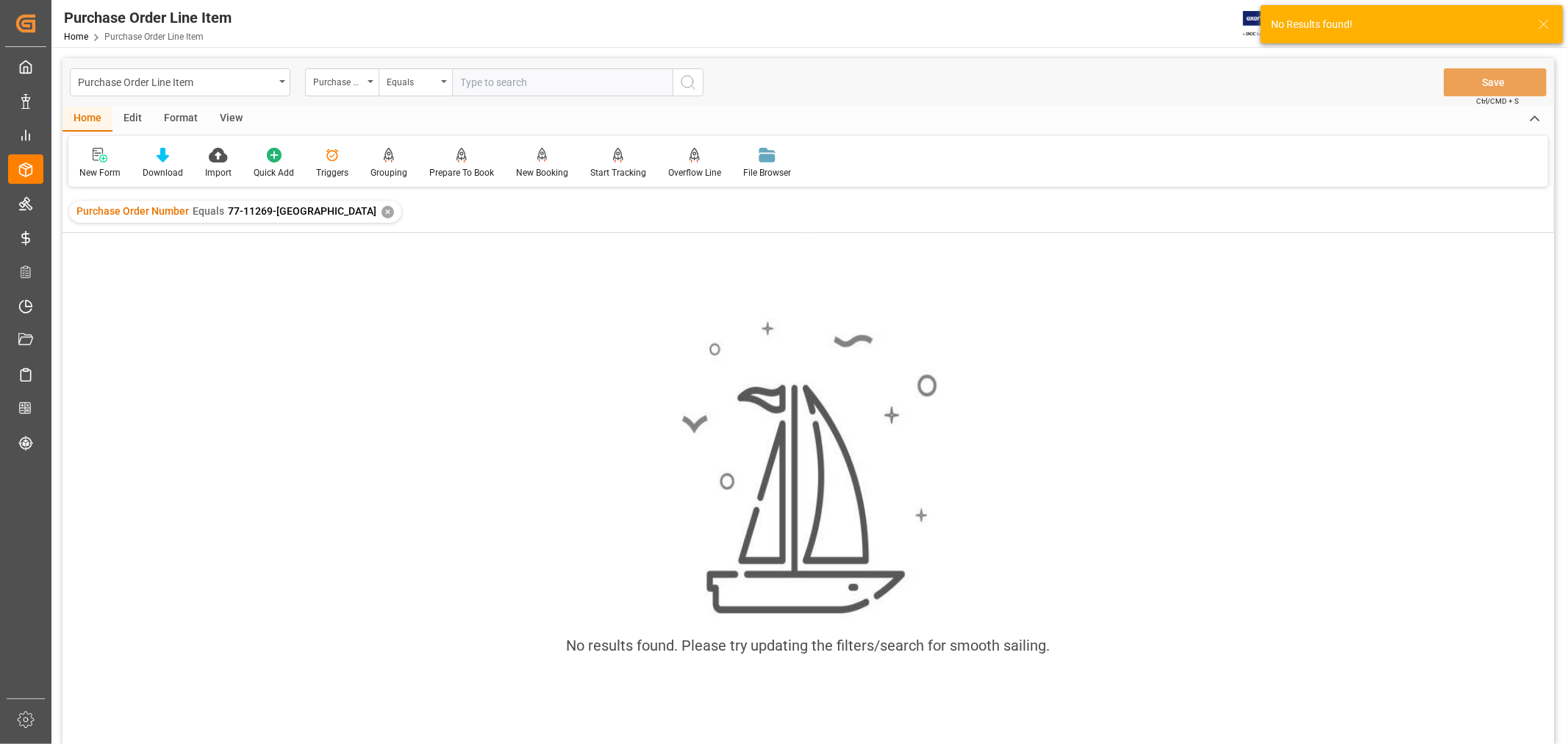
click at [289, 214] on div "Purchase Order Number Equals 77-11269-US ✕" at bounding box center [235, 211] width 332 height 22
click at [305, 207] on div "Purchase Order Number Equals 77-11269-US ✕" at bounding box center [235, 211] width 332 height 22
click at [381, 212] on div "✕" at bounding box center [387, 212] width 12 height 12
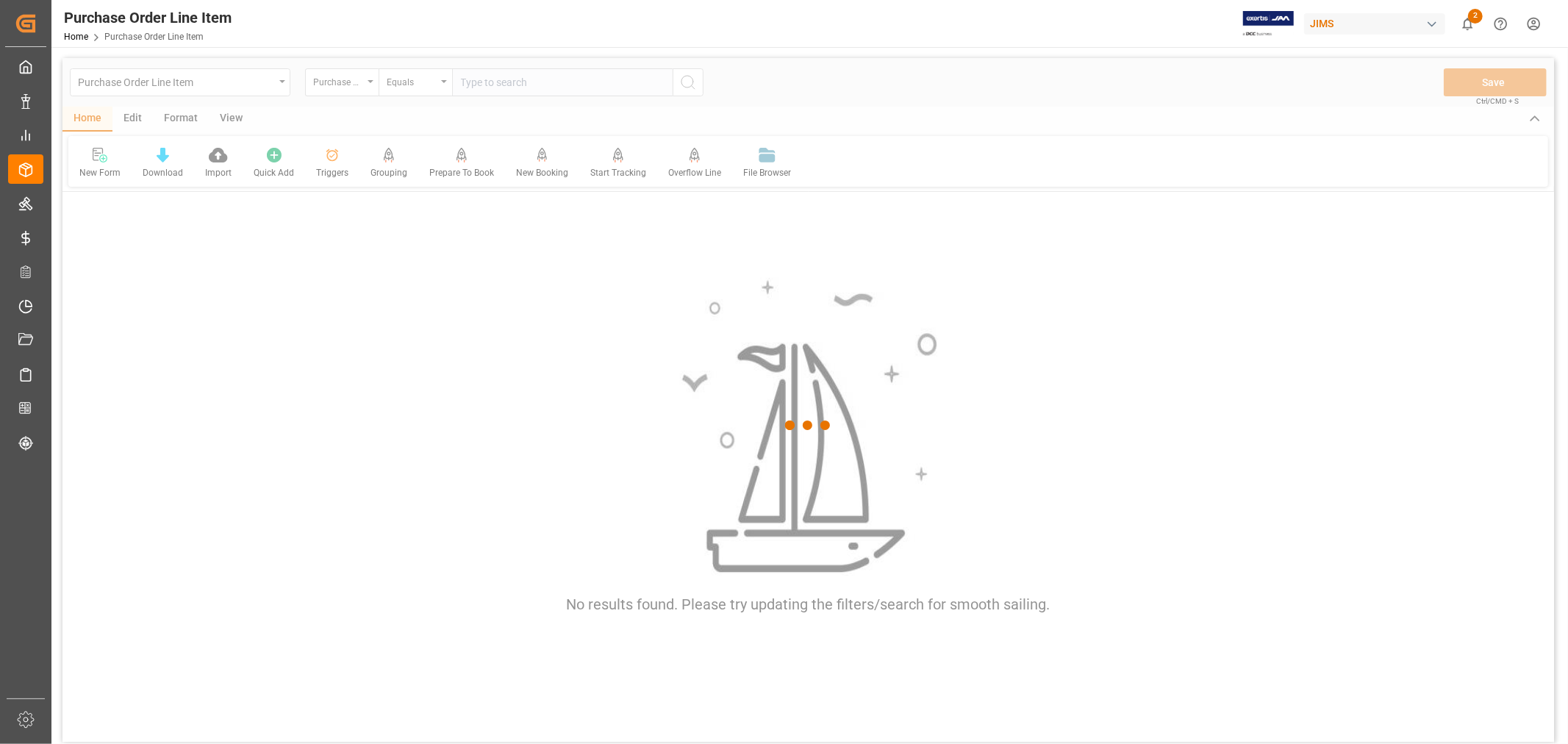
click at [328, 87] on div at bounding box center [808, 425] width 1491 height 735
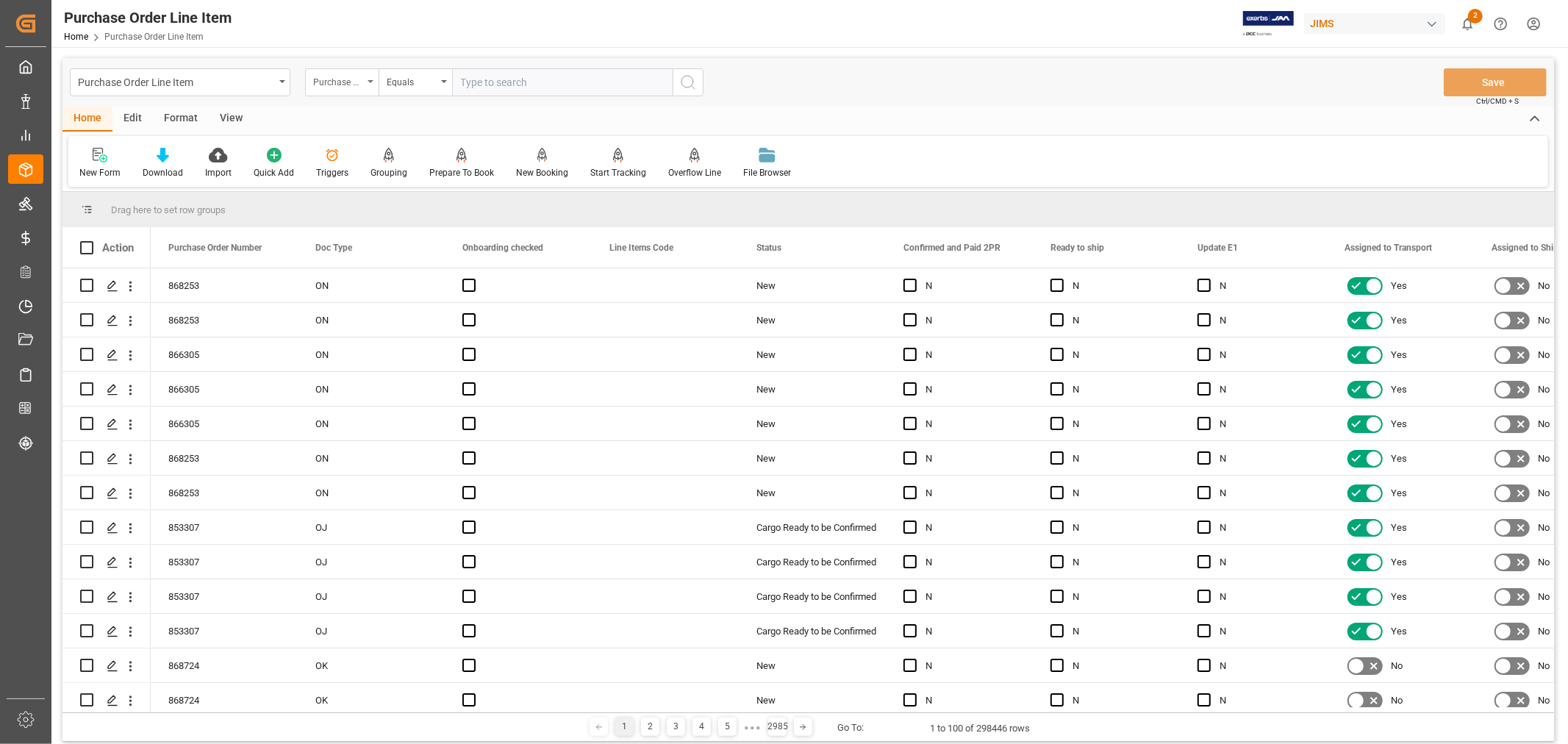
click at [328, 85] on div "Purchase Order Number" at bounding box center [338, 80] width 50 height 17
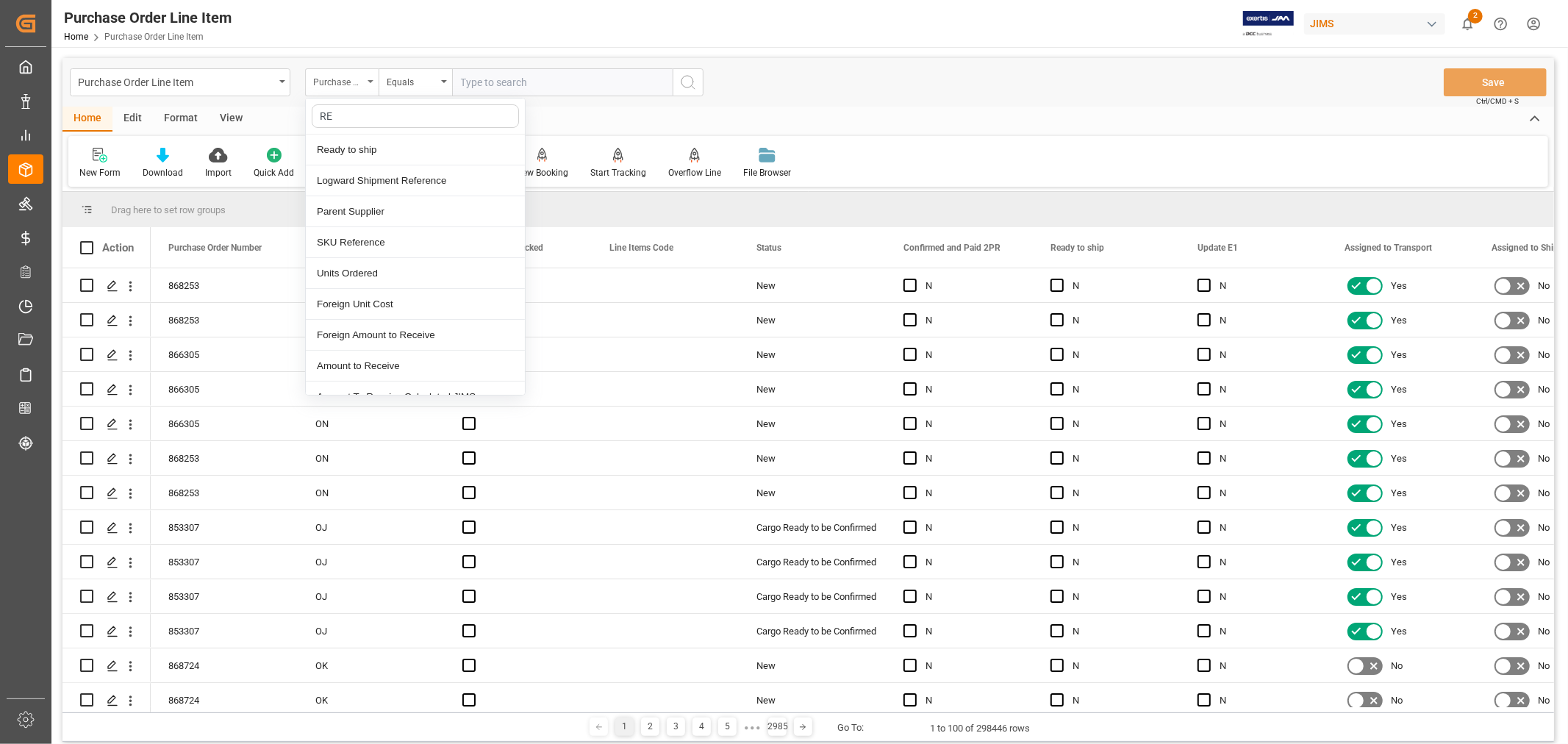
type input "REF"
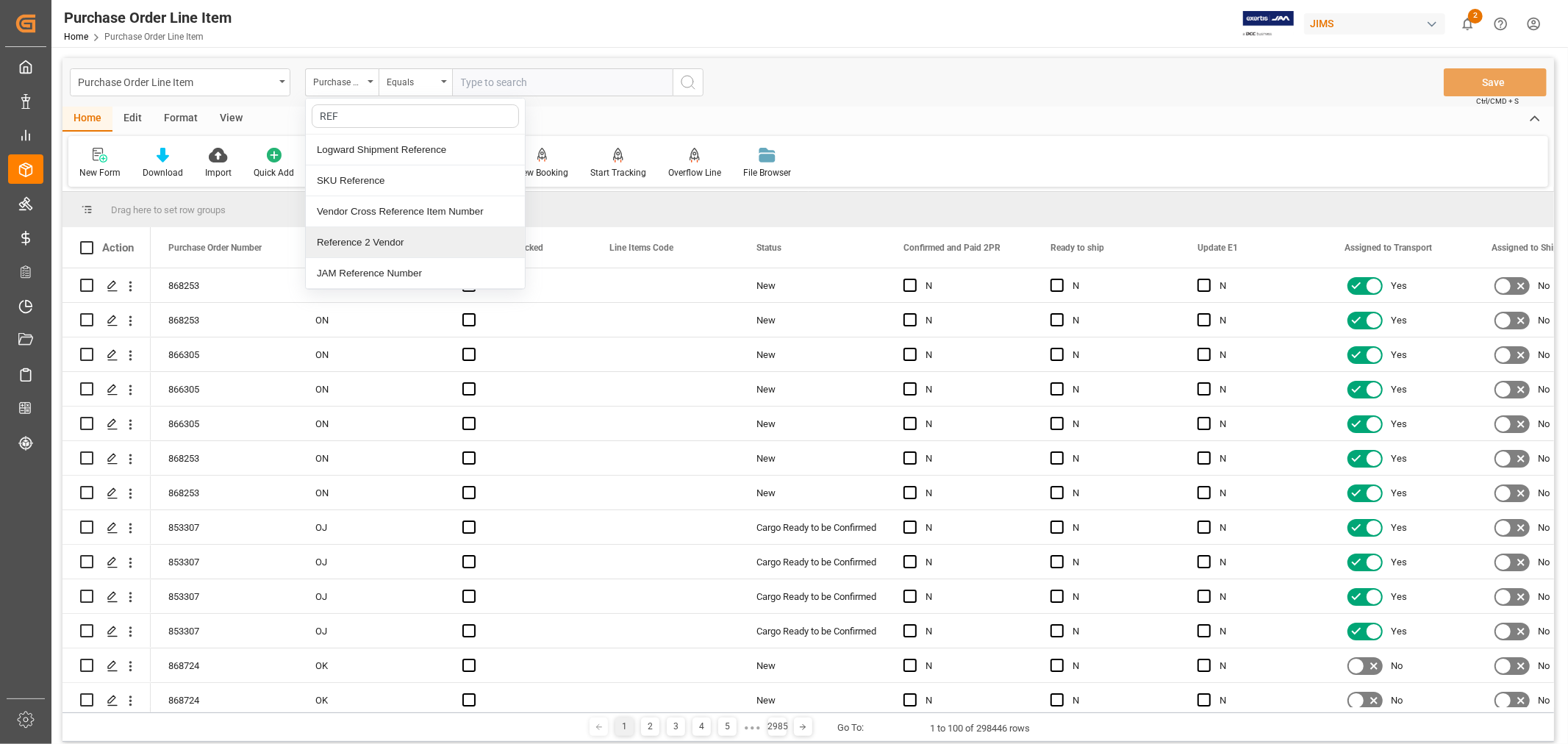
click at [361, 239] on div "Reference 2 Vendor" at bounding box center [415, 242] width 220 height 31
click at [464, 87] on input "text" at bounding box center [562, 82] width 220 height 28
paste input "77-11269-[GEOGRAPHIC_DATA]"
type input "77-11269-[GEOGRAPHIC_DATA]"
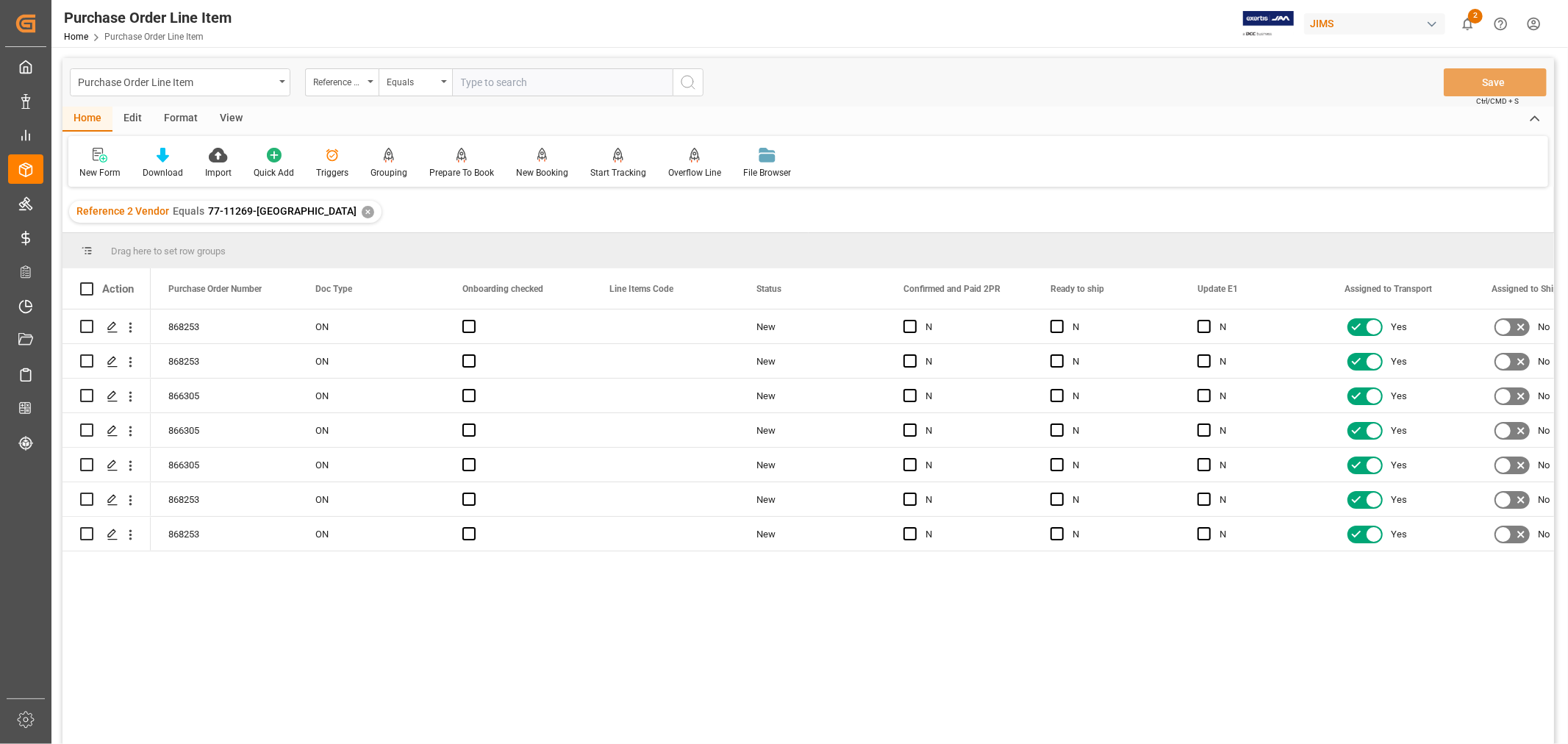
click at [228, 122] on div "View" at bounding box center [231, 119] width 44 height 25
click at [99, 167] on div "Default" at bounding box center [94, 173] width 28 height 13
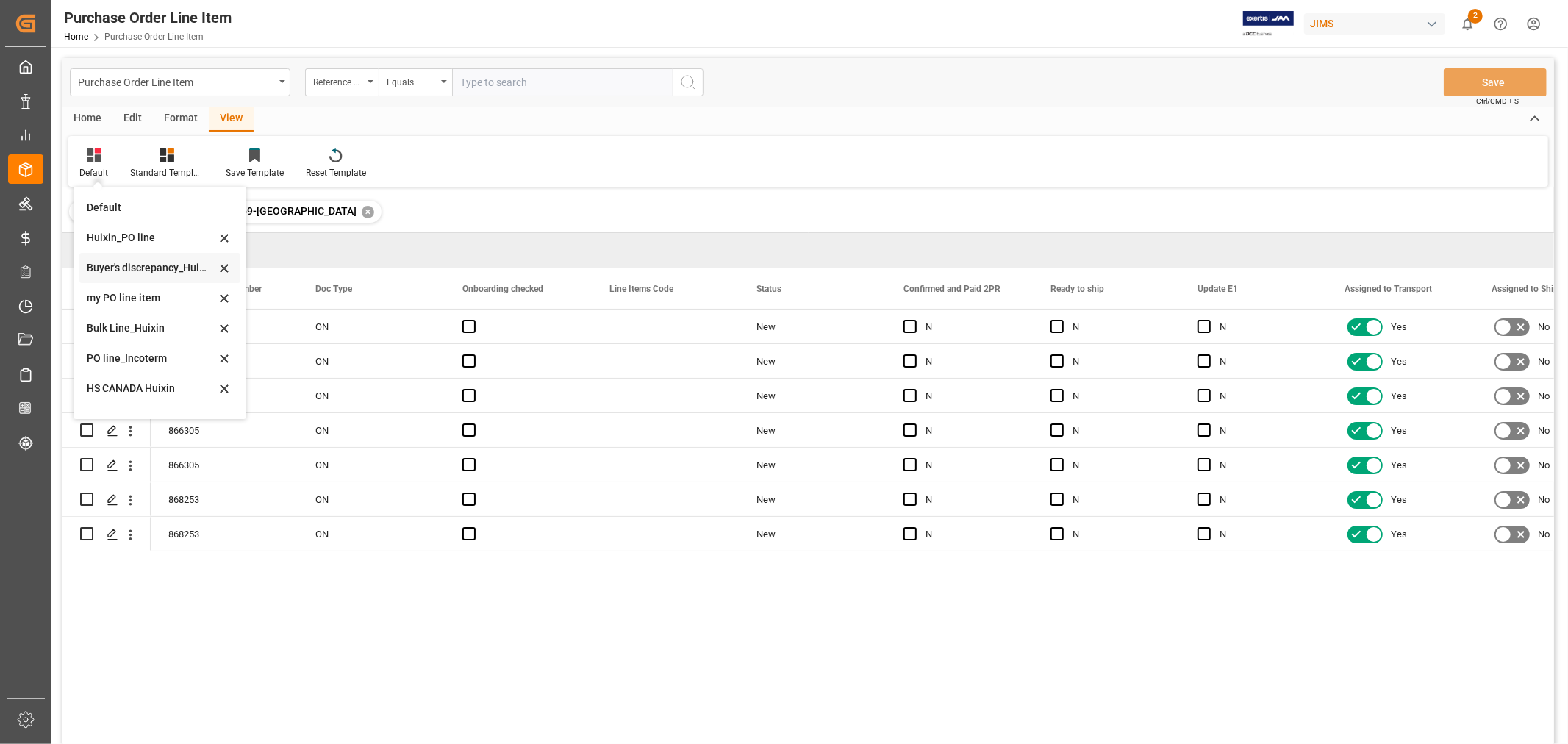
click at [130, 272] on div "Buyer's discrepancy_Huixin" at bounding box center [151, 268] width 129 height 15
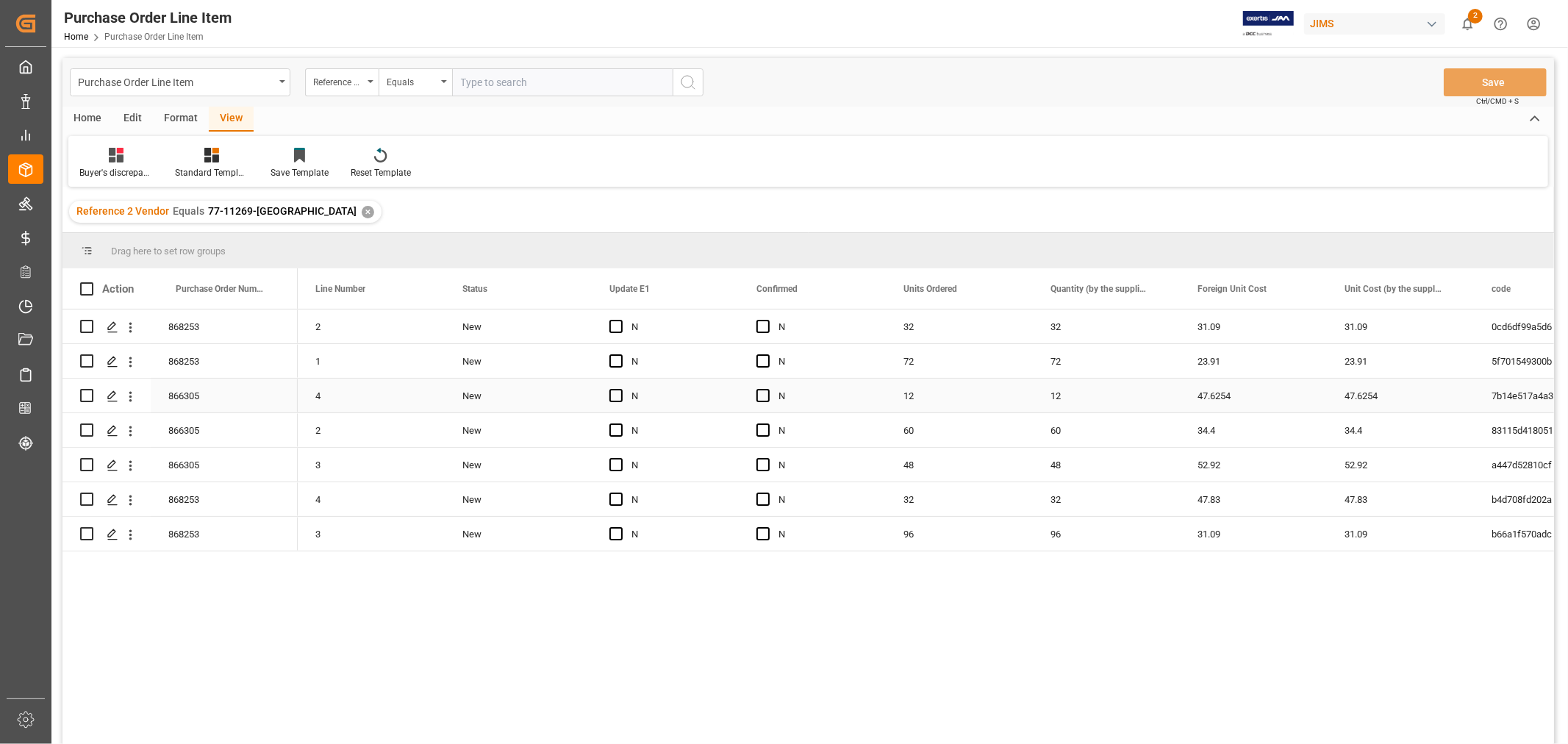
click at [1354, 391] on div "47.6254" at bounding box center [1400, 396] width 147 height 34
click at [1384, 405] on input "47.6254" at bounding box center [1401, 405] width 124 height 28
type input "47.62"
click at [1277, 427] on div "34.4" at bounding box center [1253, 431] width 147 height 34
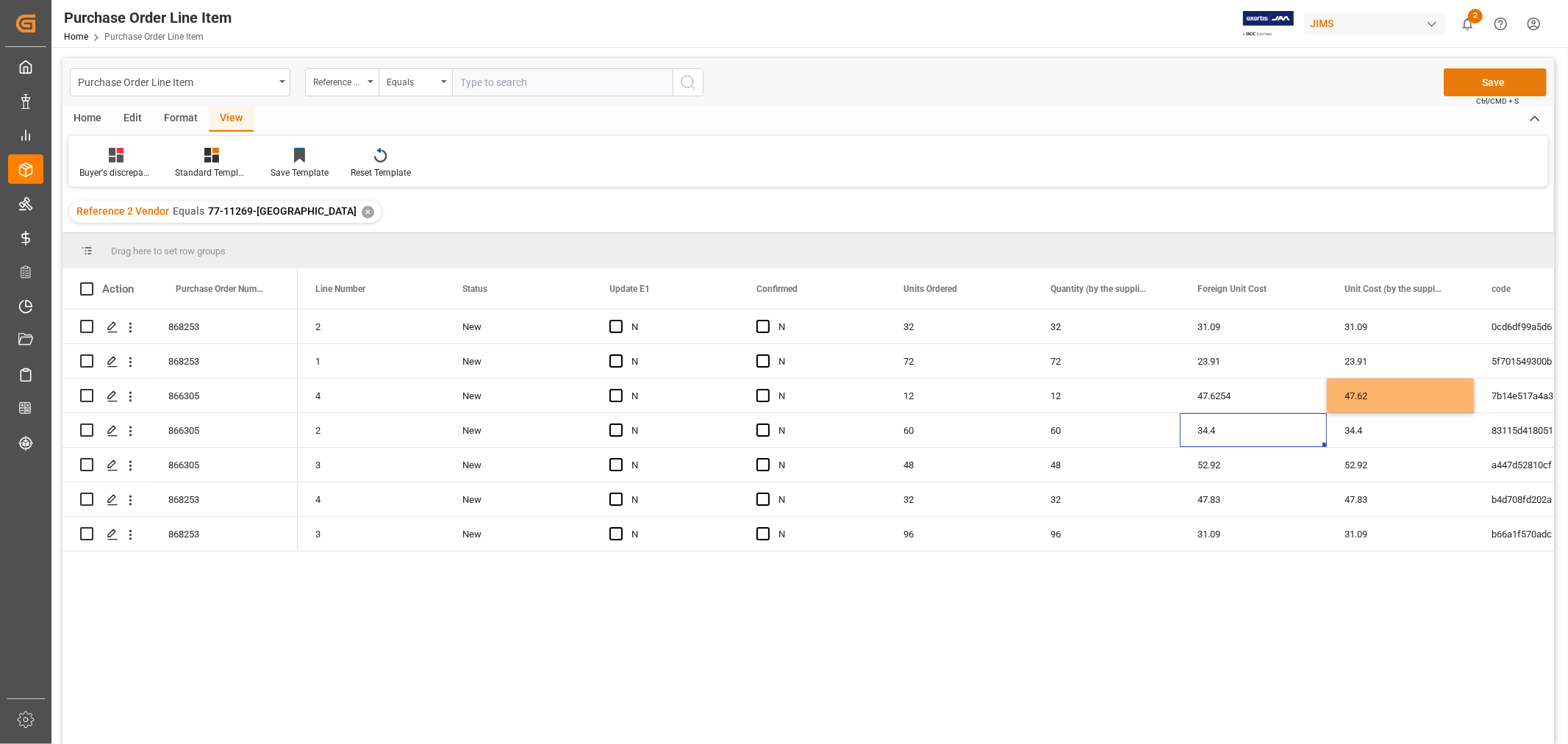
click at [1474, 80] on button "Save" at bounding box center [1495, 82] width 103 height 28
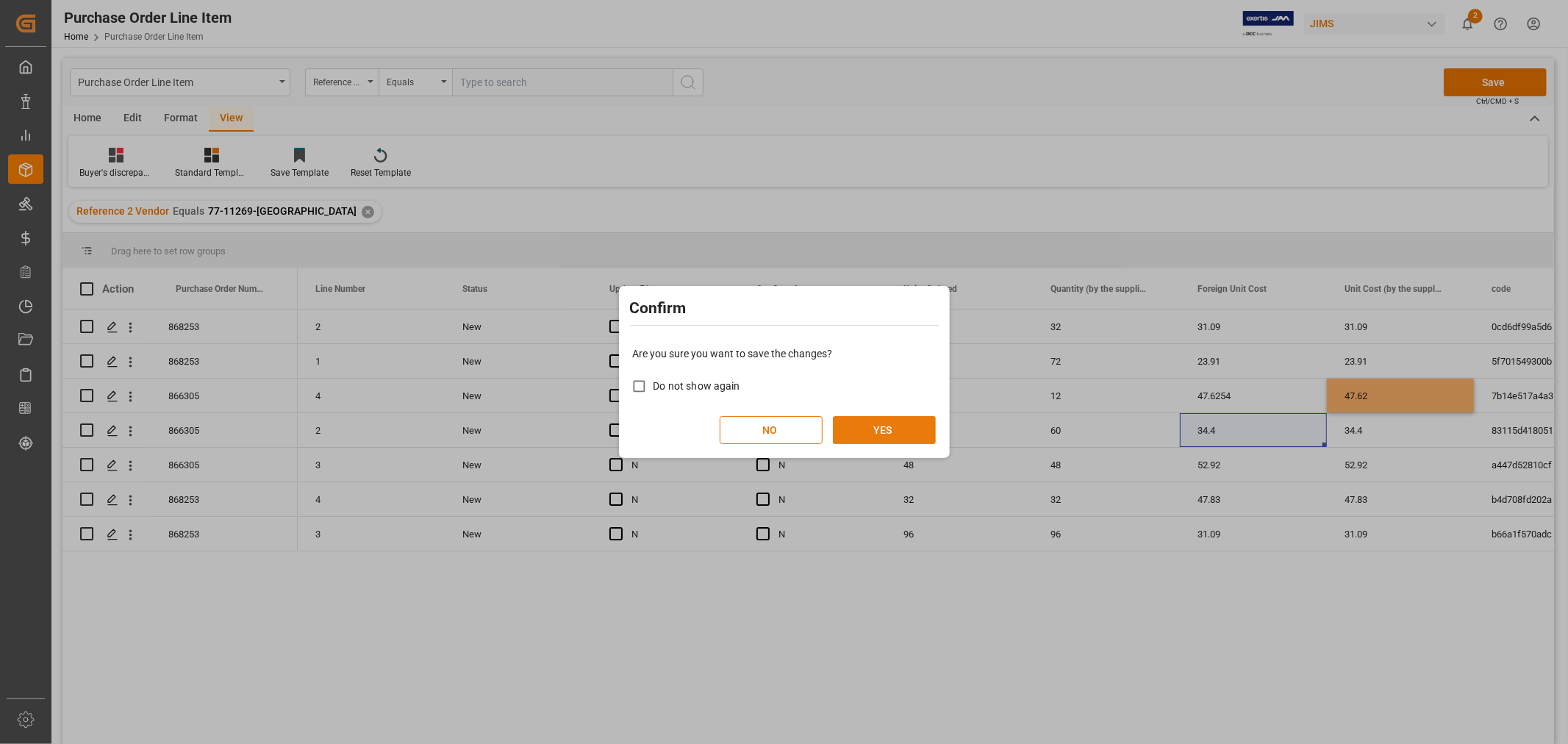
click at [850, 416] on div "NO YES" at bounding box center [784, 431] width 303 height 28
click at [847, 422] on button "YES" at bounding box center [884, 431] width 103 height 28
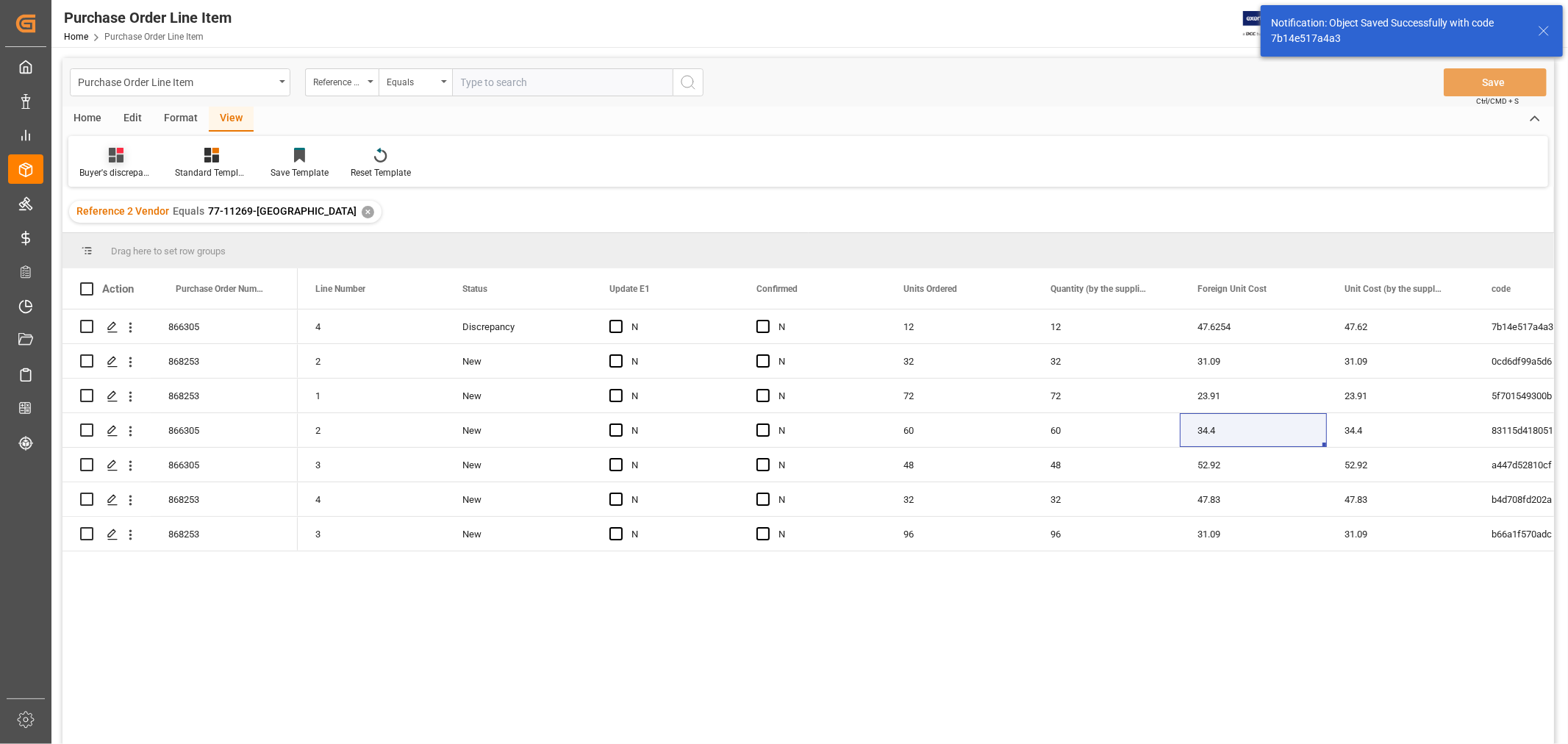
click at [117, 169] on div "Buyer's discrepancy_Huixin" at bounding box center [116, 173] width 74 height 13
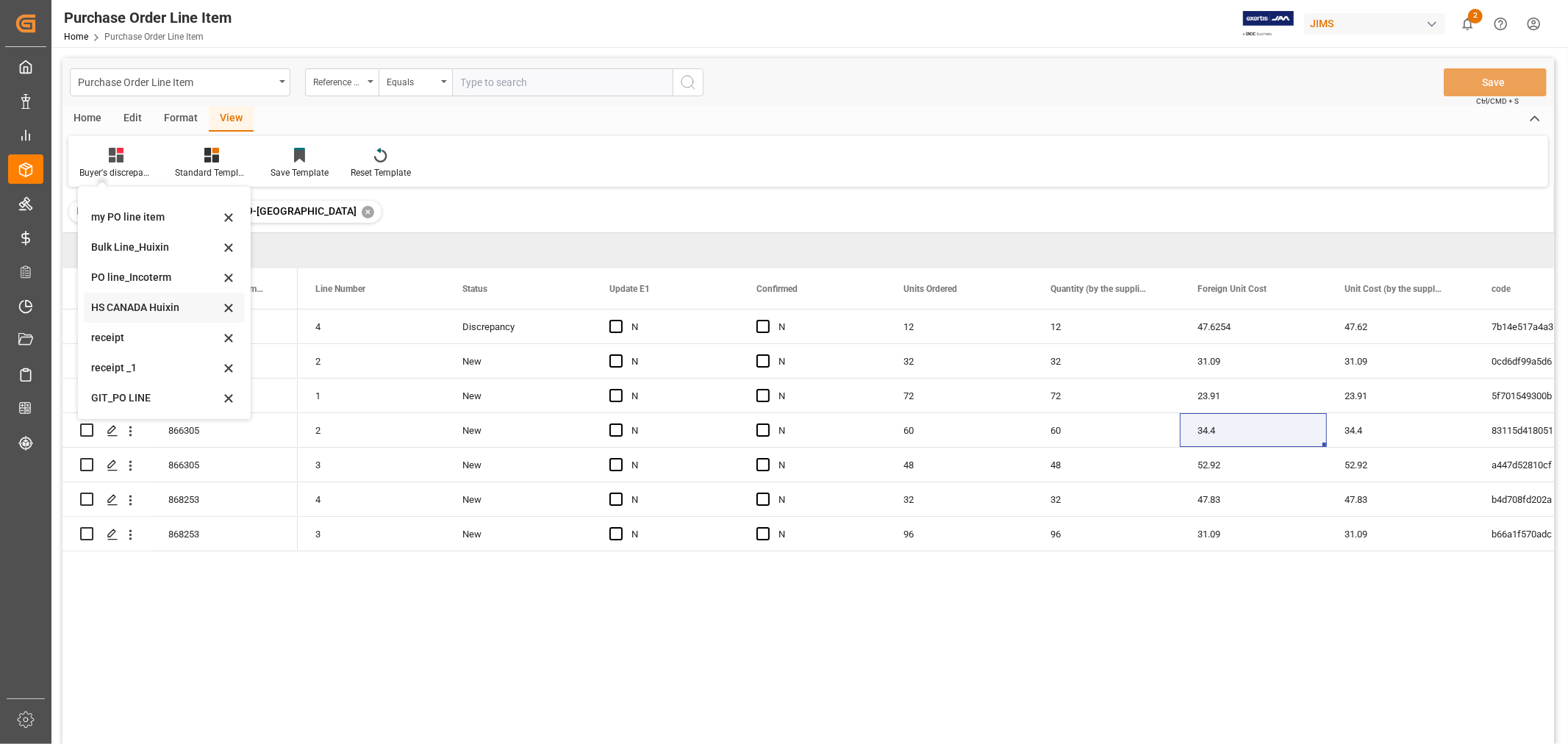
click at [138, 305] on div "HS CANADA Huixin" at bounding box center [155, 308] width 129 height 15
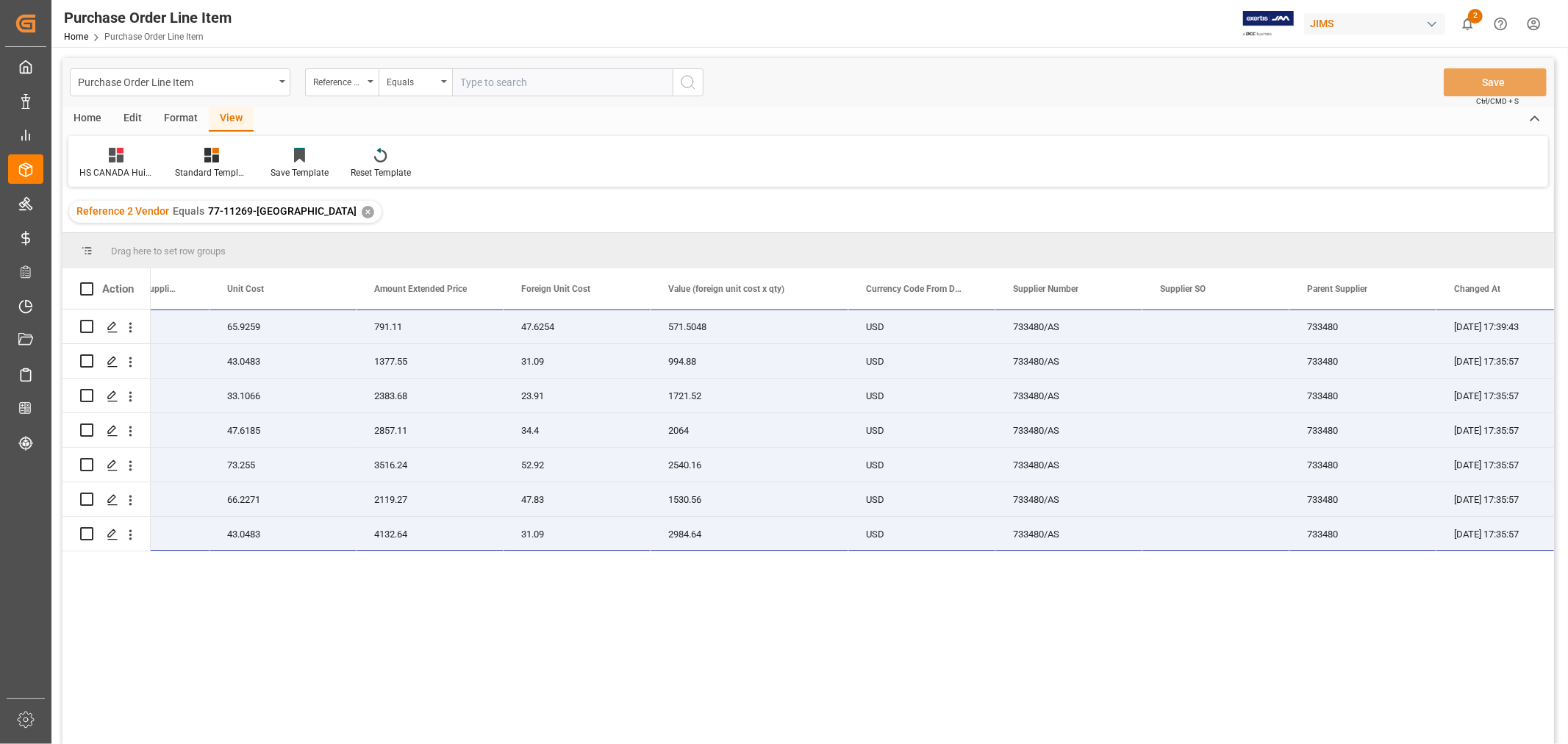
scroll to position [0, 0]
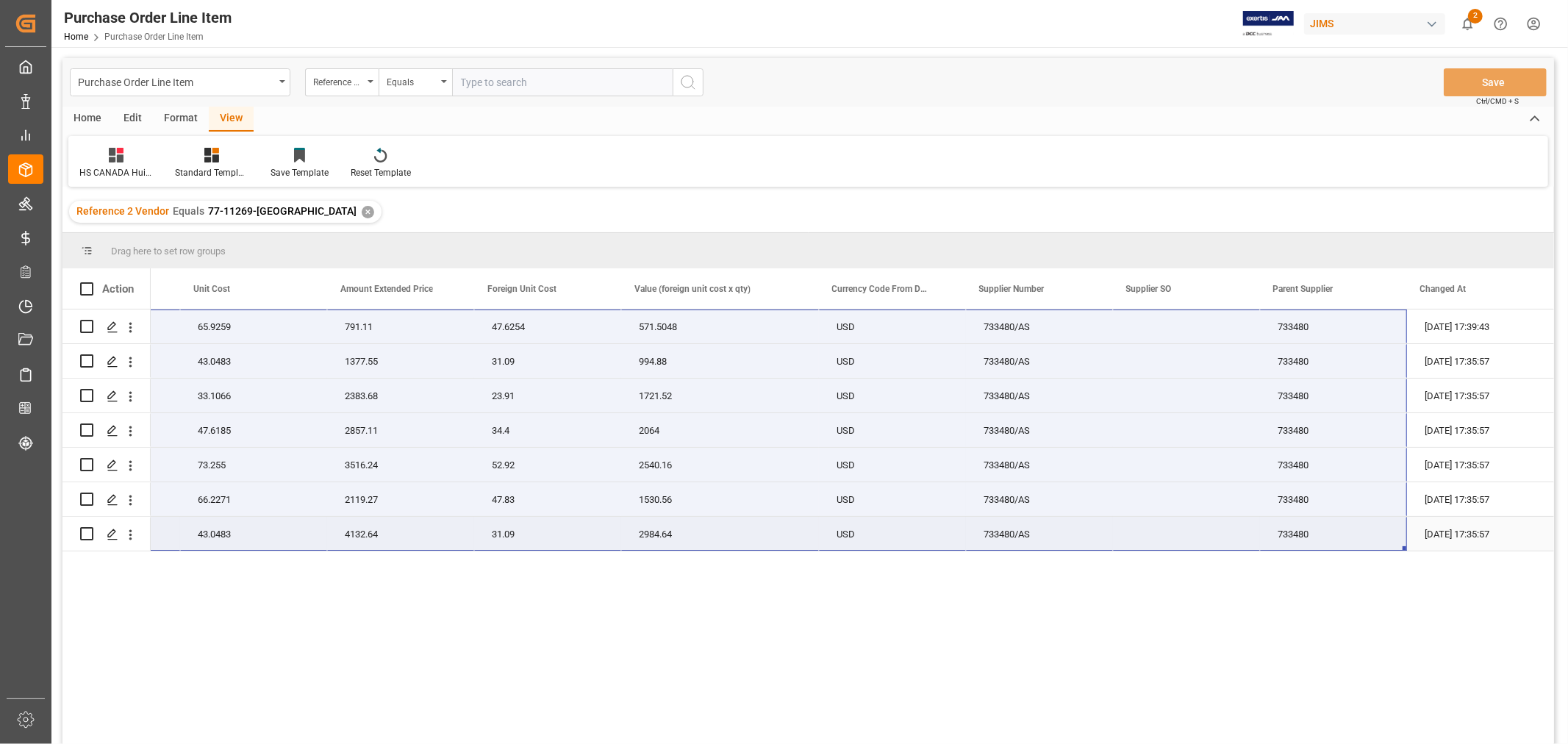
drag, startPoint x: 194, startPoint y: 325, endPoint x: 1329, endPoint y: 536, distance: 1154.4
click at [1329, 536] on div "77-11269-US AST 5 Ser Pwr4 Outlet USB PD20 12 65.9259 791.11 47.6254 571.5048 U…" at bounding box center [353, 431] width 2404 height 242
